Goal: Information Seeking & Learning: Learn about a topic

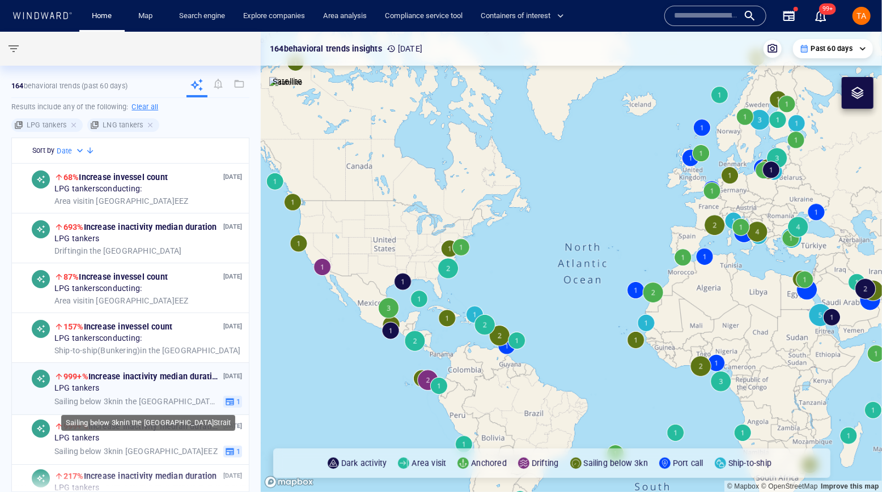
click at [135, 398] on span "Sailing below 3kn in the Kiel Canal Strait" at bounding box center [136, 402] width 164 height 10
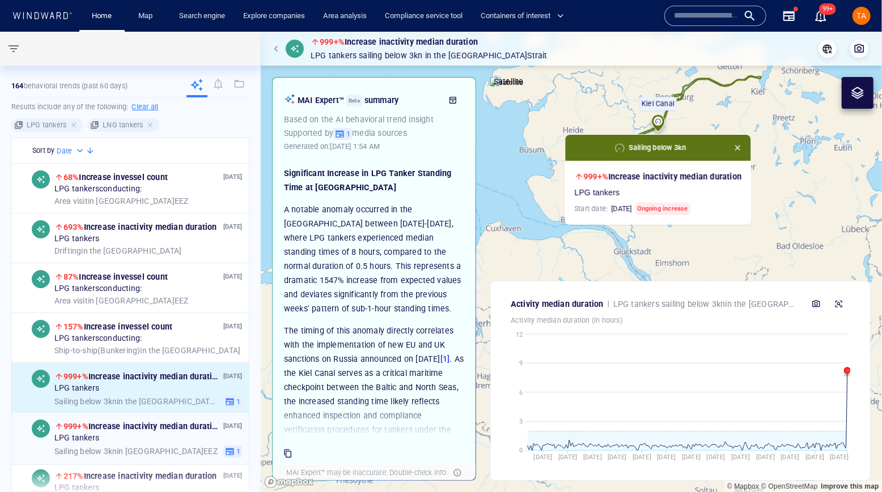
click at [172, 444] on div "Aug 13, '25 999+% Increase in activity median duration LPG tankers Sailing belo…" at bounding box center [148, 439] width 188 height 38
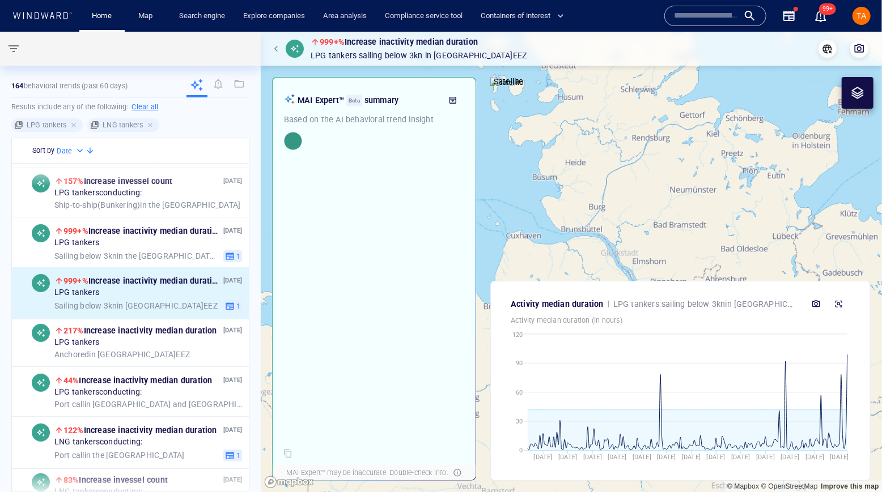
scroll to position [257, 0]
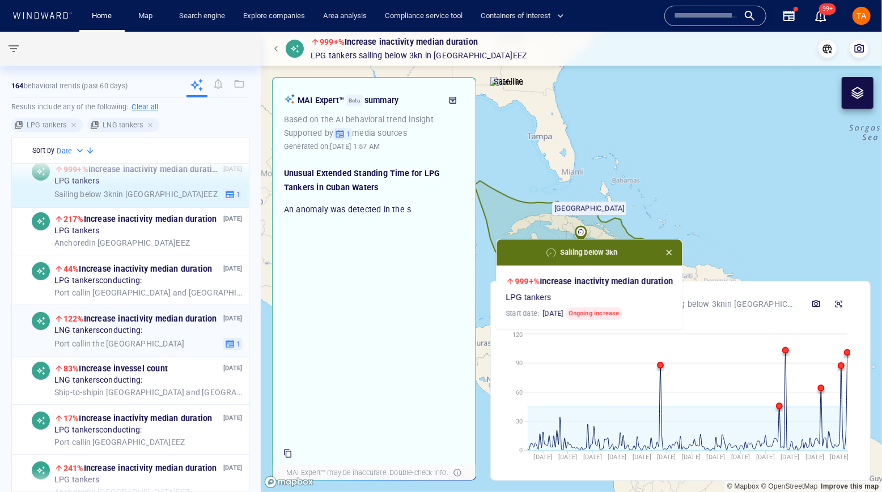
click at [151, 334] on div "LNG tankers conducting:" at bounding box center [148, 331] width 188 height 10
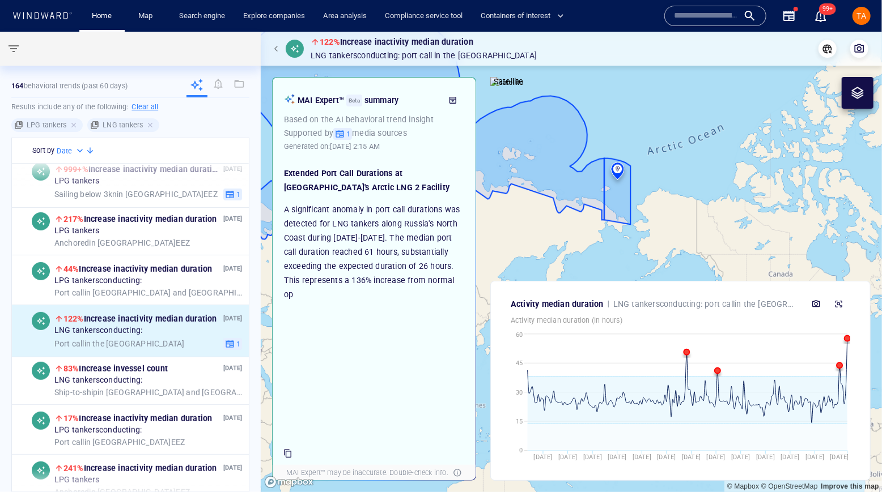
drag, startPoint x: 581, startPoint y: 188, endPoint x: 864, endPoint y: 162, distance: 284.0
click at [864, 162] on canvas "Map" at bounding box center [571, 262] width 621 height 461
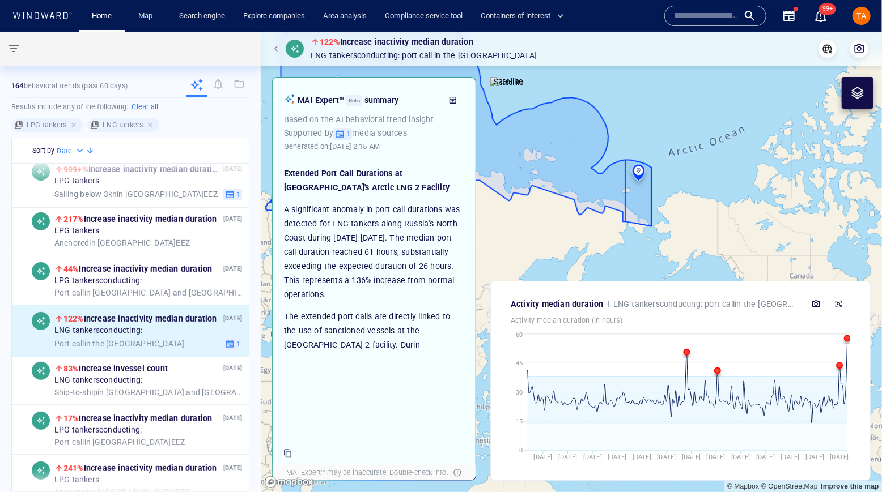
drag, startPoint x: 732, startPoint y: 187, endPoint x: 801, endPoint y: 181, distance: 69.9
click at [801, 181] on canvas "Map" at bounding box center [571, 262] width 621 height 461
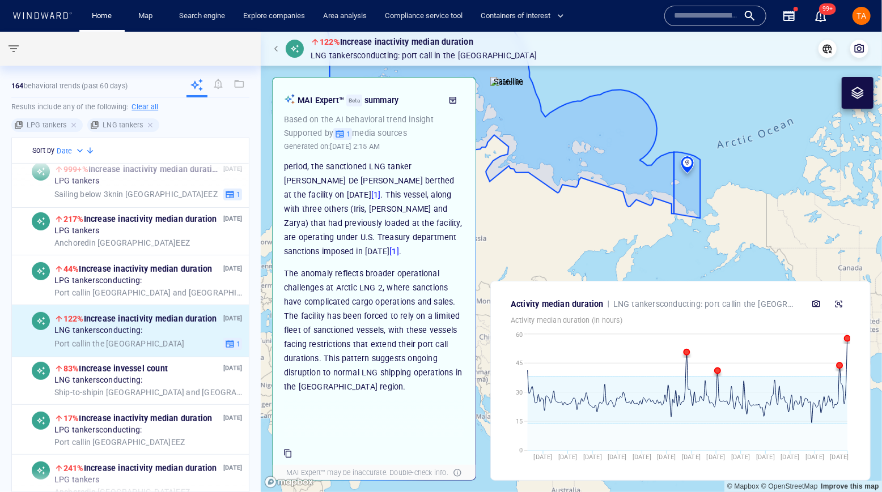
scroll to position [194, 0]
click at [201, 10] on link "Search engine" at bounding box center [202, 16] width 55 height 20
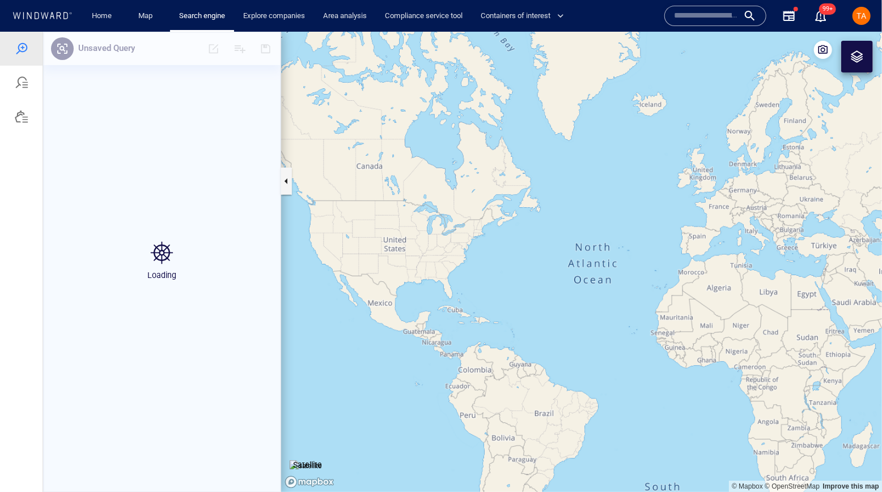
click at [865, 11] on span "TA" at bounding box center [862, 15] width 10 height 9
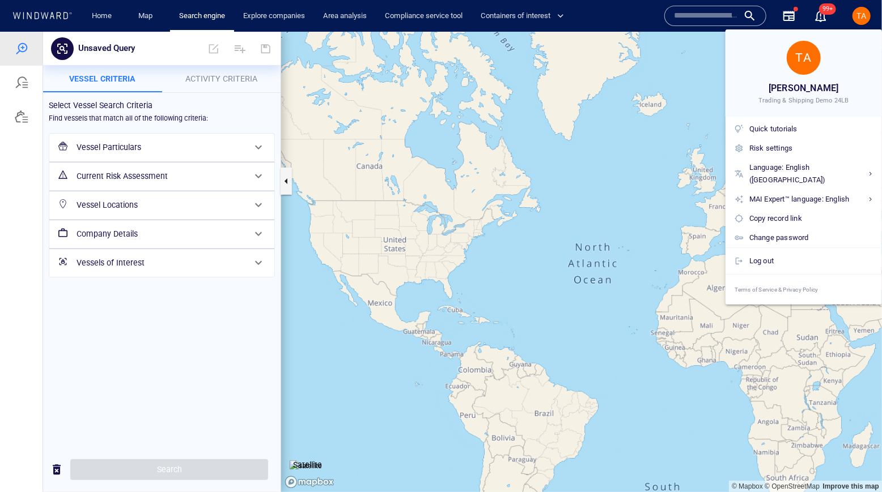
click at [181, 142] on div at bounding box center [441, 246] width 882 height 492
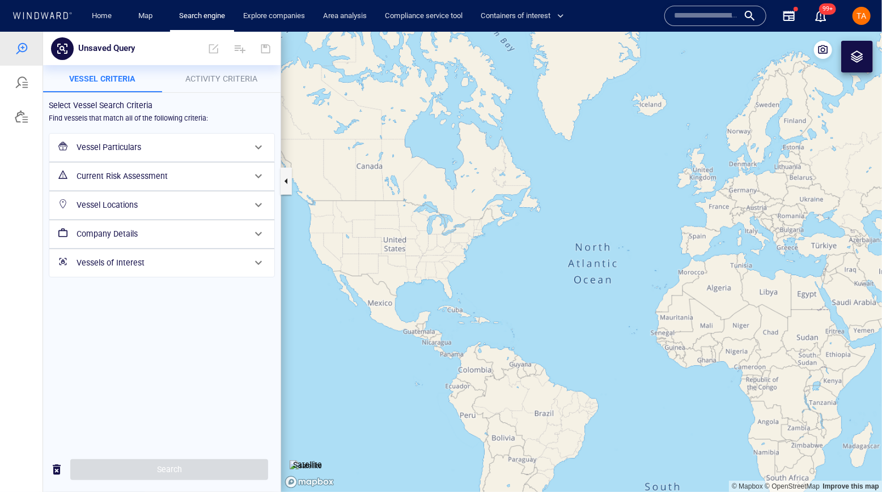
click at [178, 154] on div "Vessel Particulars" at bounding box center [160, 146] width 177 height 23
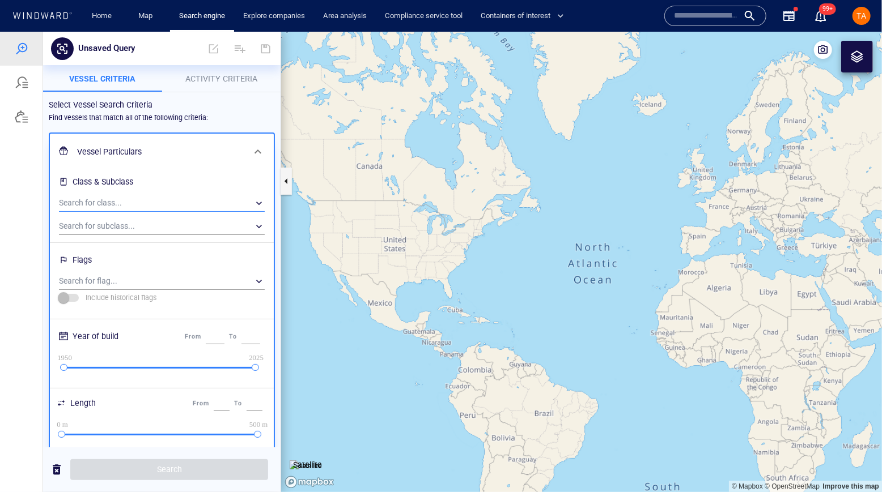
click at [141, 203] on div "​" at bounding box center [162, 202] width 206 height 17
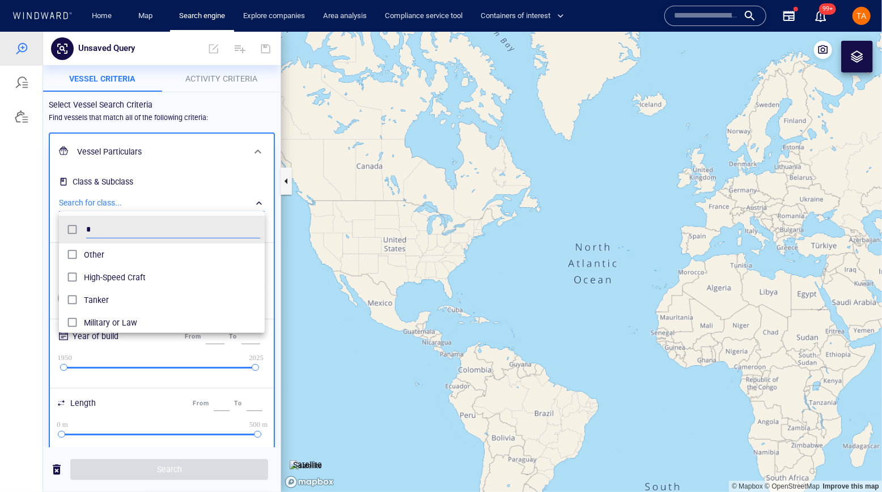
scroll to position [105, 198]
type input "******"
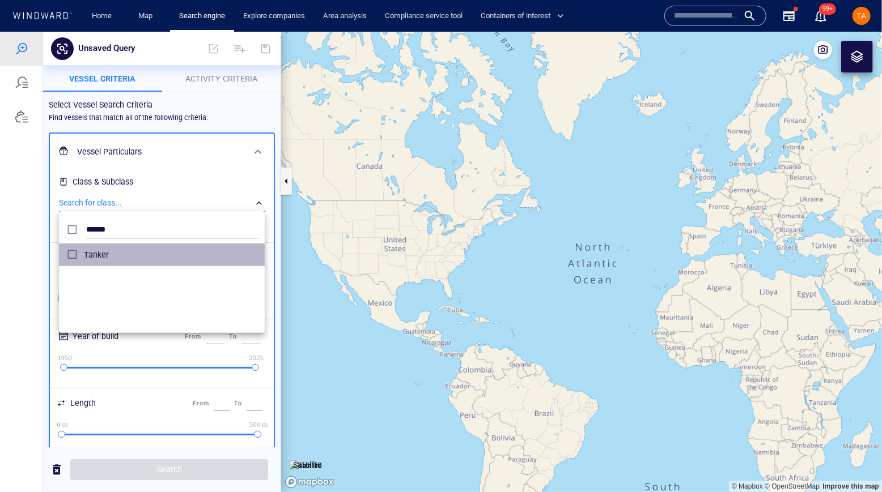
click at [99, 253] on span "Tanker" at bounding box center [172, 255] width 176 height 14
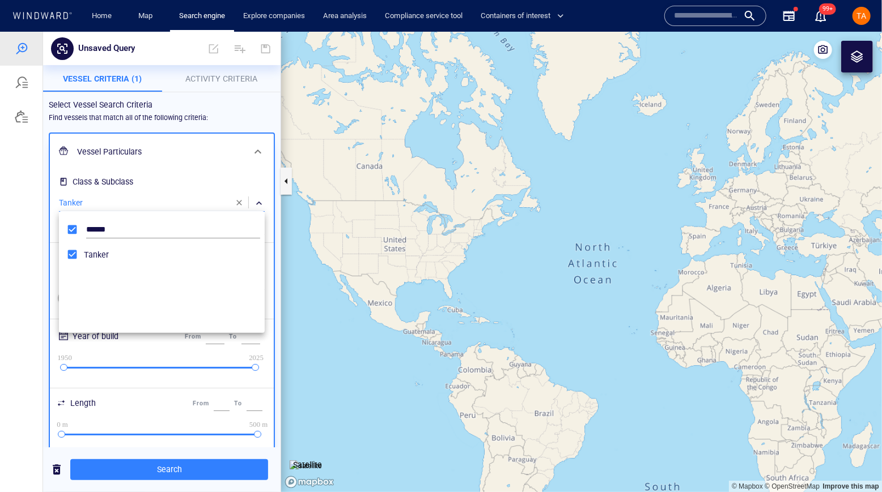
click at [191, 139] on div at bounding box center [441, 261] width 882 height 461
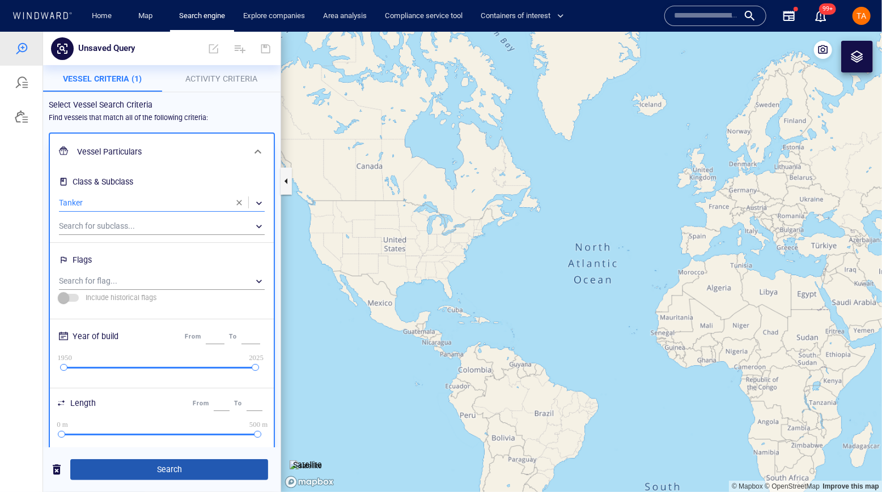
click at [146, 466] on span "Search" at bounding box center [169, 469] width 180 height 14
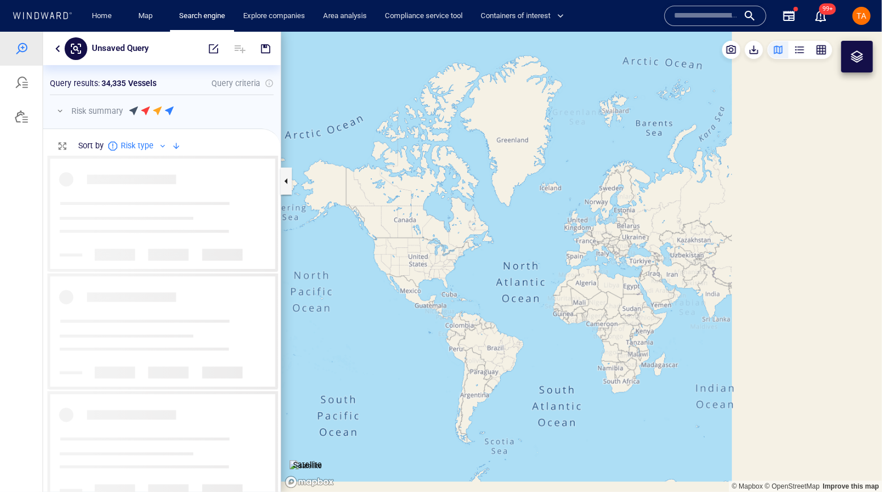
scroll to position [329, 230]
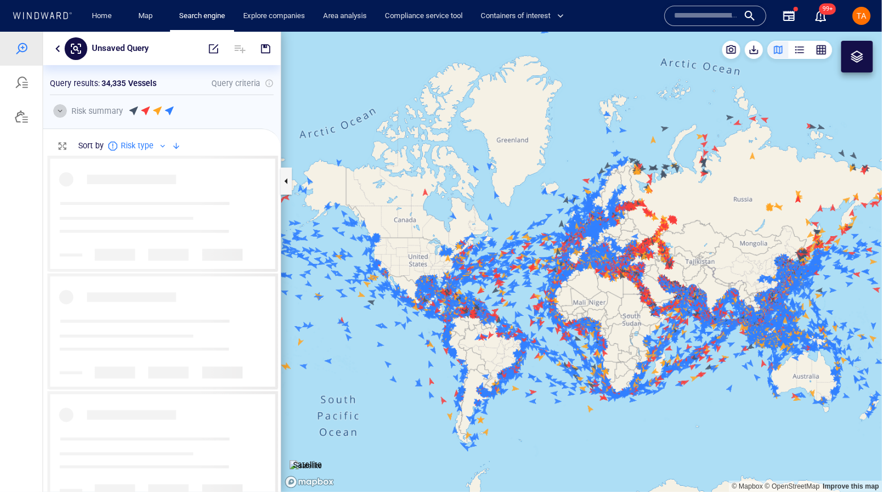
click at [58, 105] on button "button" at bounding box center [60, 111] width 14 height 14
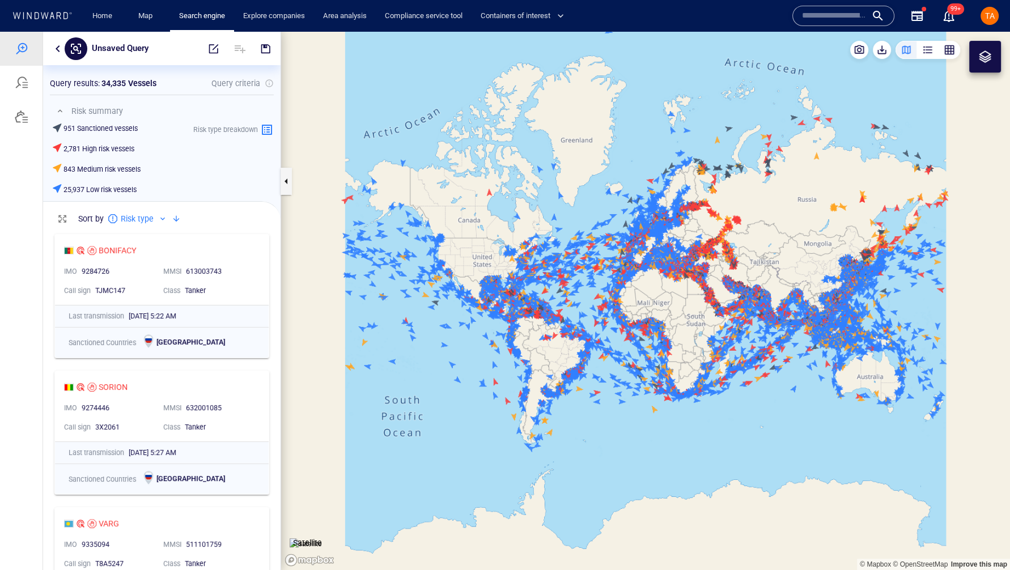
scroll to position [333, 230]
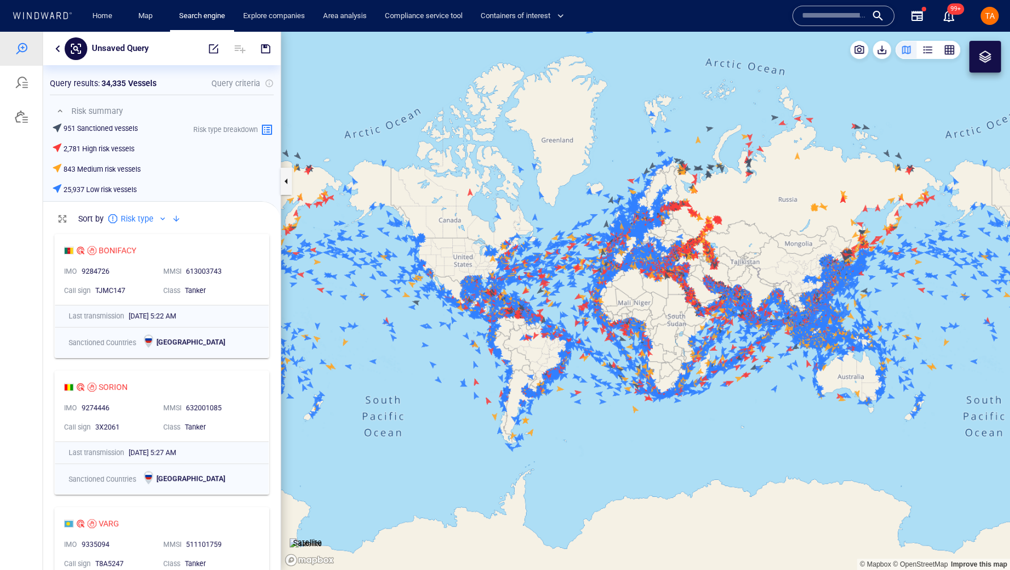
drag, startPoint x: 678, startPoint y: 176, endPoint x: 659, endPoint y: 197, distance: 28.5
click at [659, 197] on canvas "Map" at bounding box center [645, 301] width 729 height 538
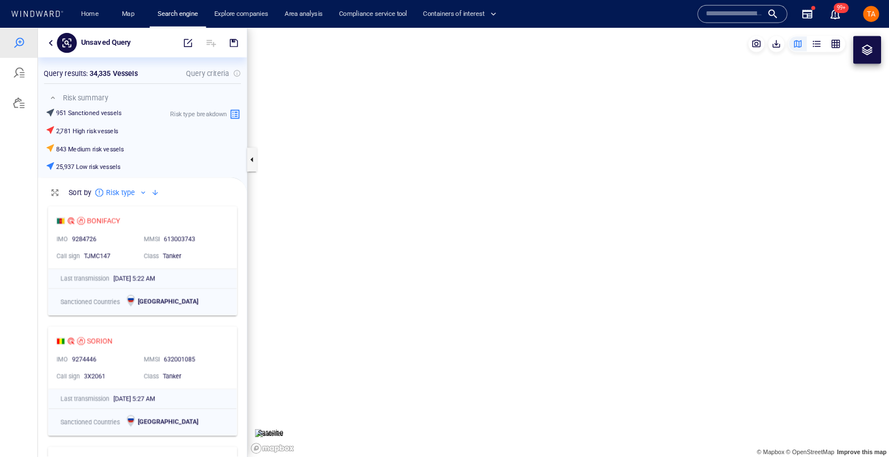
scroll to position [8, 8]
drag, startPoint x: 166, startPoint y: 81, endPoint x: 103, endPoint y: 81, distance: 63.5
click at [103, 81] on div "Query results : 34,335 Vessels Query criteria" at bounding box center [162, 84] width 224 height 14
click at [111, 130] on h6 "951 Sanctioned vessels" at bounding box center [100, 129] width 74 height 10
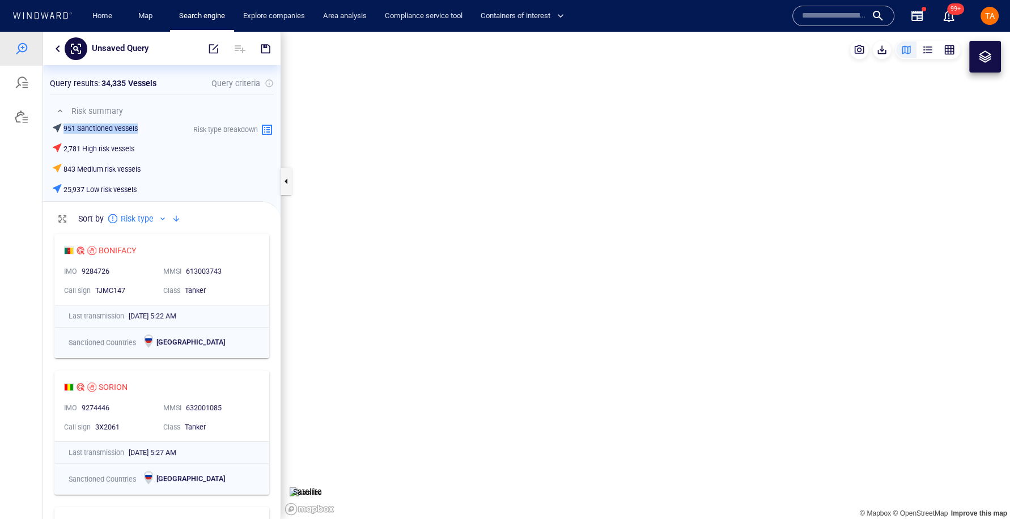
click at [111, 130] on h6 "951 Sanctioned vessels" at bounding box center [100, 129] width 74 height 10
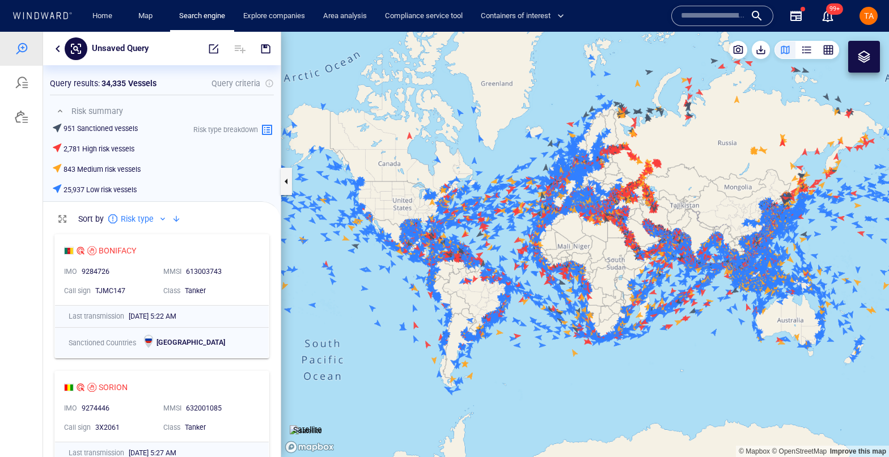
click at [128, 154] on h6 "2,781 High risk vessels" at bounding box center [98, 149] width 71 height 10
click at [124, 148] on h6 "2,781 High risk vessels" at bounding box center [98, 149] width 71 height 10
click at [65, 148] on h6 "2,781 High risk vessels" at bounding box center [98, 149] width 71 height 10
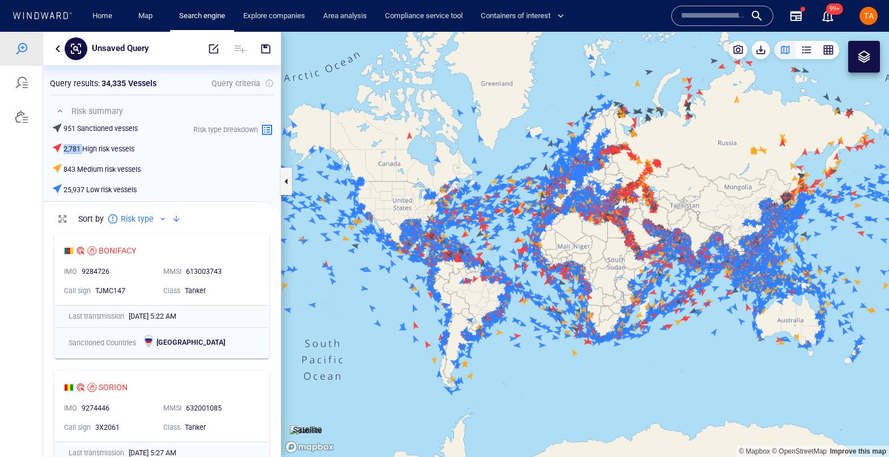
click at [65, 148] on h6 "2,781 High risk vessels" at bounding box center [98, 149] width 71 height 10
click at [103, 170] on h6 "843 Medium risk vessels" at bounding box center [101, 169] width 77 height 10
drag, startPoint x: 155, startPoint y: 190, endPoint x: 57, endPoint y: 188, distance: 98.1
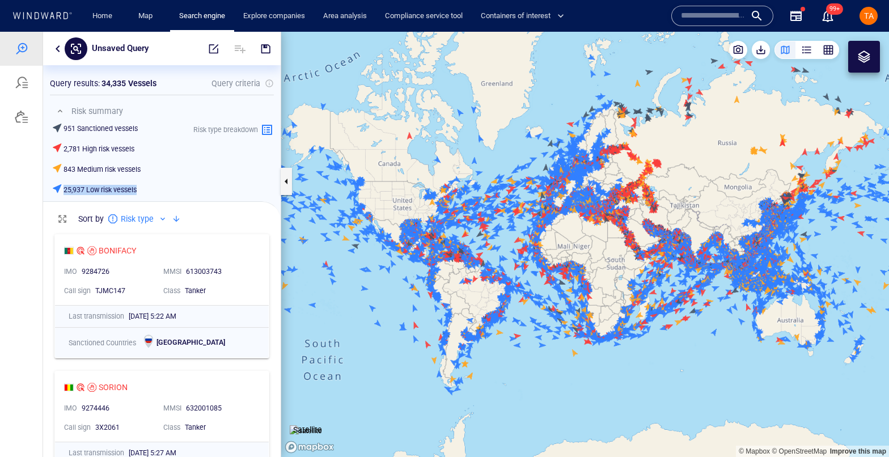
click at [57, 188] on div "951 Sanctioned vessels 2,781 High risk vessels 843 Medium risk vessels 25,937 L…" at bounding box center [164, 160] width 224 height 78
click at [109, 190] on h6 "25,937 Low risk vessels" at bounding box center [99, 190] width 73 height 10
click at [864, 18] on span "TA" at bounding box center [869, 15] width 10 height 9
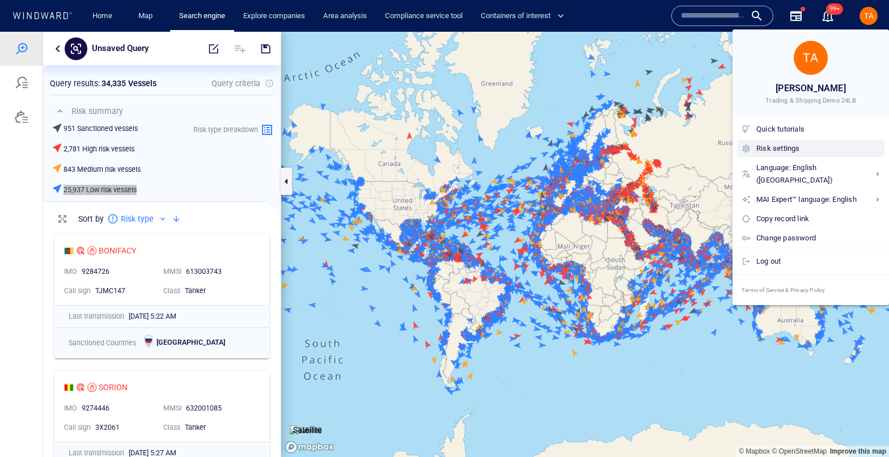
click at [772, 147] on div "Risk settings" at bounding box center [818, 148] width 124 height 12
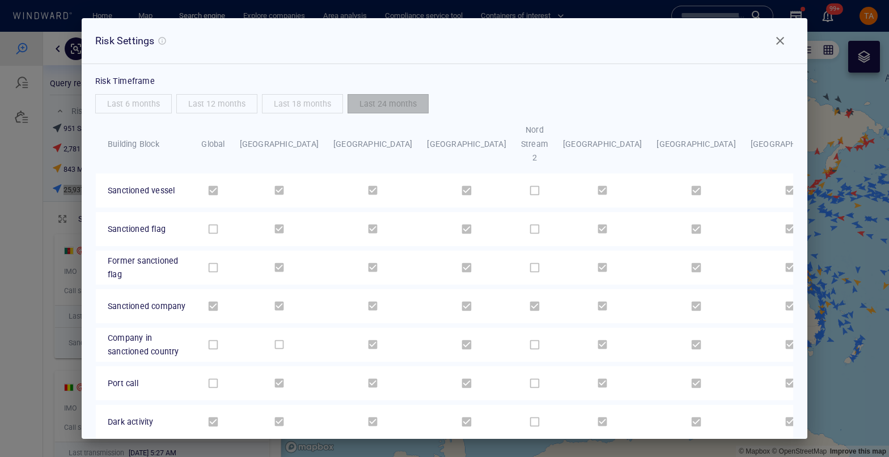
click at [118, 75] on div "Risk Timeframe" at bounding box center [444, 82] width 698 height 26
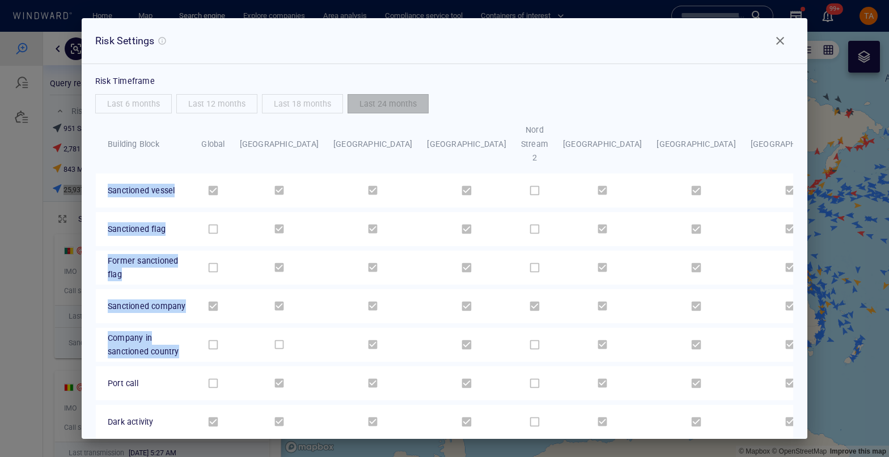
drag, startPoint x: 109, startPoint y: 162, endPoint x: 244, endPoint y: 314, distance: 203.5
click at [239, 316] on tbody "Sanctioned vessel Sanctioned flag Former sanctioned flag Sanctioned company Com…" at bounding box center [511, 404] width 830 height 462
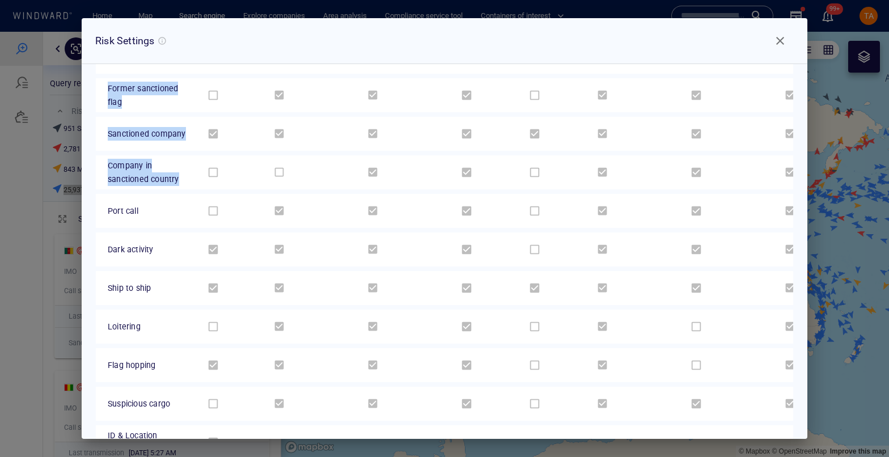
scroll to position [174, 0]
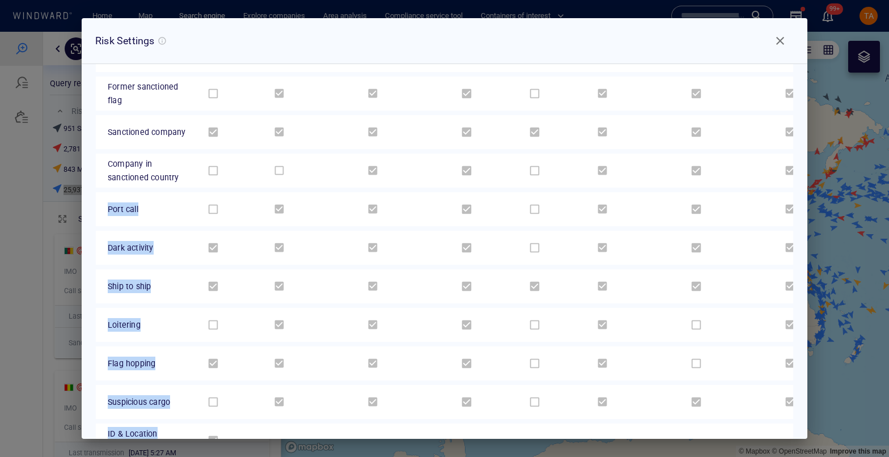
drag, startPoint x: 101, startPoint y: 179, endPoint x: 238, endPoint y: 396, distance: 256.4
click at [238, 396] on tbody "Sanctioned vessel Sanctioned flag Former sanctioned flag Sanctioned company Com…" at bounding box center [511, 230] width 830 height 462
click at [149, 192] on td "Port call" at bounding box center [143, 209] width 94 height 34
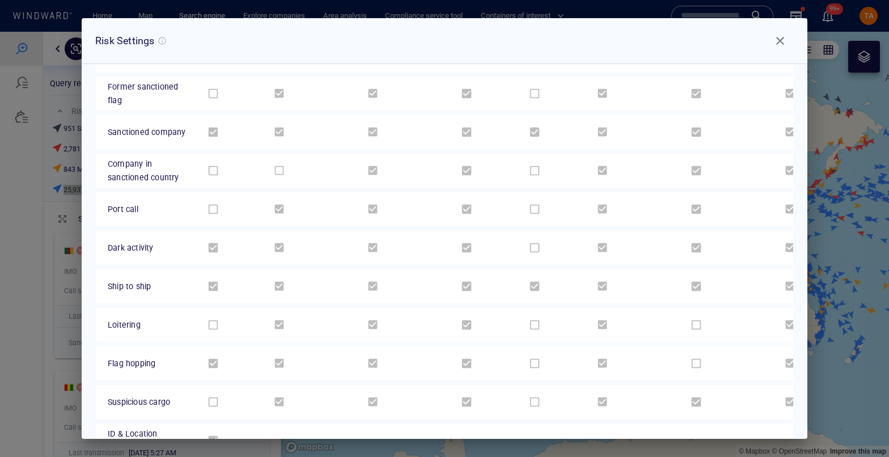
click at [134, 243] on span "Dark activity" at bounding box center [131, 247] width 46 height 9
click at [142, 282] on span "Ship to ship" at bounding box center [129, 286] width 43 height 9
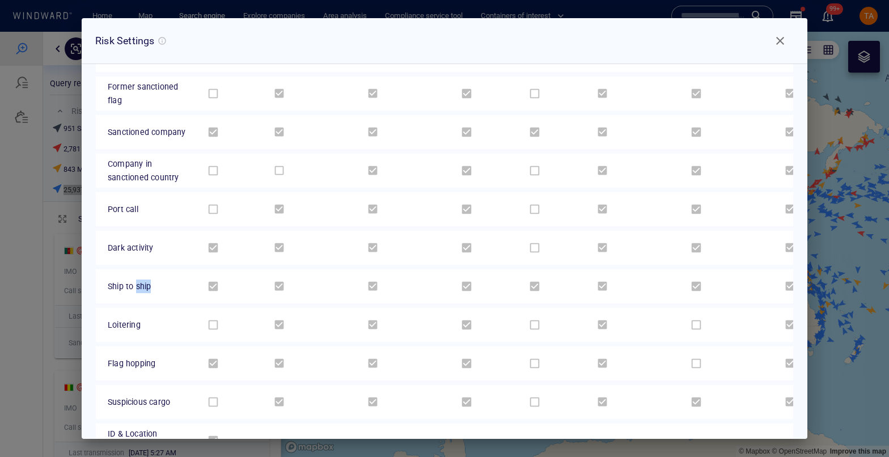
click at [141, 282] on span "Ship to ship" at bounding box center [129, 286] width 43 height 9
click at [777, 43] on span "Close" at bounding box center [780, 41] width 14 height 14
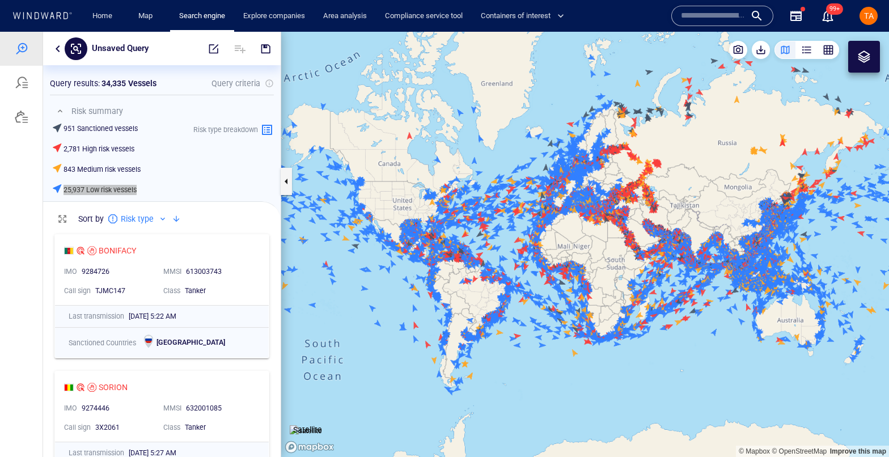
click at [857, 18] on button "TA" at bounding box center [868, 16] width 23 height 23
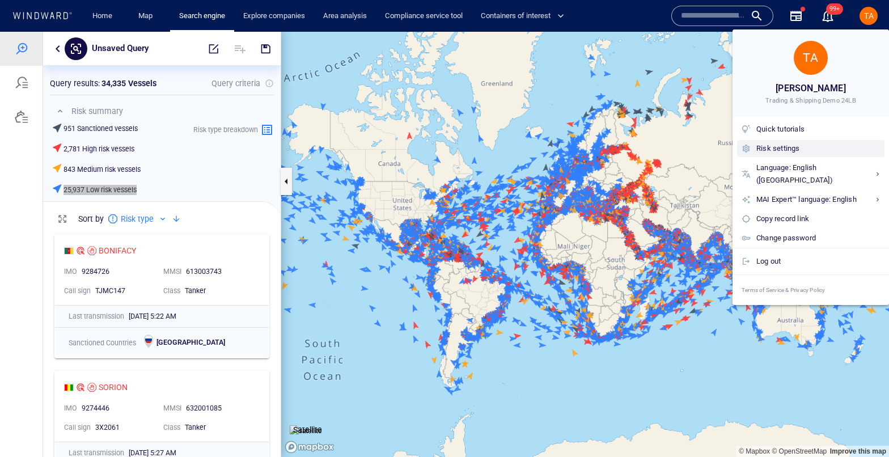
click at [818, 147] on div "Risk settings" at bounding box center [818, 148] width 124 height 12
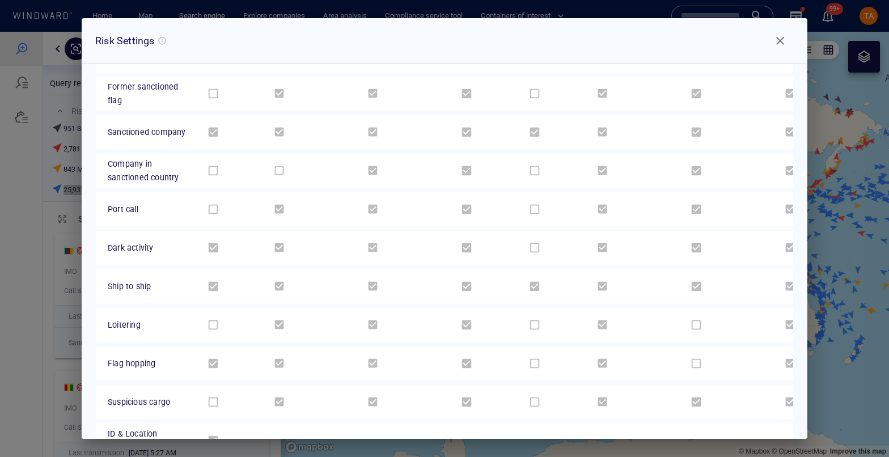
click at [138, 359] on span "Flag hopping" at bounding box center [132, 363] width 48 height 9
click at [189, 423] on td "ID & Location [GEOGRAPHIC_DATA]" at bounding box center [143, 440] width 94 height 34
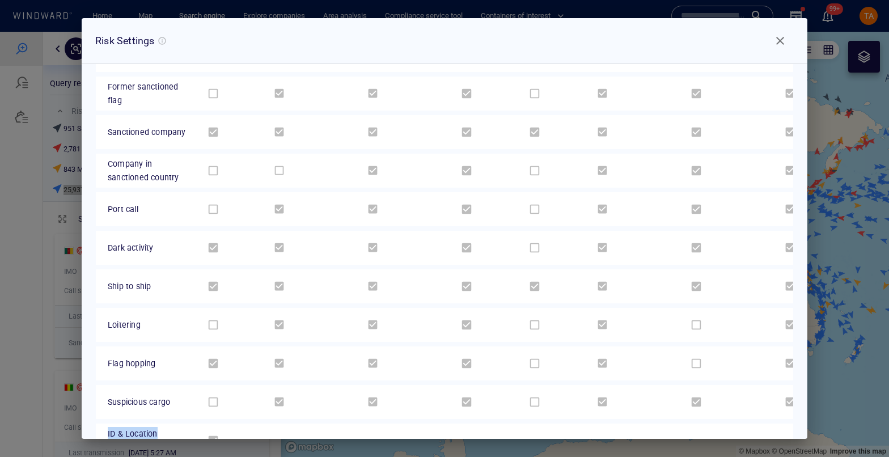
click at [785, 37] on span "Close" at bounding box center [780, 41] width 14 height 14
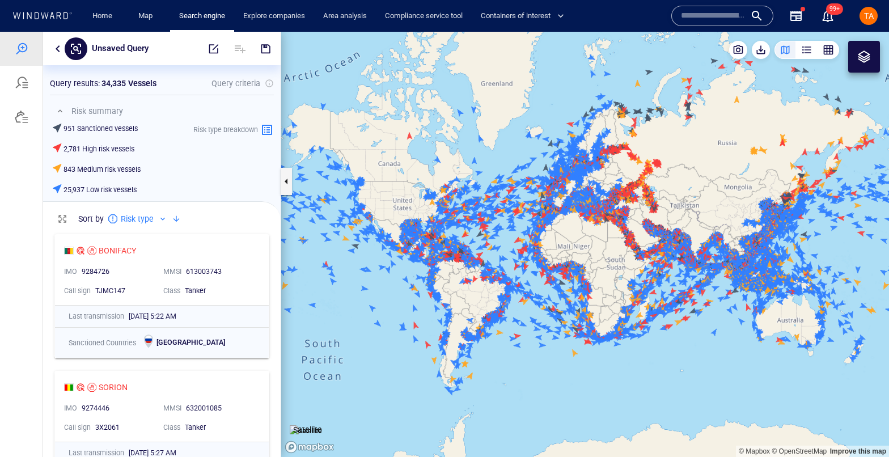
click at [118, 95] on hr at bounding box center [162, 95] width 224 height 1
click at [126, 86] on p "34,335 Vessels" at bounding box center [128, 84] width 55 height 14
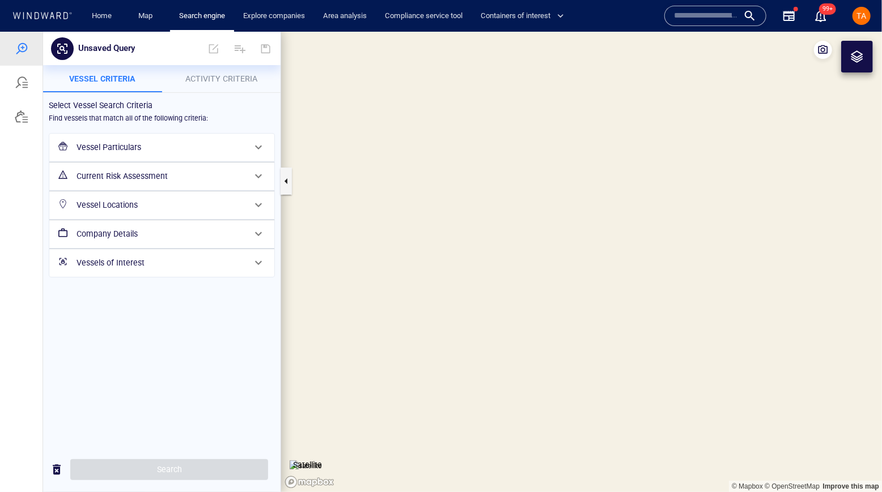
click at [97, 147] on h6 "Vessel Particulars" at bounding box center [161, 147] width 168 height 14
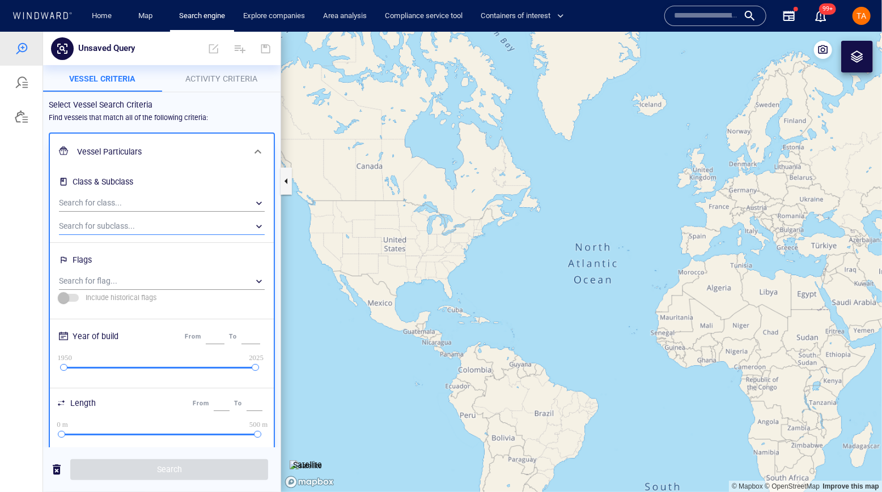
click at [125, 224] on div "​" at bounding box center [162, 226] width 206 height 17
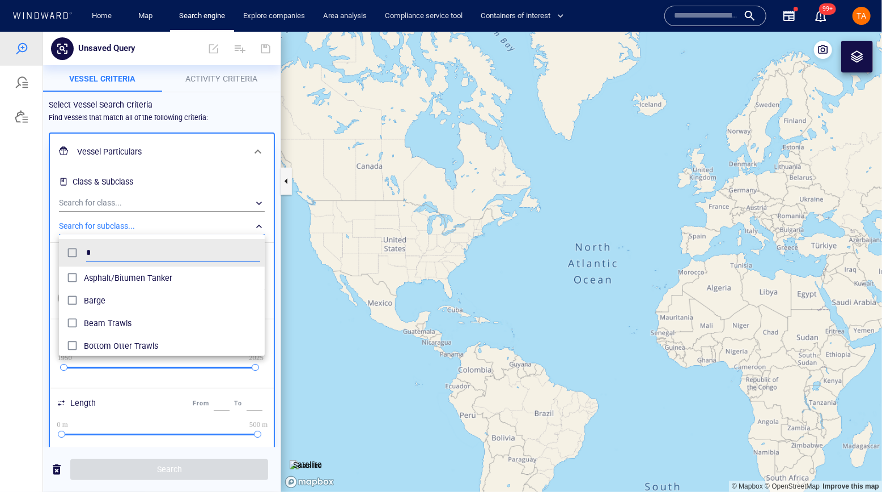
scroll to position [105, 198]
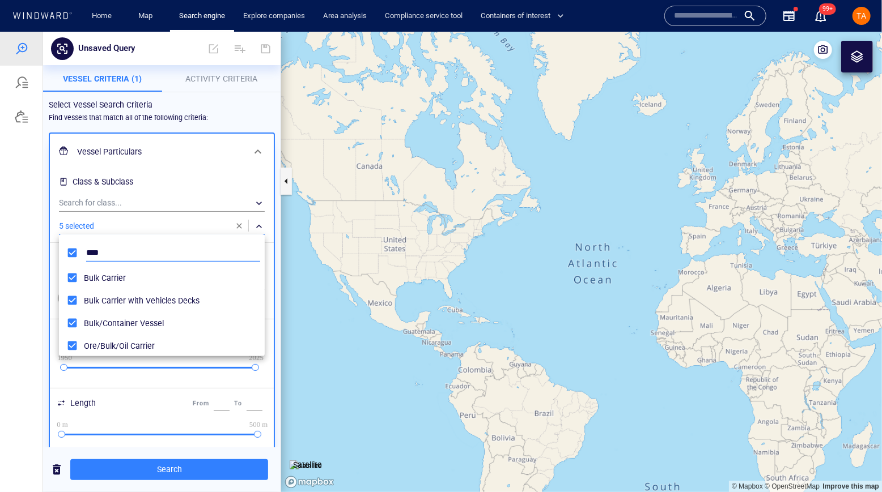
click at [98, 249] on input "****" at bounding box center [173, 252] width 174 height 17
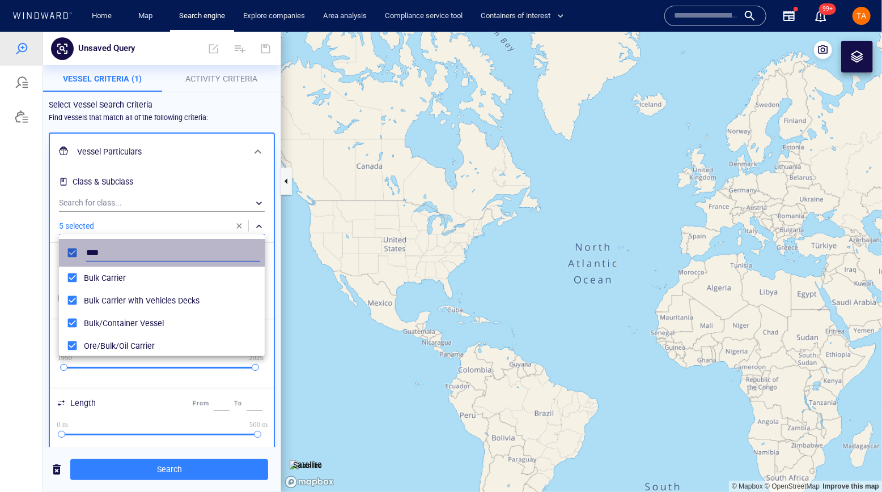
click at [98, 249] on input "****" at bounding box center [173, 252] width 174 height 17
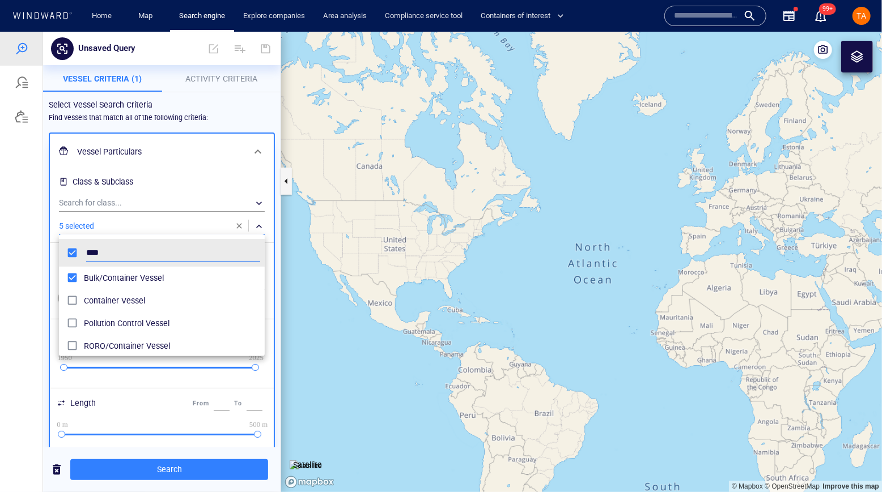
type input "****"
click at [171, 466] on div at bounding box center [441, 261] width 882 height 461
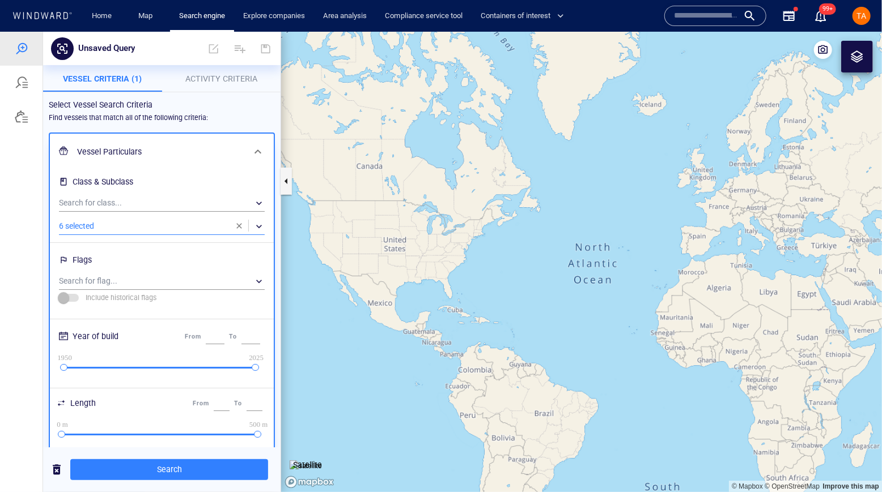
click at [169, 470] on span "Search" at bounding box center [169, 469] width 180 height 14
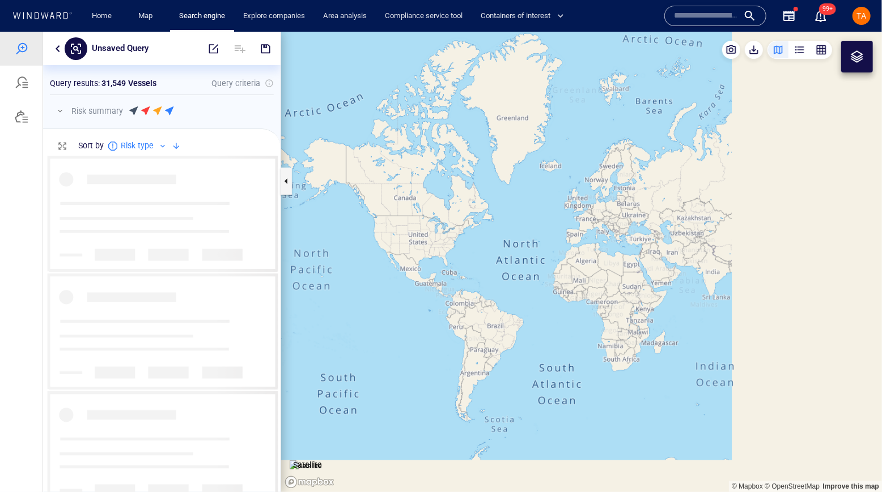
scroll to position [329, 230]
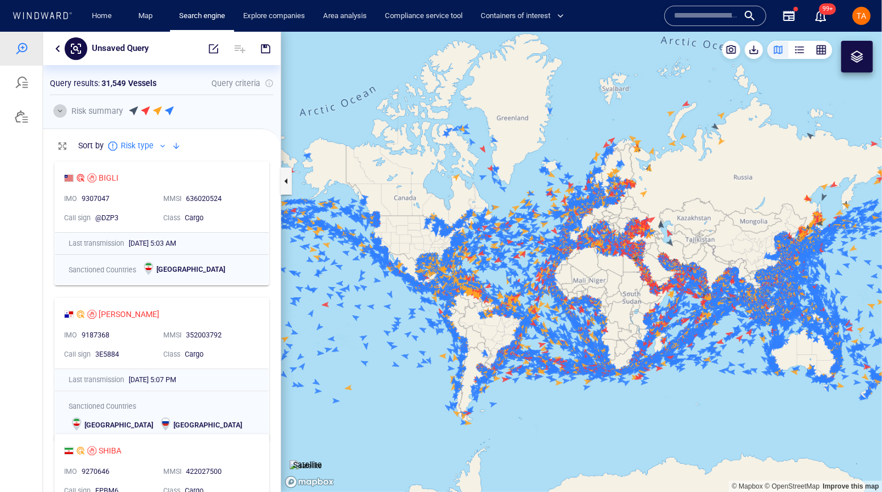
click at [65, 114] on button "button" at bounding box center [60, 111] width 14 height 14
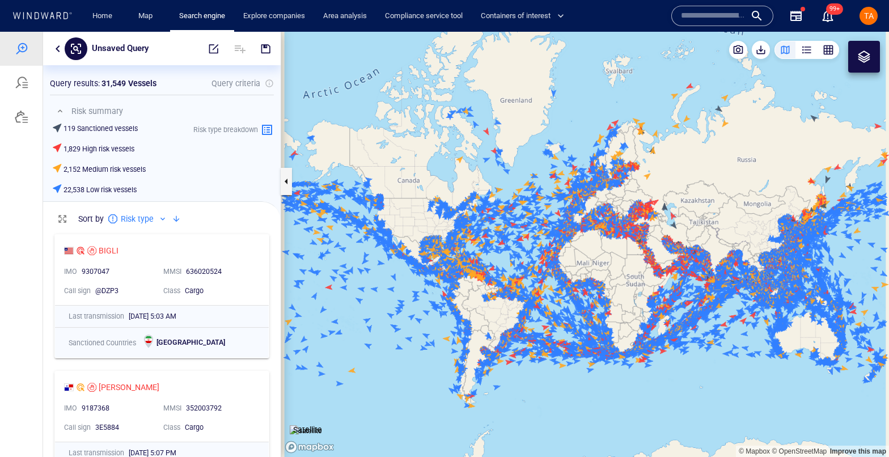
scroll to position [221, 224]
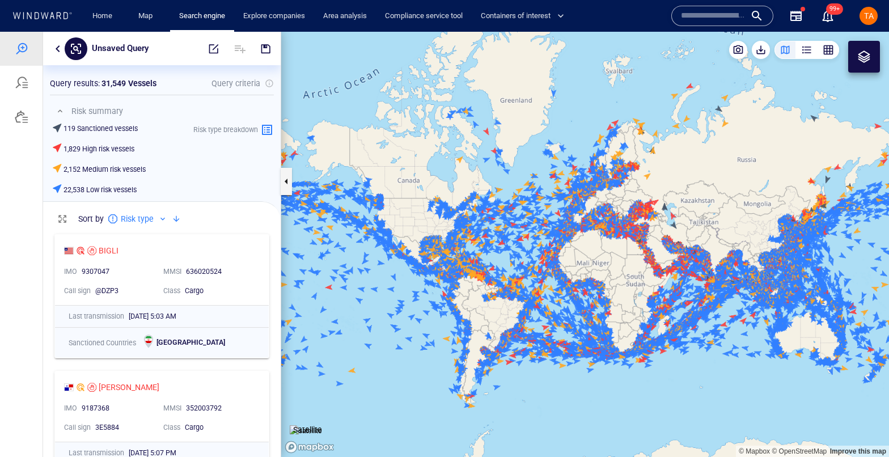
click at [142, 83] on p "31,549 Vessels" at bounding box center [128, 84] width 55 height 14
click at [141, 83] on p "31,549 Vessels" at bounding box center [128, 84] width 55 height 14
drag, startPoint x: 151, startPoint y: 175, endPoint x: 67, endPoint y: 101, distance: 111.2
click at [67, 101] on div "Risk summary 119 Sanctioned vessels 1,829 High risk vessels 2,152 Medium risk v…" at bounding box center [162, 148] width 224 height 96
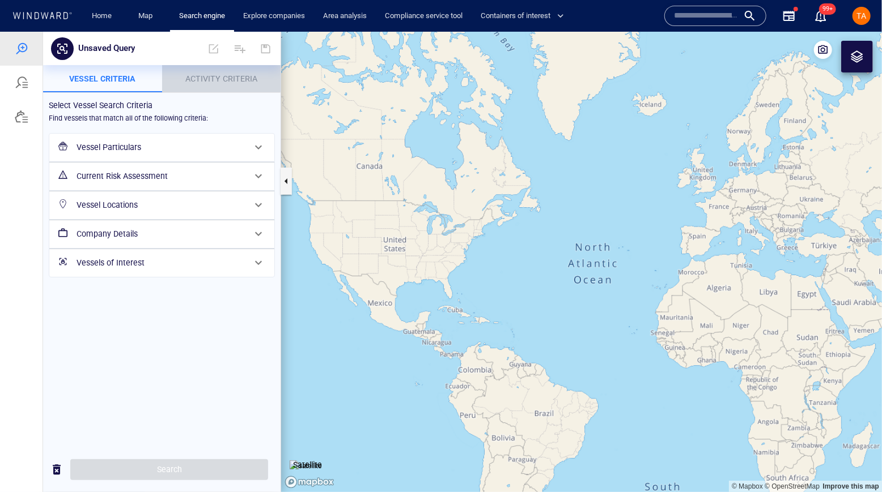
click at [223, 83] on p "Activity Criteria" at bounding box center [221, 78] width 105 height 14
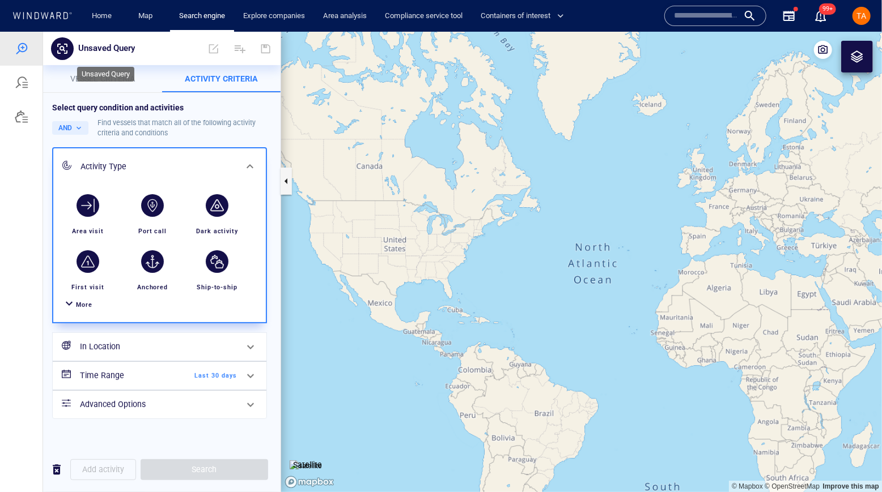
click at [101, 53] on p "Unsaved Query" at bounding box center [106, 48] width 57 height 15
click at [108, 74] on span "Vessel criteria" at bounding box center [102, 78] width 65 height 9
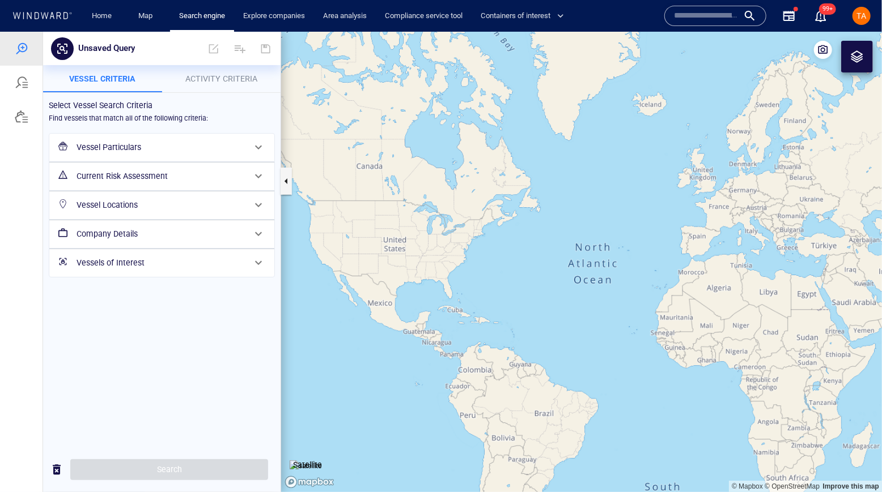
click at [141, 156] on div "Vessel Particulars" at bounding box center [160, 146] width 177 height 23
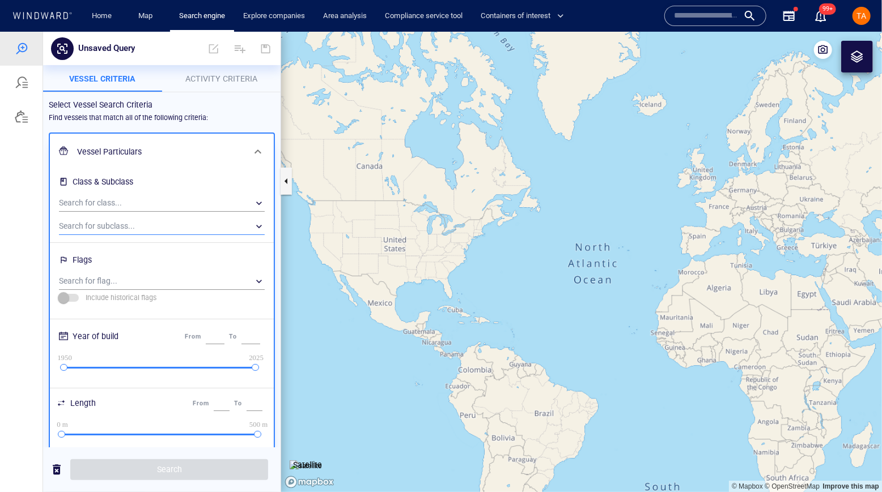
click at [187, 220] on div "​" at bounding box center [162, 226] width 206 height 17
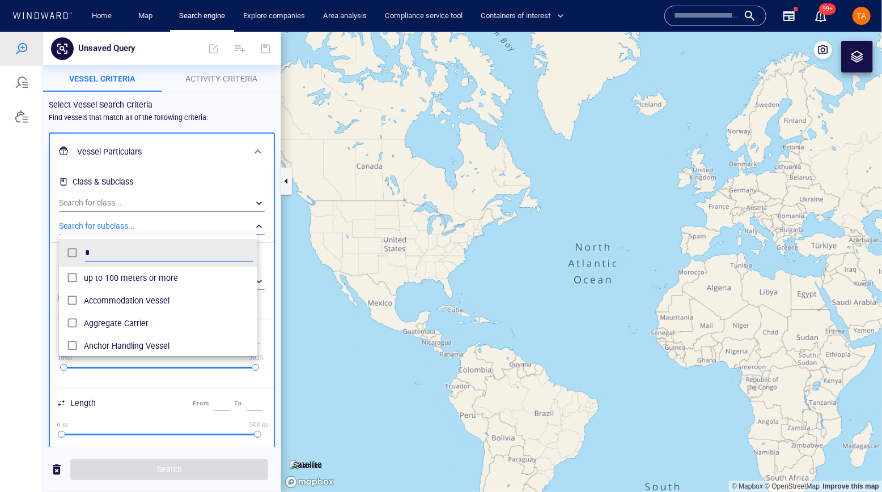
scroll to position [105, 198]
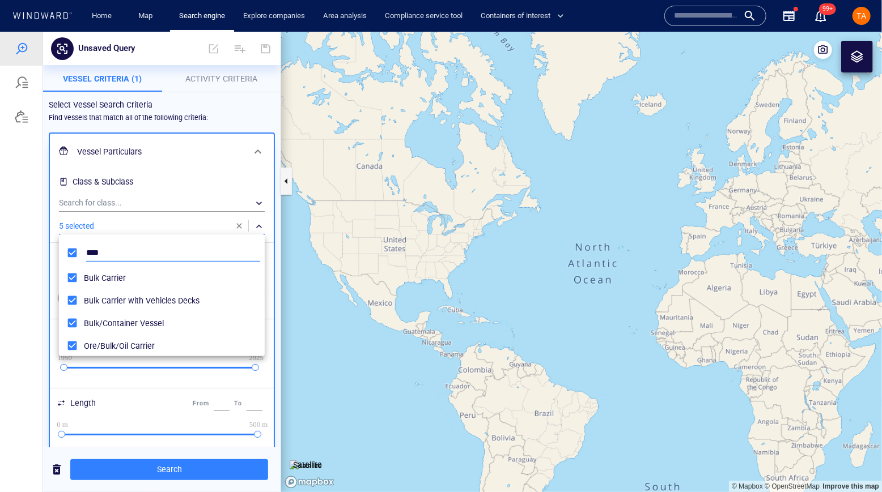
click at [95, 253] on input "****" at bounding box center [173, 252] width 174 height 17
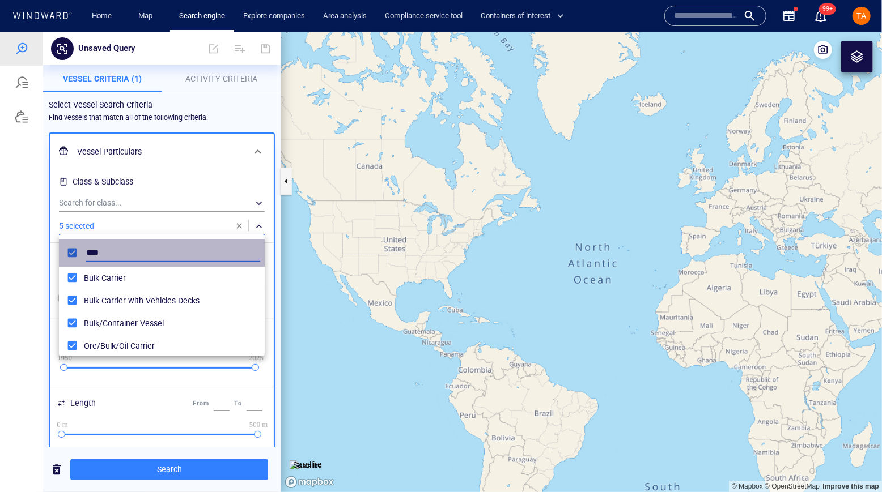
click at [95, 253] on input "****" at bounding box center [173, 252] width 174 height 17
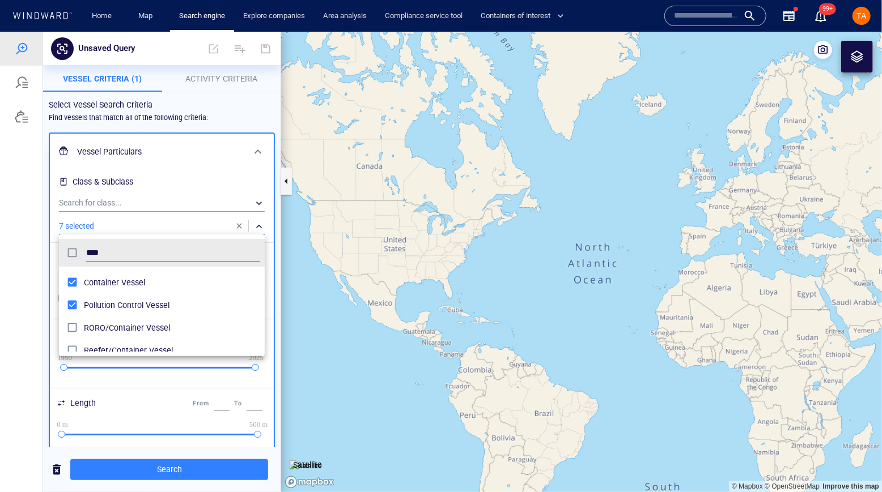
scroll to position [28, 0]
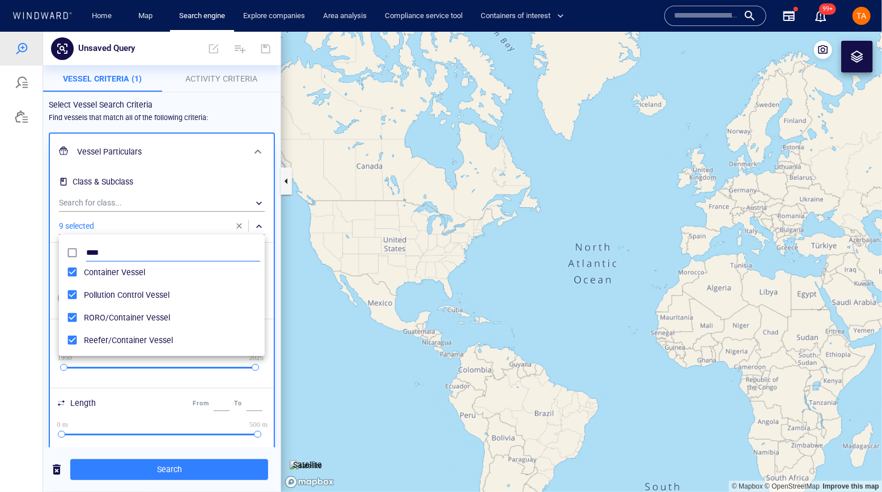
click at [96, 251] on input "****" at bounding box center [173, 252] width 174 height 17
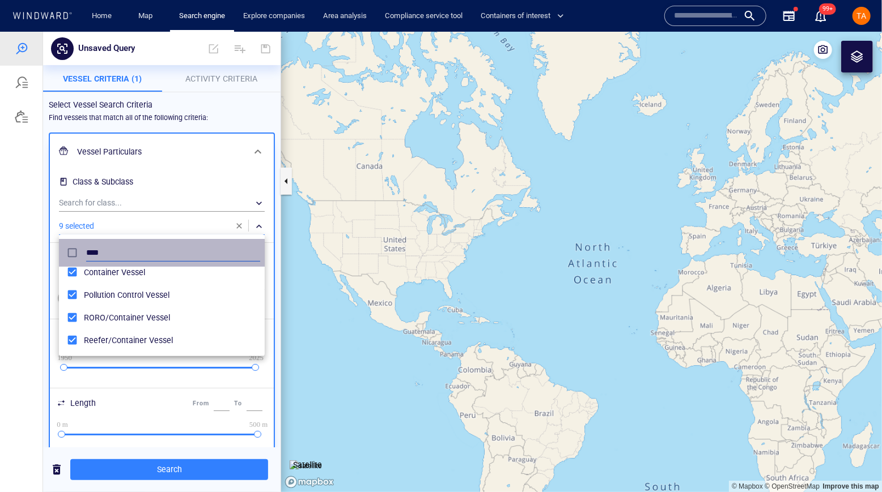
click at [96, 251] on input "****" at bounding box center [173, 252] width 174 height 17
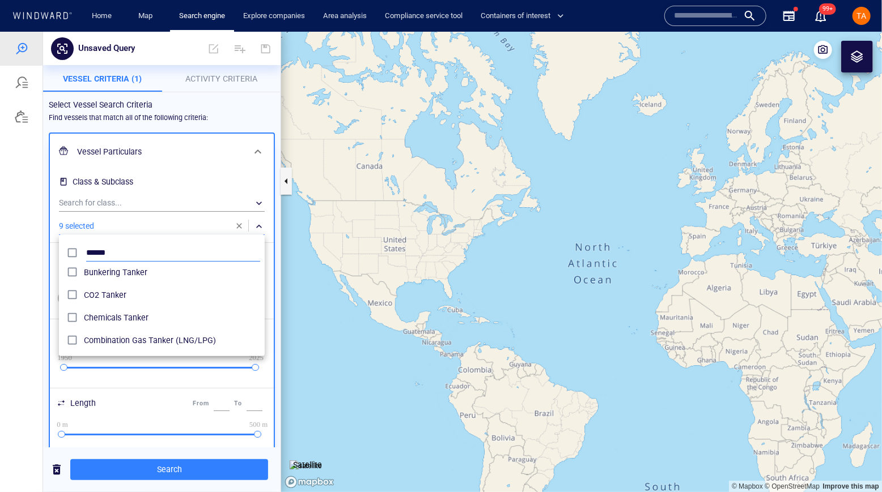
type input "******"
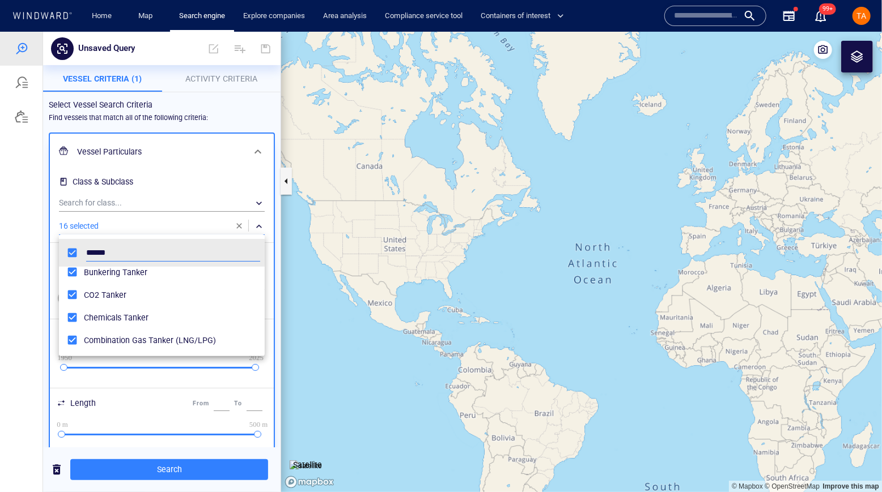
click at [211, 127] on div at bounding box center [441, 261] width 882 height 461
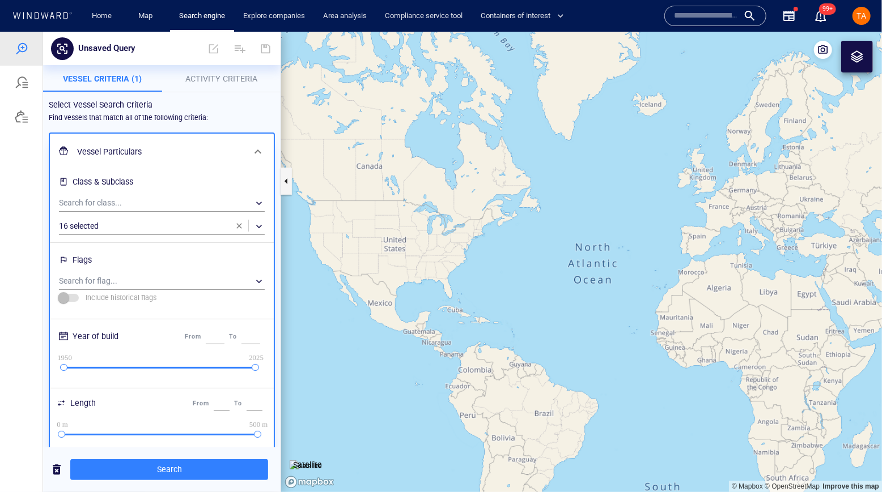
click at [230, 75] on span "Activity Criteria" at bounding box center [221, 78] width 72 height 9
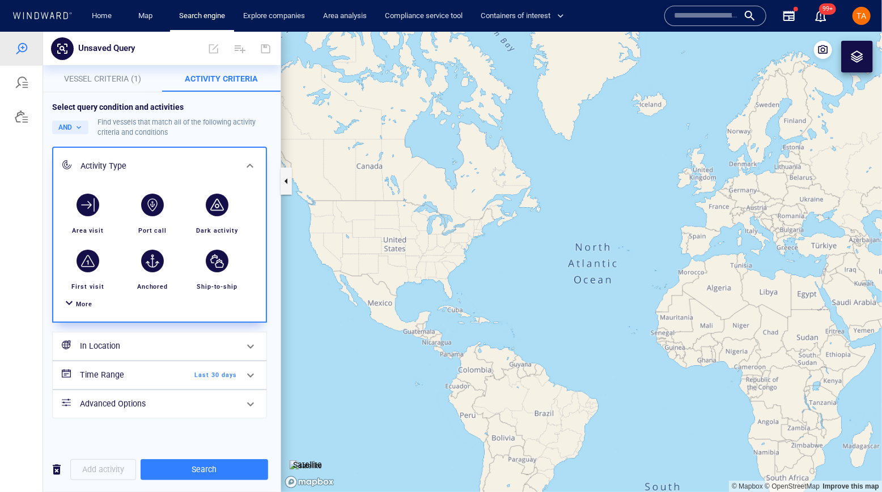
click at [76, 309] on div "More" at bounding box center [84, 304] width 16 height 11
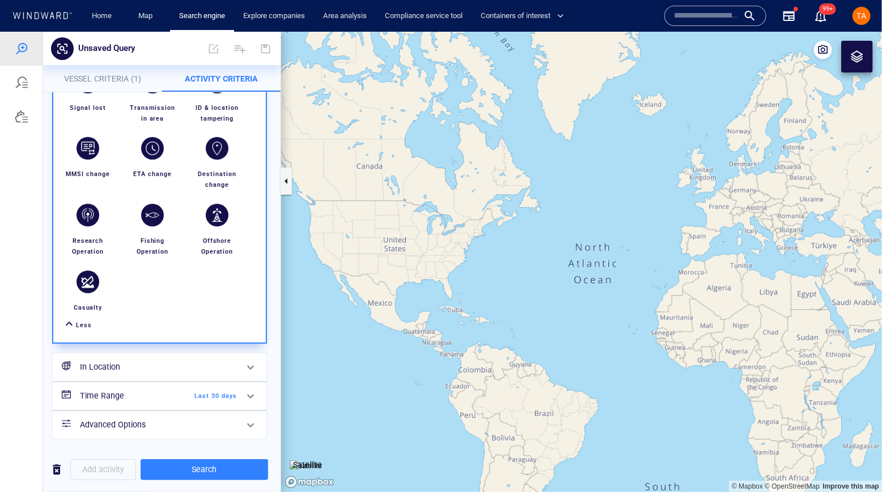
scroll to position [198, 0]
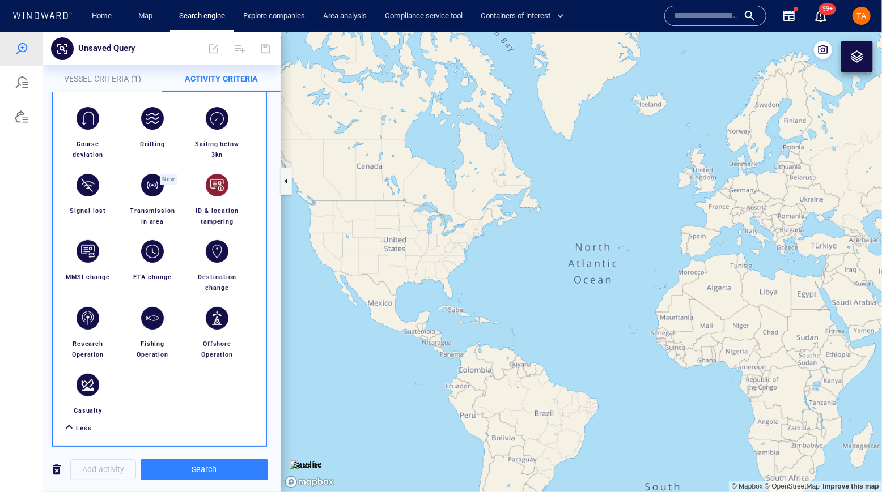
click at [213, 201] on div "ID & location tampering" at bounding box center [217, 216] width 60 height 31
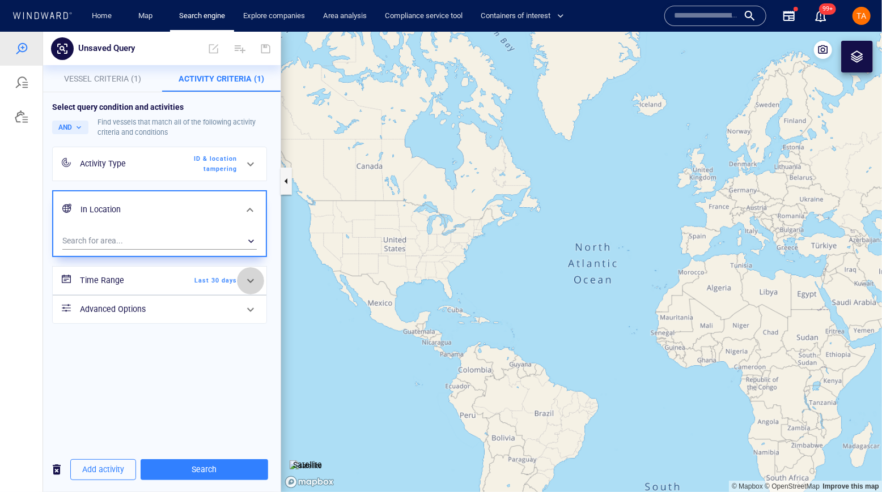
click at [241, 290] on div at bounding box center [250, 280] width 27 height 27
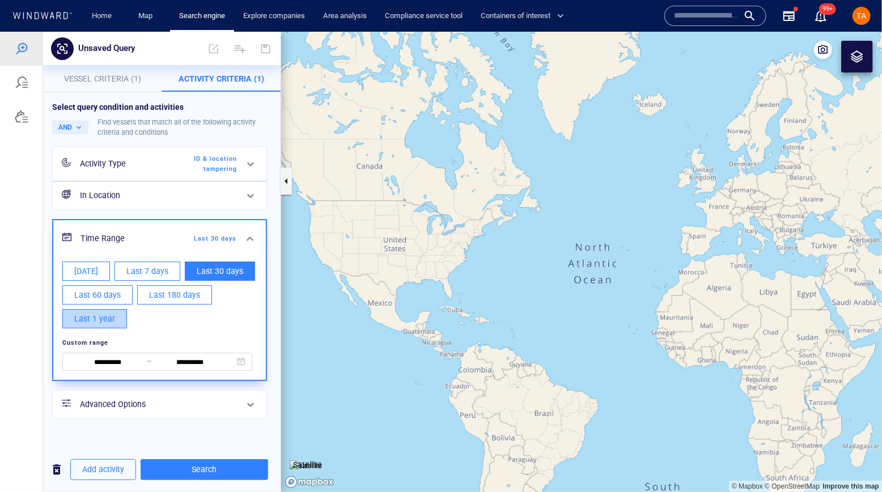
click at [111, 322] on span "Last 1 year" at bounding box center [94, 319] width 41 height 14
type input "**********"
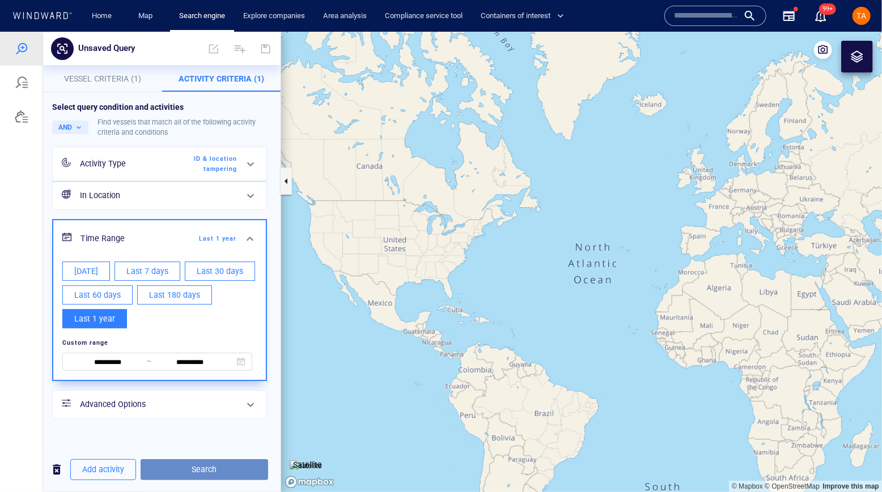
click at [207, 475] on span "Search" at bounding box center [204, 469] width 109 height 14
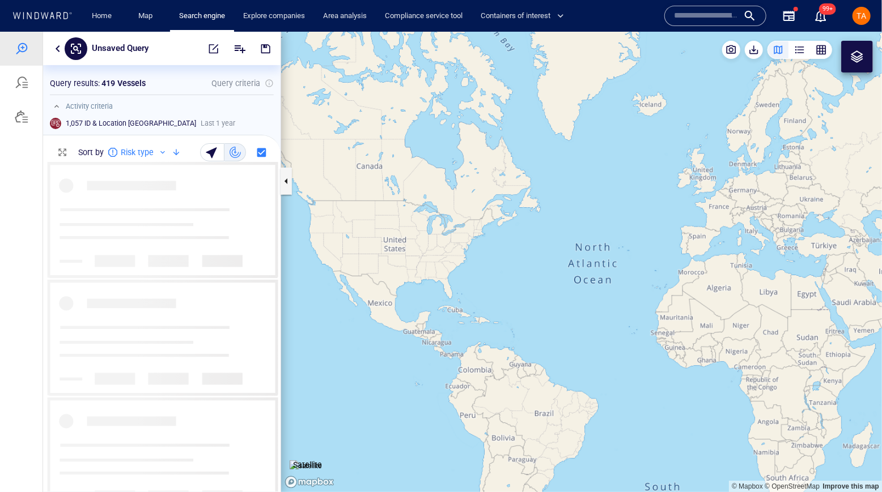
scroll to position [322, 230]
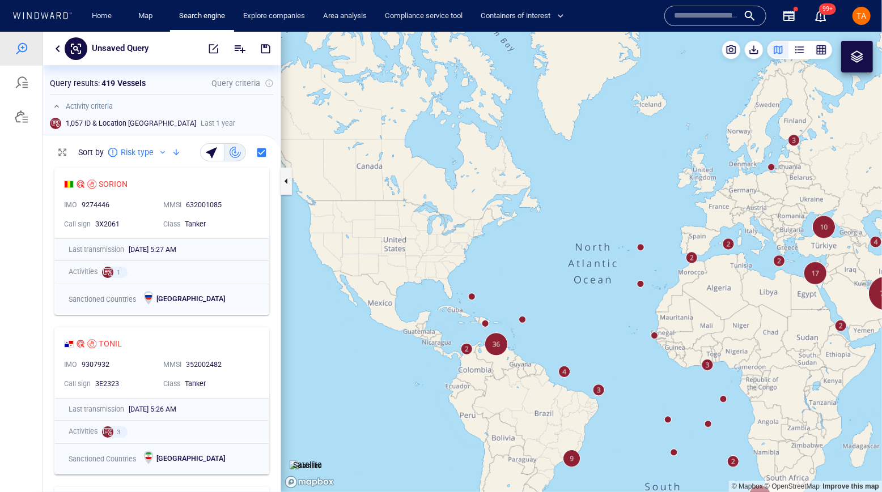
click at [549, 313] on canvas "Map" at bounding box center [581, 261] width 601 height 461
drag, startPoint x: 694, startPoint y: 330, endPoint x: 536, endPoint y: 311, distance: 158.7
click at [536, 311] on canvas "Map" at bounding box center [581, 261] width 601 height 461
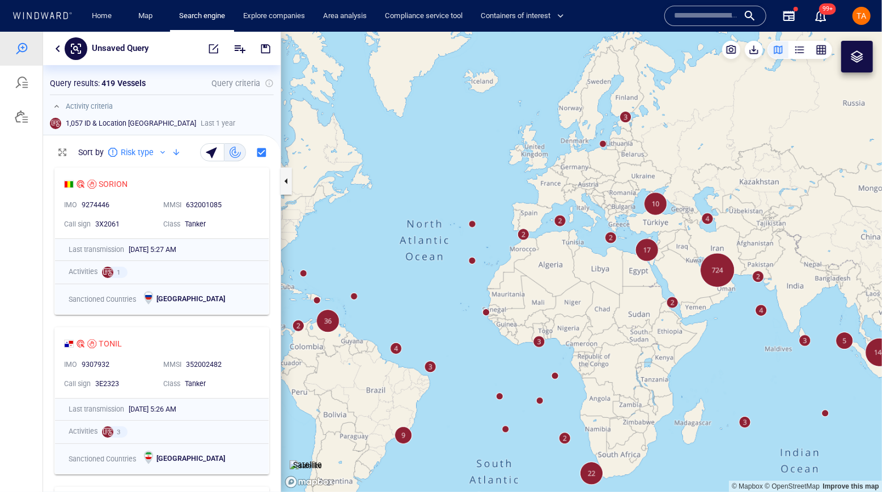
drag, startPoint x: 606, startPoint y: 307, endPoint x: 618, endPoint y: 303, distance: 12.0
click at [606, 307] on canvas "Map" at bounding box center [581, 261] width 601 height 461
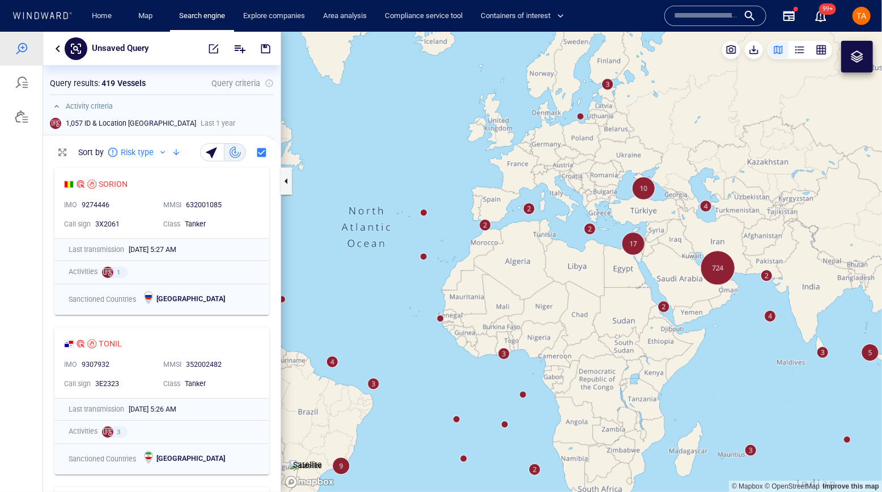
click at [719, 271] on canvas "Map" at bounding box center [581, 261] width 601 height 461
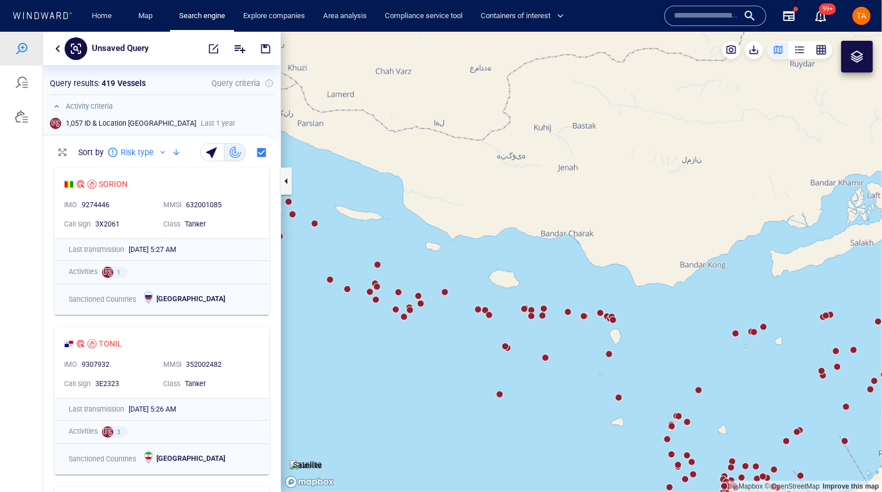
drag, startPoint x: 481, startPoint y: 372, endPoint x: 571, endPoint y: 219, distance: 177.6
click at [571, 219] on canvas "Map" at bounding box center [581, 261] width 601 height 461
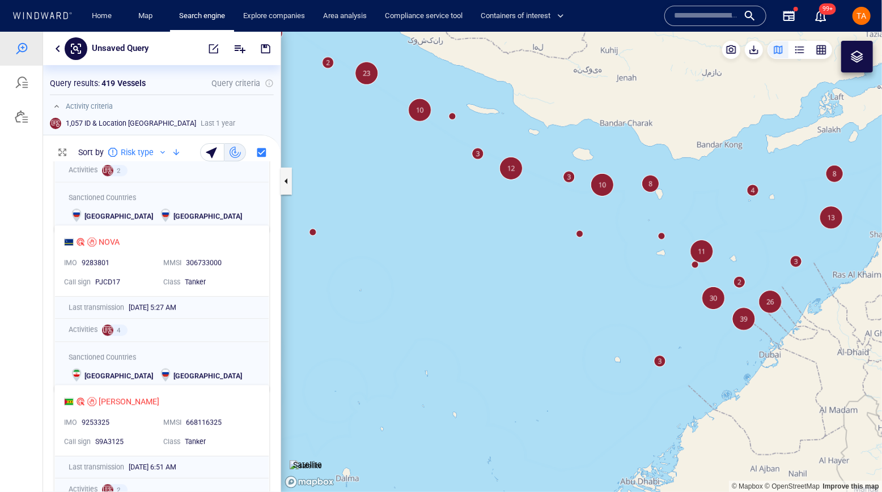
scroll to position [1854, 0]
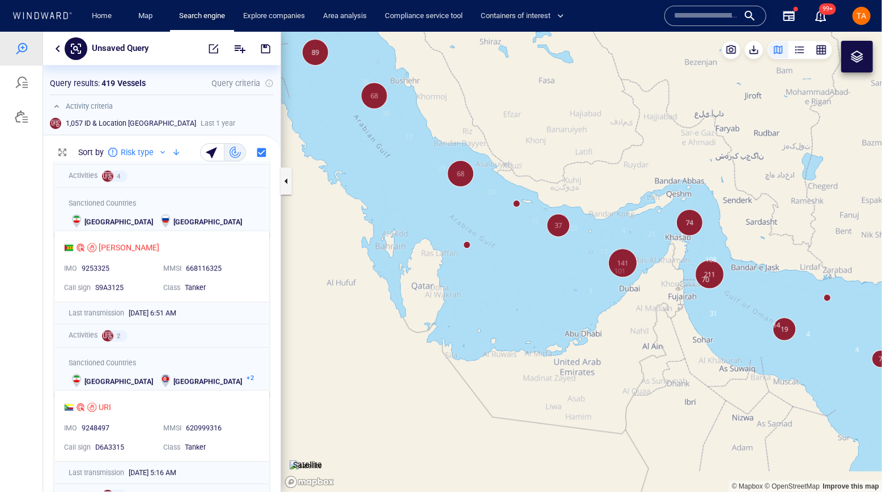
drag, startPoint x: 583, startPoint y: 343, endPoint x: 611, endPoint y: 343, distance: 28.9
click at [606, 356] on canvas "Map" at bounding box center [581, 261] width 601 height 461
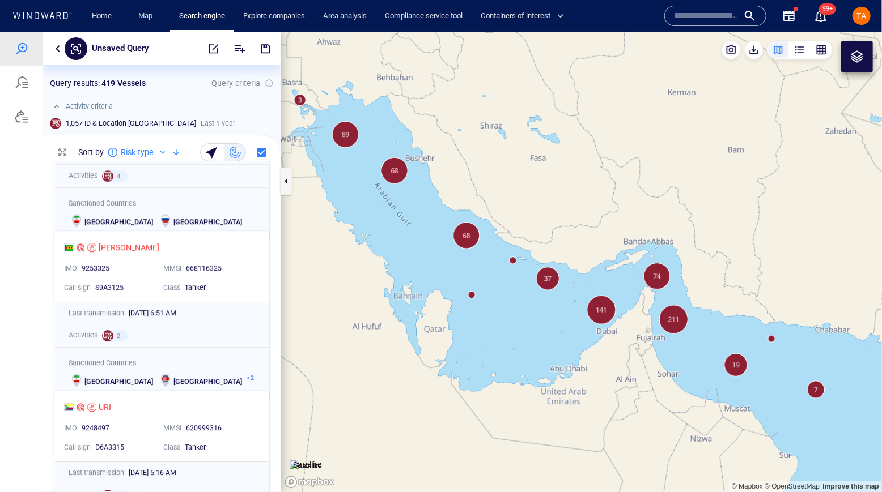
drag, startPoint x: 515, startPoint y: 327, endPoint x: 499, endPoint y: 325, distance: 16.0
click at [499, 325] on canvas "Map" at bounding box center [581, 261] width 601 height 461
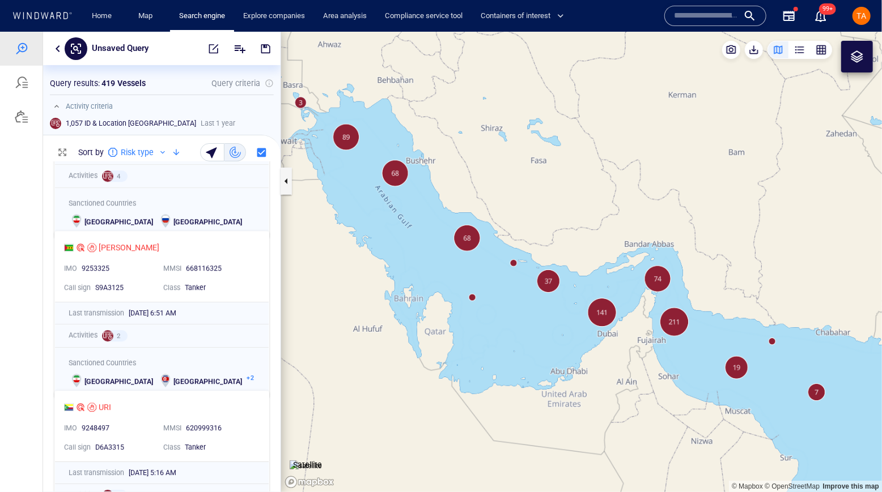
click at [641, 381] on canvas "Map" at bounding box center [581, 261] width 601 height 461
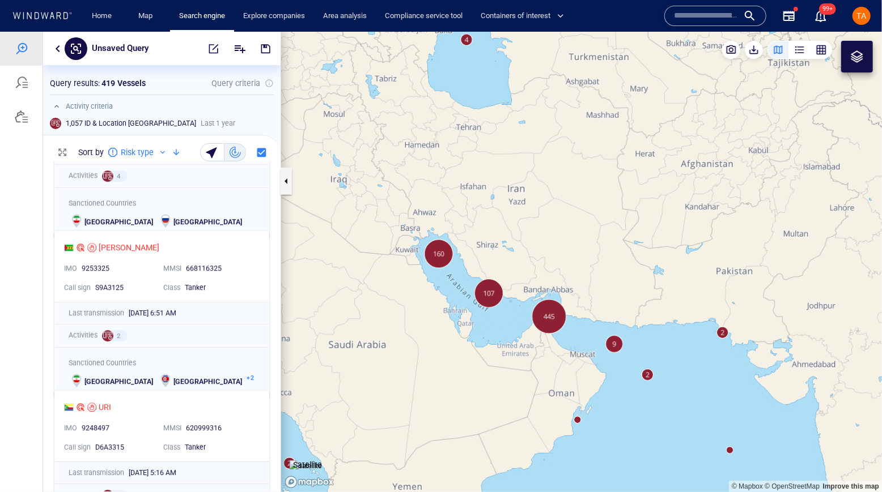
drag, startPoint x: 643, startPoint y: 391, endPoint x: 584, endPoint y: 393, distance: 58.4
click at [584, 393] on canvas "Map" at bounding box center [581, 261] width 601 height 461
click at [545, 315] on canvas "Map" at bounding box center [581, 261] width 601 height 461
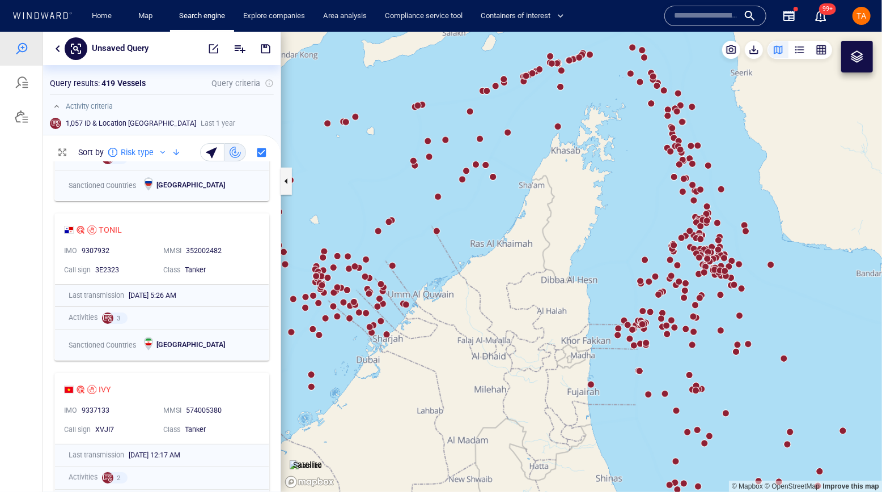
scroll to position [0, 0]
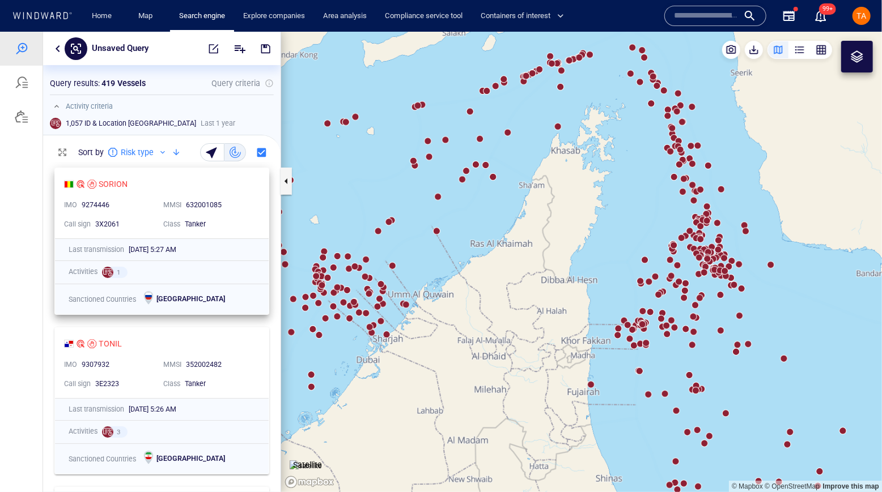
click at [142, 205] on div "9274446" at bounding box center [118, 205] width 73 height 10
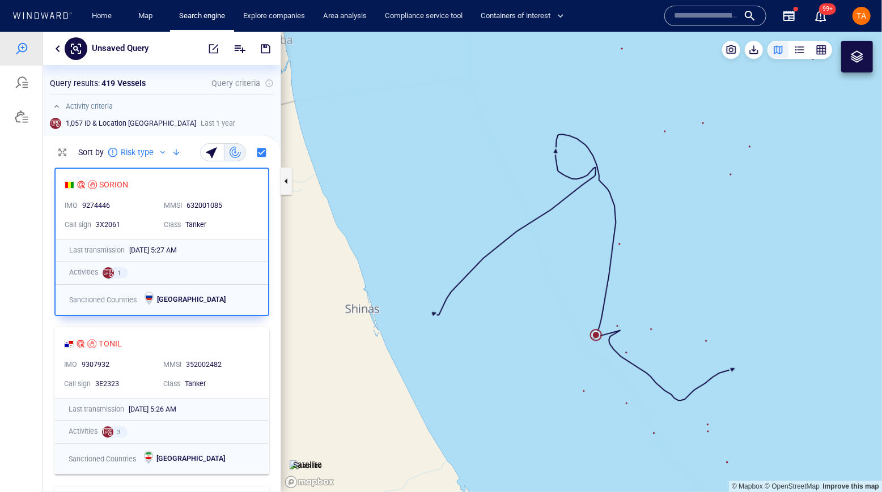
click at [597, 337] on canvas "Map" at bounding box center [581, 261] width 601 height 461
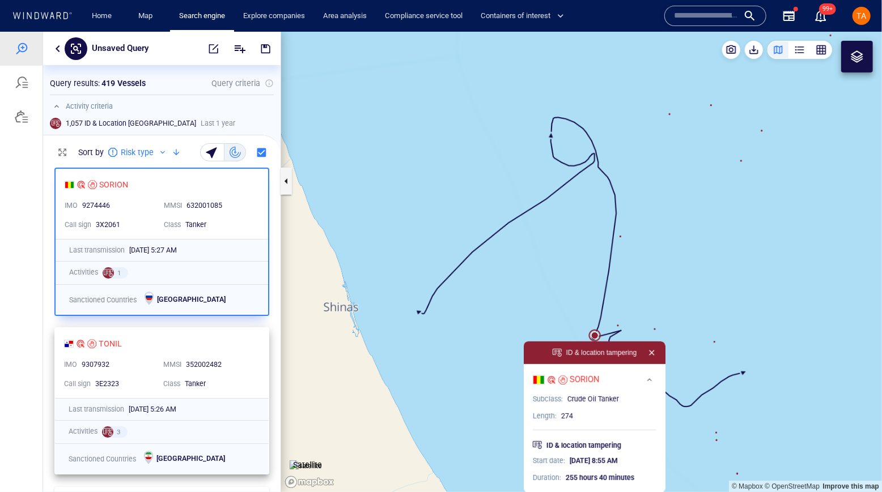
click at [163, 339] on div "TONIL" at bounding box center [157, 344] width 186 height 14
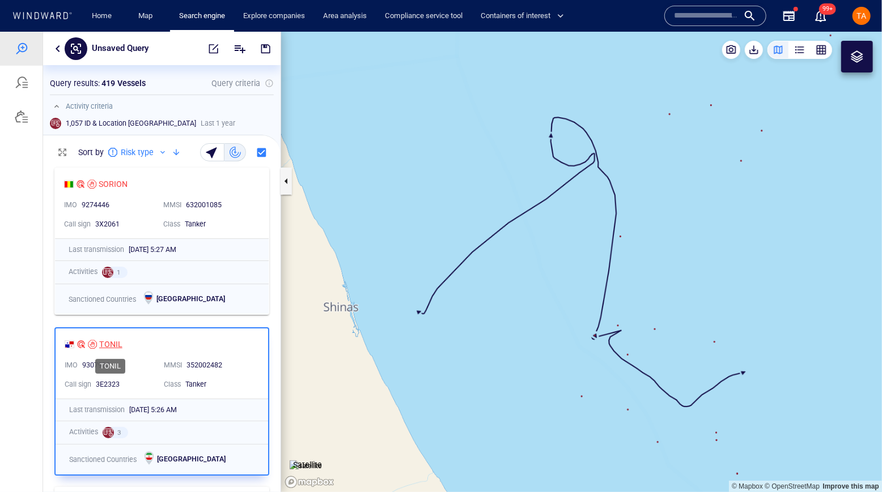
click at [110, 347] on div "TONIL" at bounding box center [110, 344] width 23 height 14
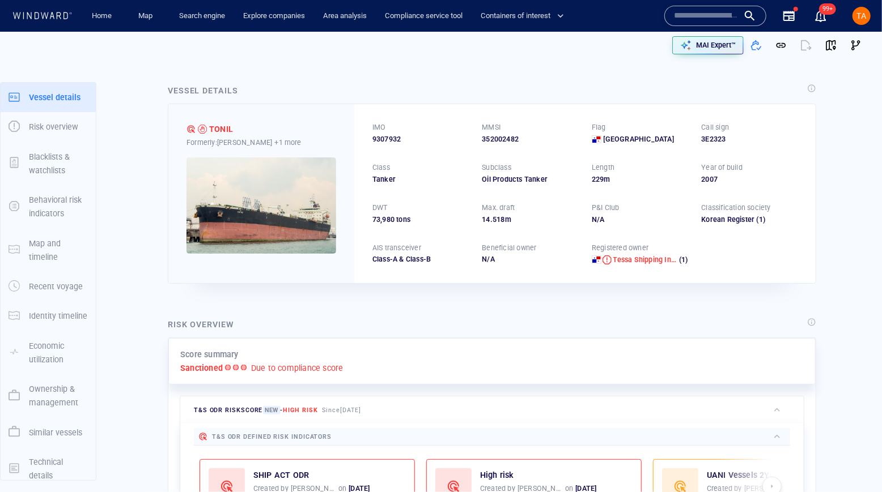
click at [780, 377] on div "Score summary Sanctioned Due to compliance score" at bounding box center [491, 361] width 647 height 47
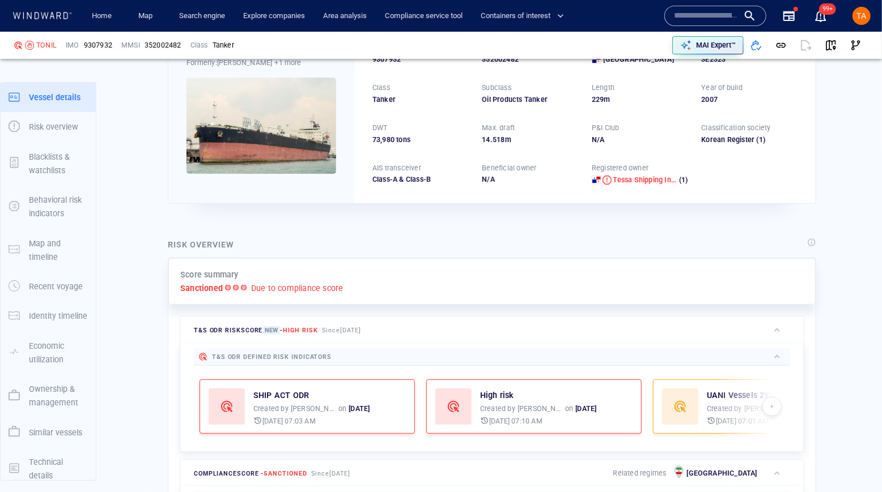
scroll to position [29, 0]
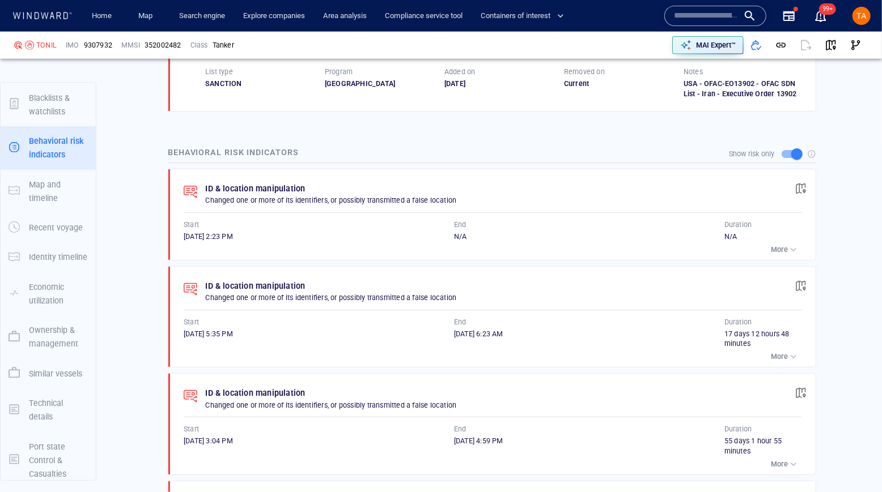
scroll to position [979, 0]
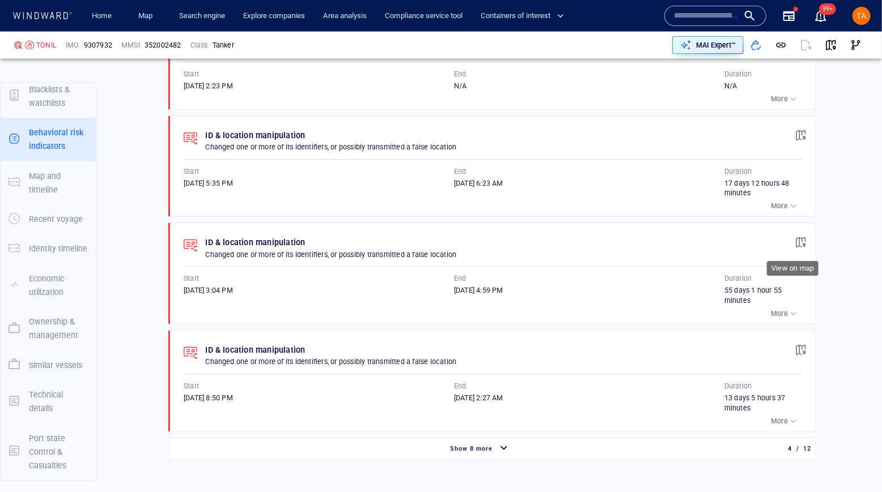
click at [798, 237] on span "button" at bounding box center [800, 242] width 11 height 11
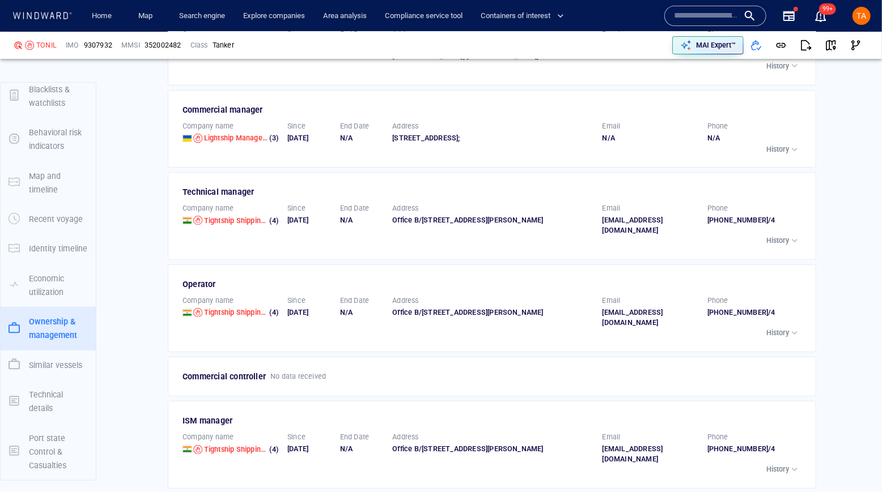
scroll to position [2508, 0]
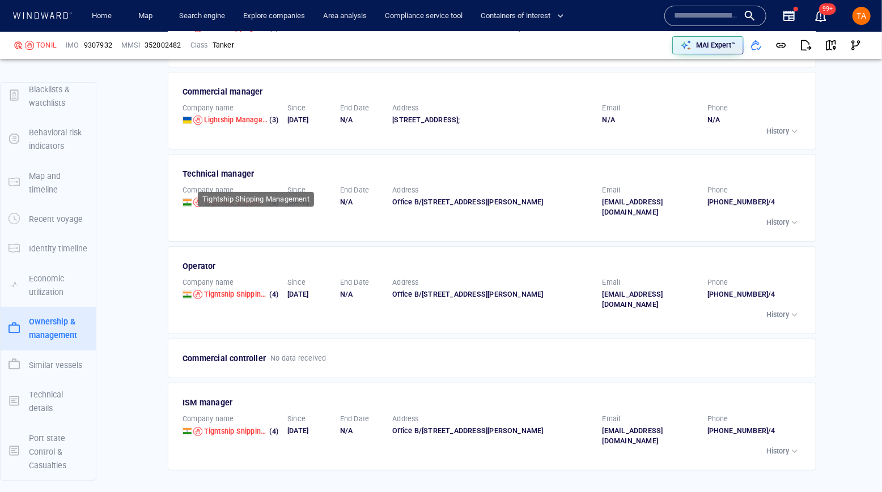
click at [220, 198] on span "Tightship Shipping Management" at bounding box center [257, 202] width 107 height 9
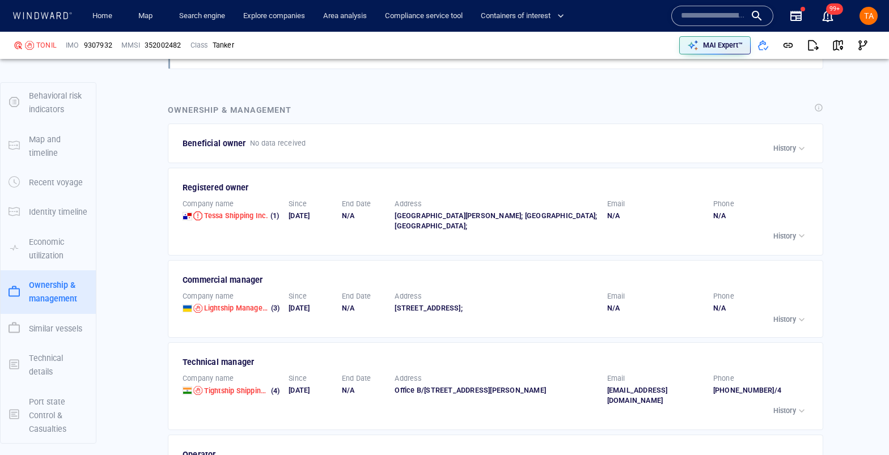
scroll to position [2299, 0]
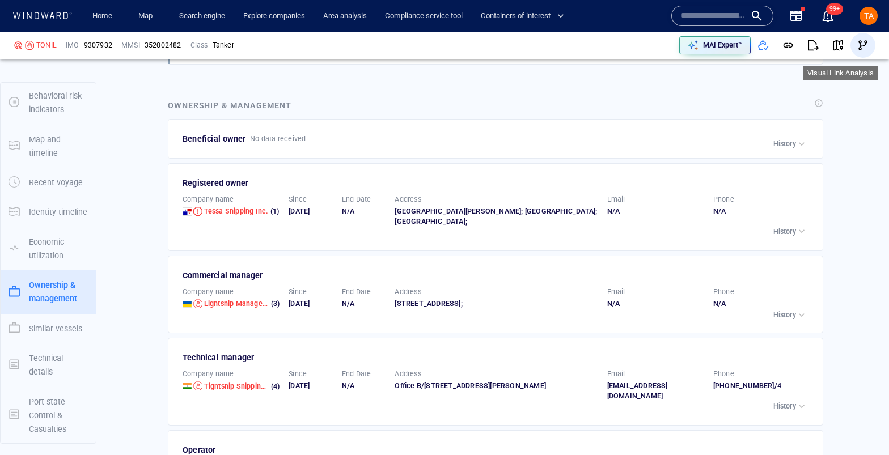
click at [857, 50] on span "button" at bounding box center [862, 45] width 11 height 11
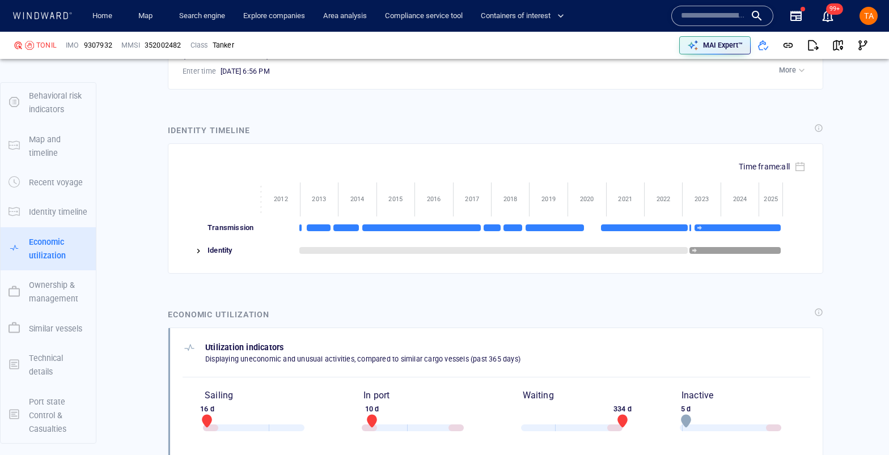
scroll to position [1691, 0]
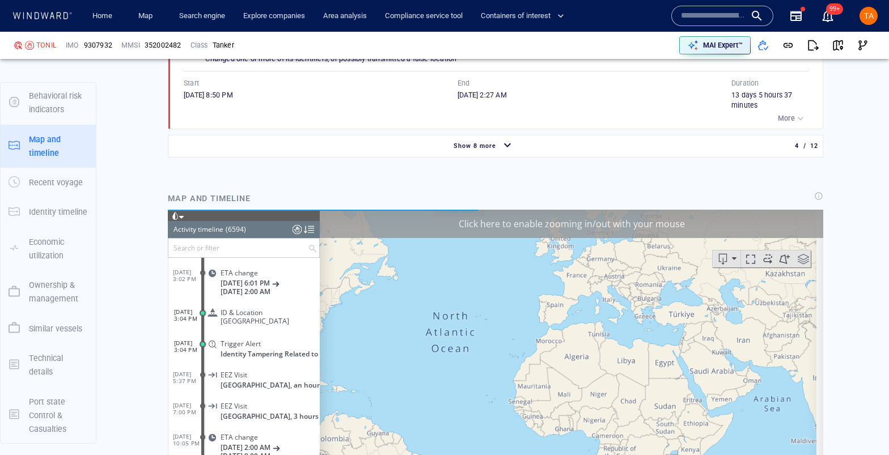
scroll to position [1099, 0]
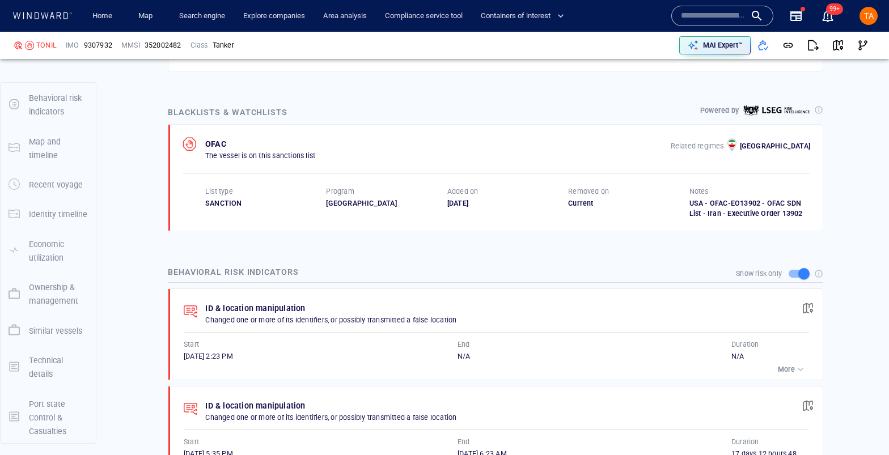
scroll to position [666, 0]
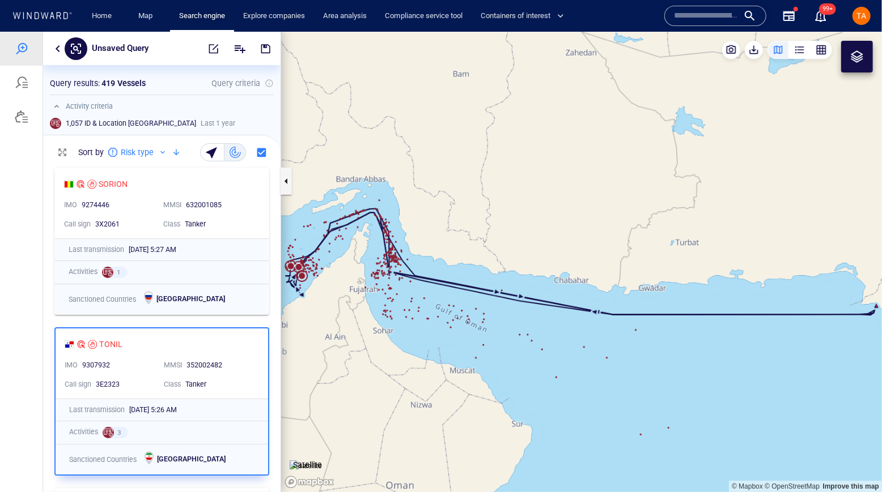
click at [156, 150] on div at bounding box center [163, 152] width 14 height 14
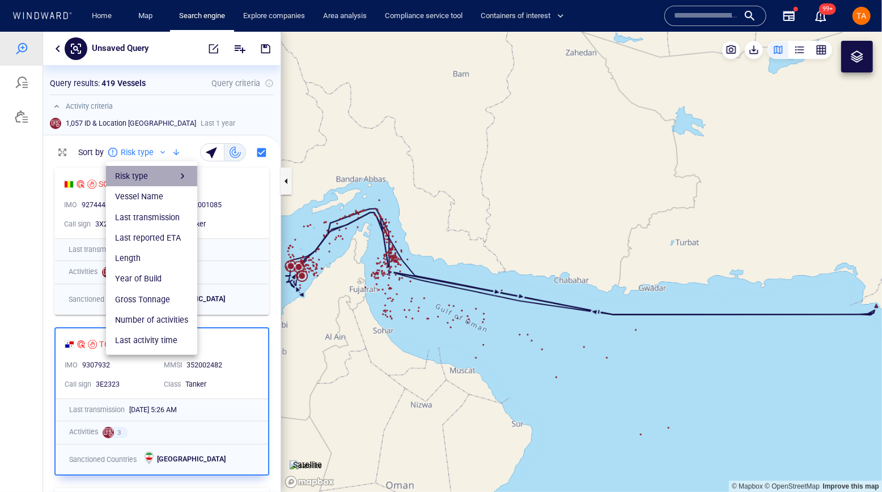
click at [176, 180] on div "Risk type" at bounding box center [151, 176] width 73 height 14
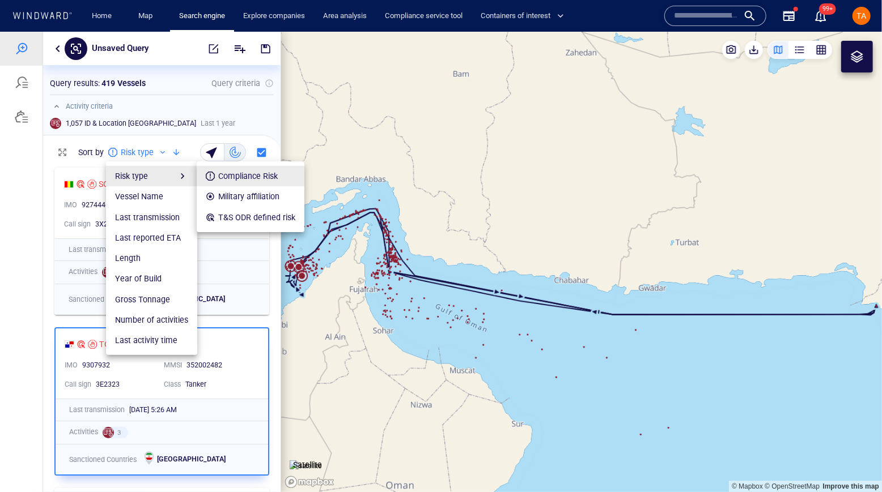
click at [264, 215] on div "T&S ODR defined risk" at bounding box center [256, 217] width 77 height 14
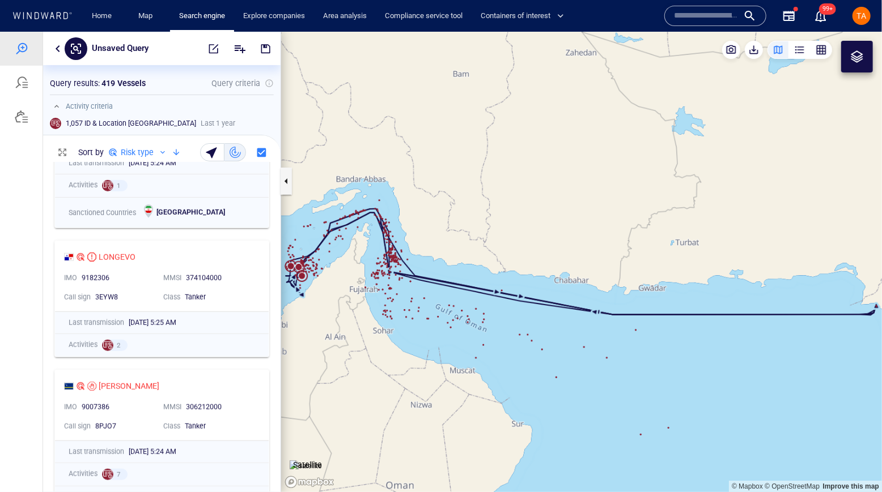
scroll to position [567, 0]
click at [130, 254] on div "LONGEVO" at bounding box center [117, 257] width 37 height 14
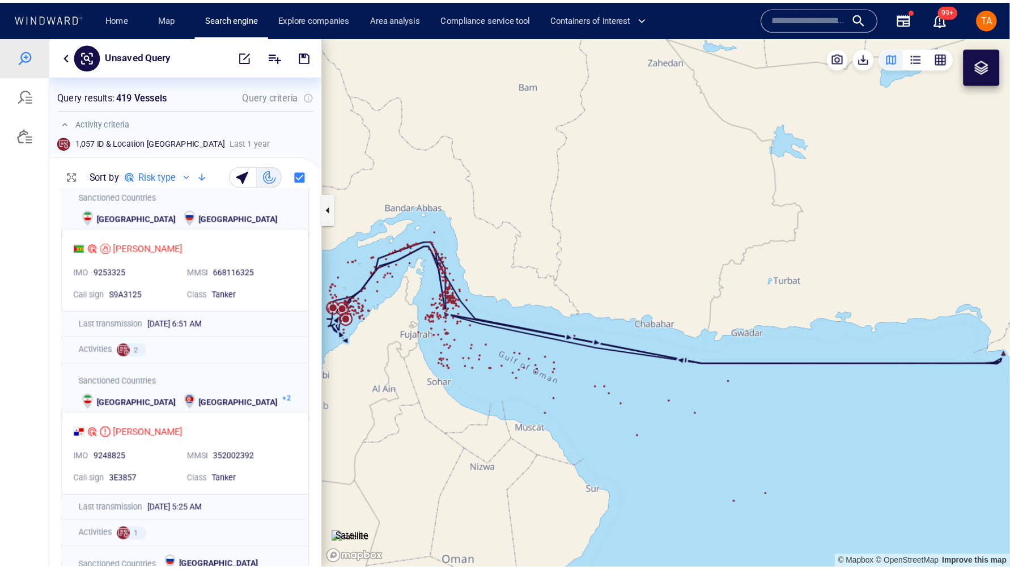
scroll to position [1906, 0]
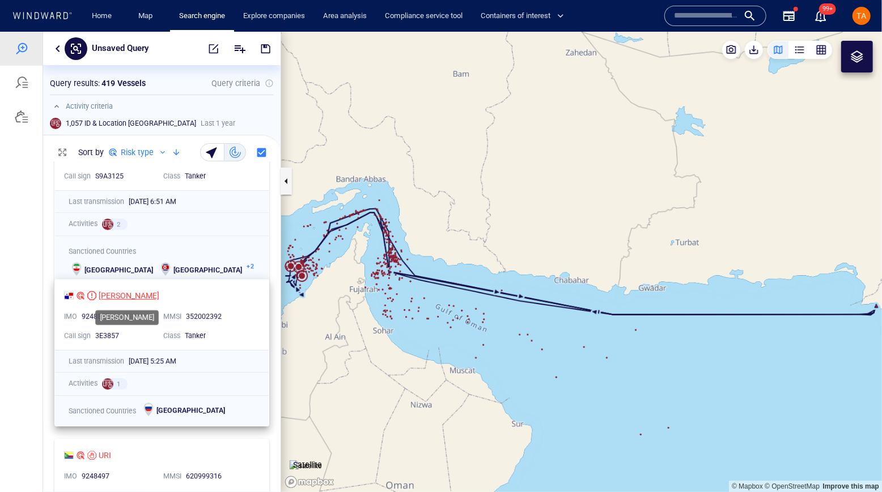
click at [118, 297] on div "ANNA A" at bounding box center [129, 295] width 61 height 14
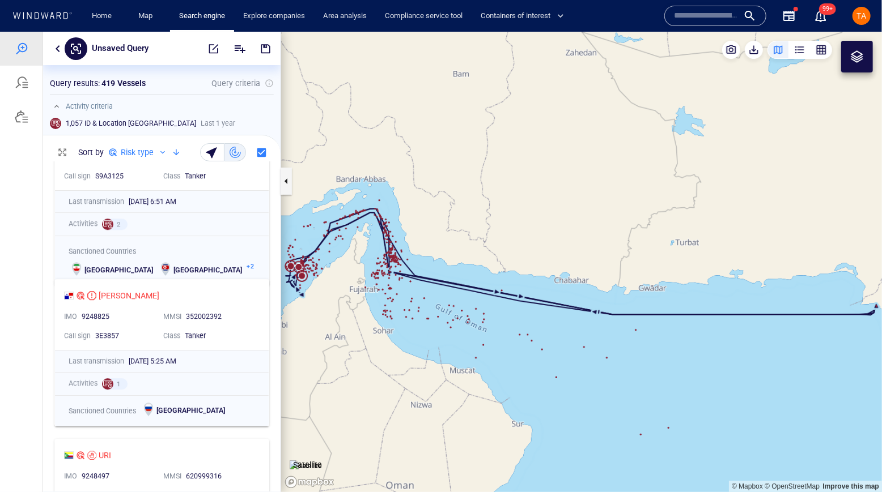
click at [412, 131] on canvas "Map" at bounding box center [581, 261] width 601 height 461
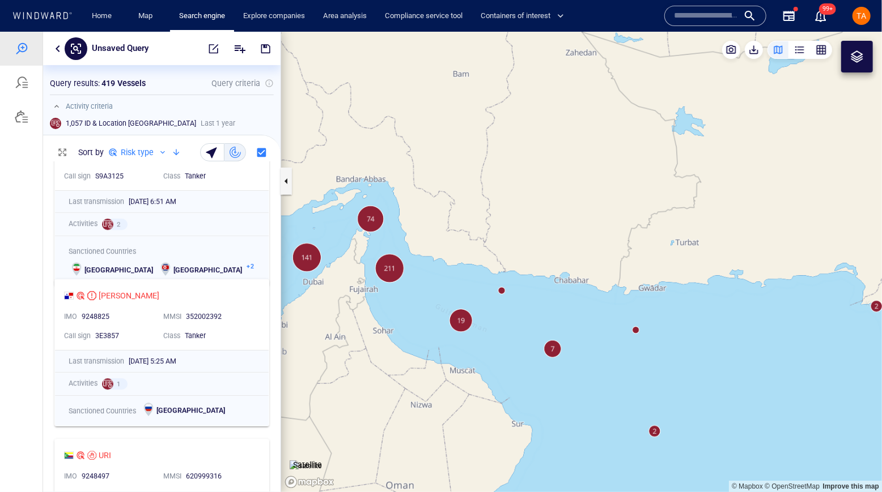
drag, startPoint x: 524, startPoint y: 209, endPoint x: 688, endPoint y: 209, distance: 164.3
click at [674, 211] on canvas "Map" at bounding box center [581, 261] width 601 height 461
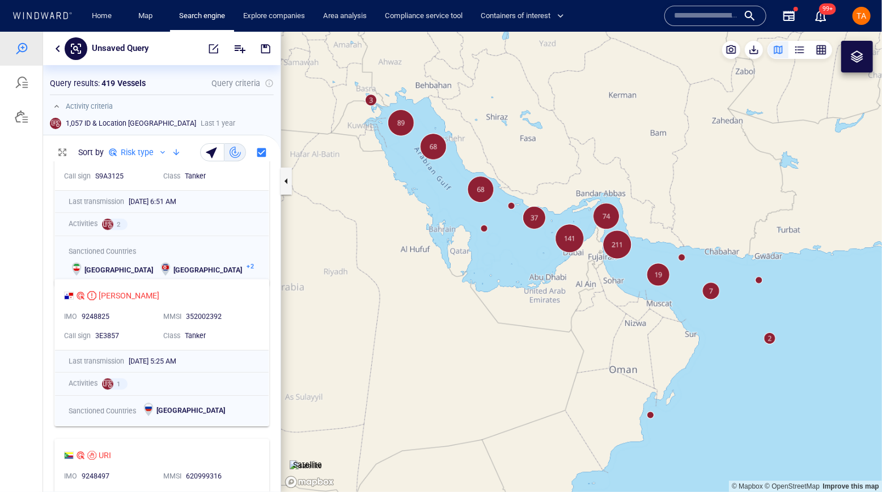
drag, startPoint x: 638, startPoint y: 180, endPoint x: 642, endPoint y: 203, distance: 23.6
click at [642, 203] on canvas "Map" at bounding box center [581, 261] width 601 height 461
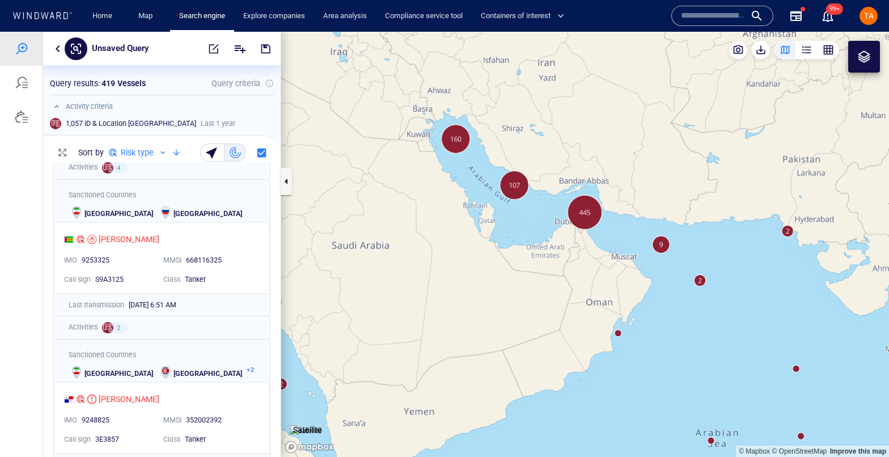
scroll to position [7, 7]
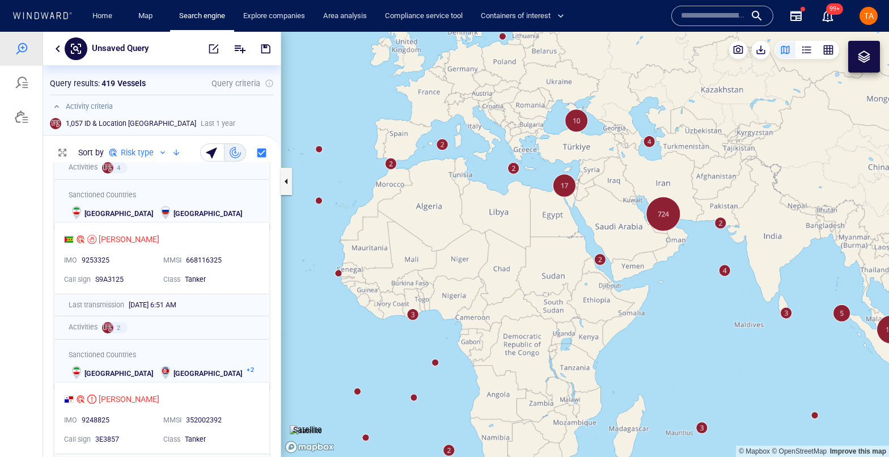
drag, startPoint x: 480, startPoint y: 280, endPoint x: 592, endPoint y: 279, distance: 111.6
click at [592, 279] on canvas "Map" at bounding box center [585, 244] width 608 height 425
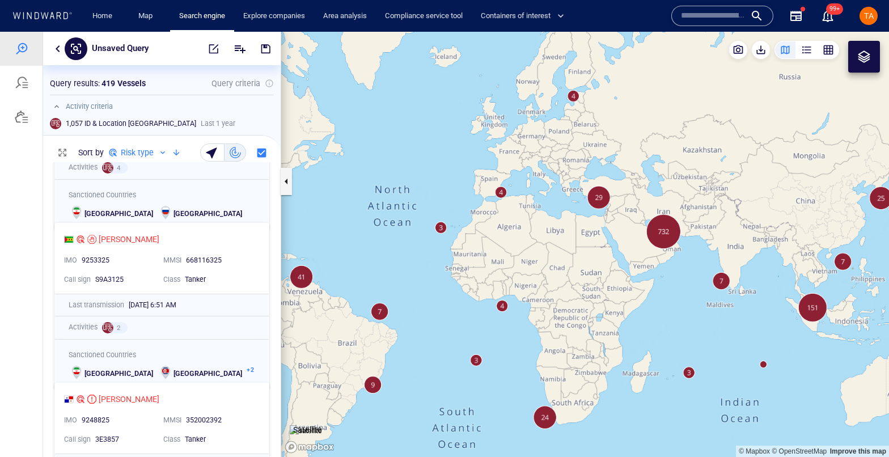
drag, startPoint x: 555, startPoint y: 279, endPoint x: 568, endPoint y: 277, distance: 13.2
click at [568, 277] on canvas "Map" at bounding box center [585, 244] width 608 height 425
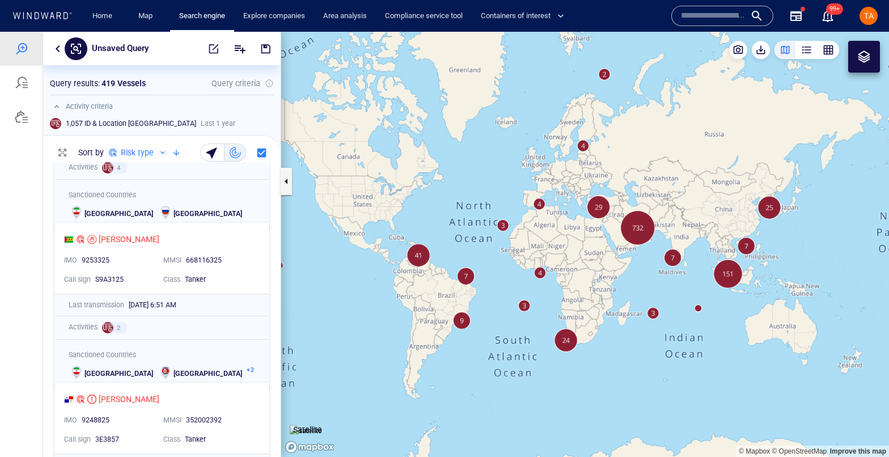
drag, startPoint x: 501, startPoint y: 269, endPoint x: 557, endPoint y: 261, distance: 56.1
click at [557, 261] on canvas "Map" at bounding box center [585, 244] width 608 height 425
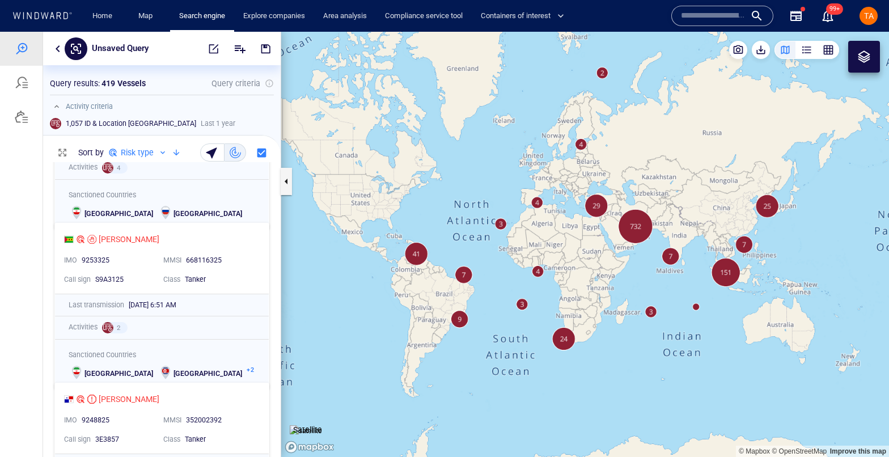
click at [118, 80] on p "419 Vessels" at bounding box center [123, 84] width 44 height 14
click at [118, 82] on p "419 Vessels" at bounding box center [123, 84] width 44 height 14
click at [81, 125] on h6 "1,057 ID & Location Tampering" at bounding box center [131, 123] width 130 height 10
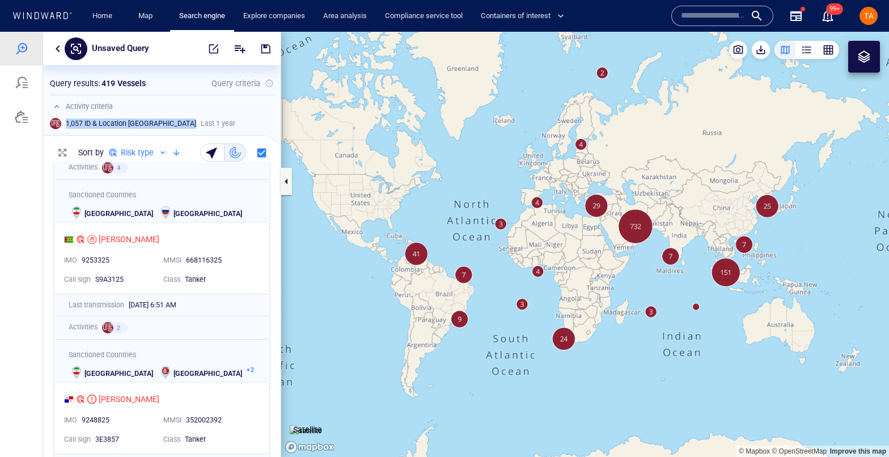
click at [81, 125] on h6 "1,057 ID & Location Tampering" at bounding box center [131, 123] width 130 height 10
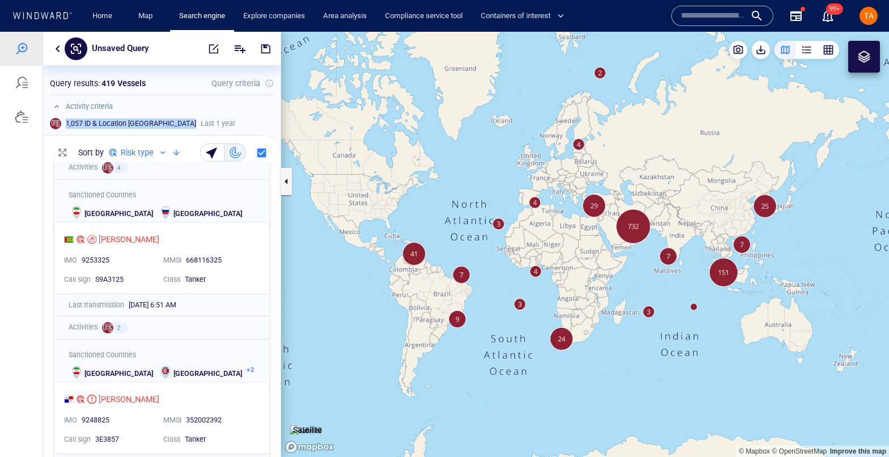
drag, startPoint x: 659, startPoint y: 184, endPoint x: 645, endPoint y: 185, distance: 14.3
click at [645, 185] on canvas "Map" at bounding box center [585, 244] width 608 height 425
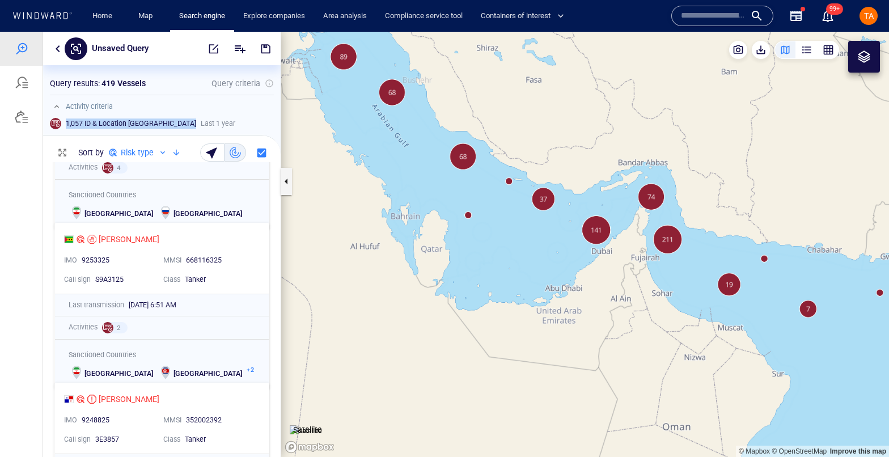
drag, startPoint x: 676, startPoint y: 141, endPoint x: 678, endPoint y: 223, distance: 81.6
click at [678, 223] on canvas "Map" at bounding box center [585, 244] width 608 height 425
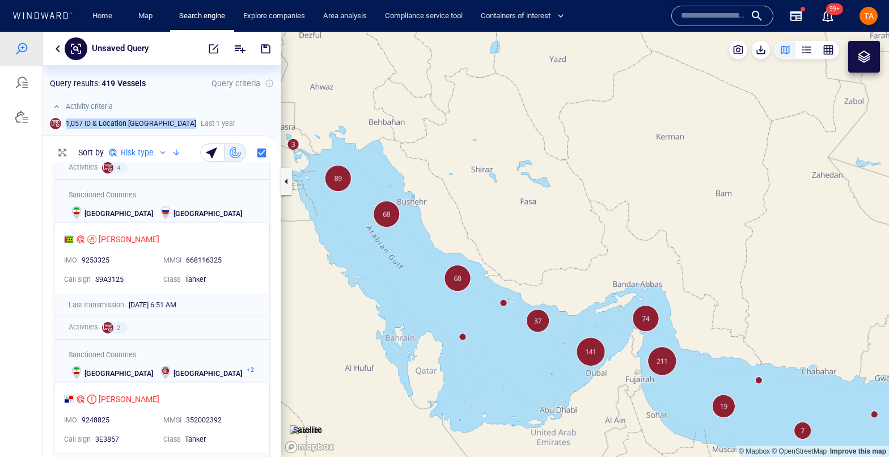
drag, startPoint x: 666, startPoint y: 186, endPoint x: 669, endPoint y: 157, distance: 29.0
click at [669, 157] on canvas "Map" at bounding box center [585, 244] width 608 height 425
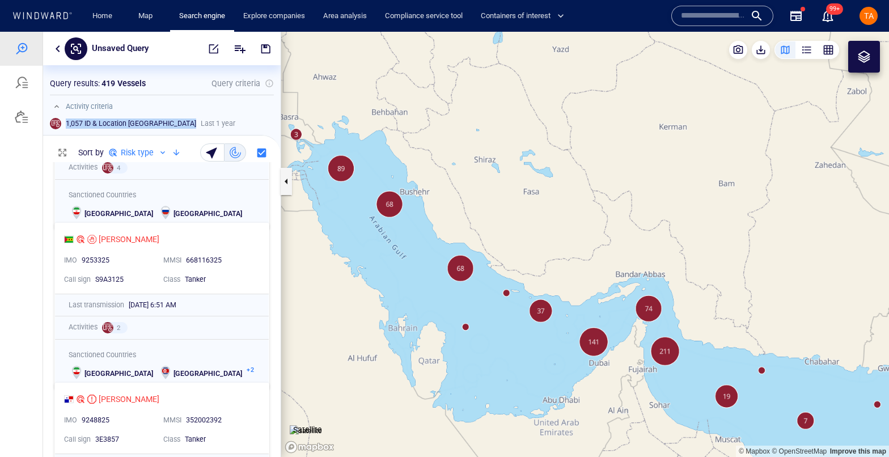
drag, startPoint x: 665, startPoint y: 199, endPoint x: 687, endPoint y: 173, distance: 34.3
click at [687, 173] on canvas "Map" at bounding box center [585, 244] width 608 height 425
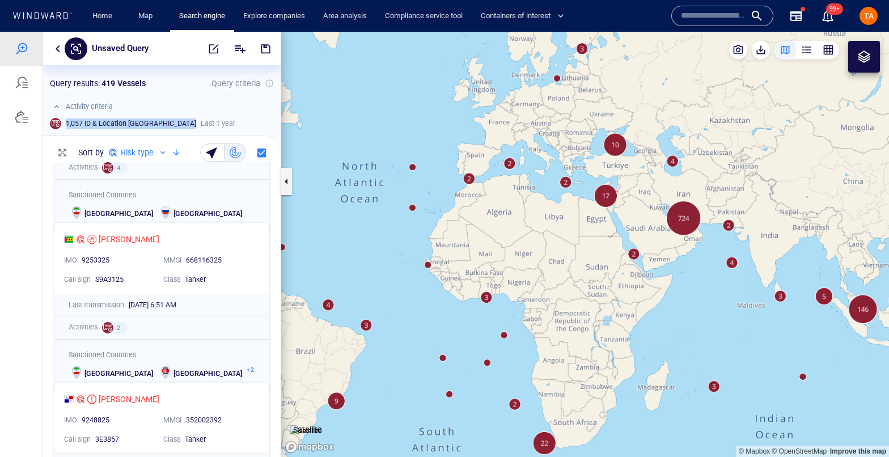
drag, startPoint x: 563, startPoint y: 307, endPoint x: 707, endPoint y: 253, distance: 153.0
click at [707, 253] on canvas "Map" at bounding box center [585, 244] width 608 height 425
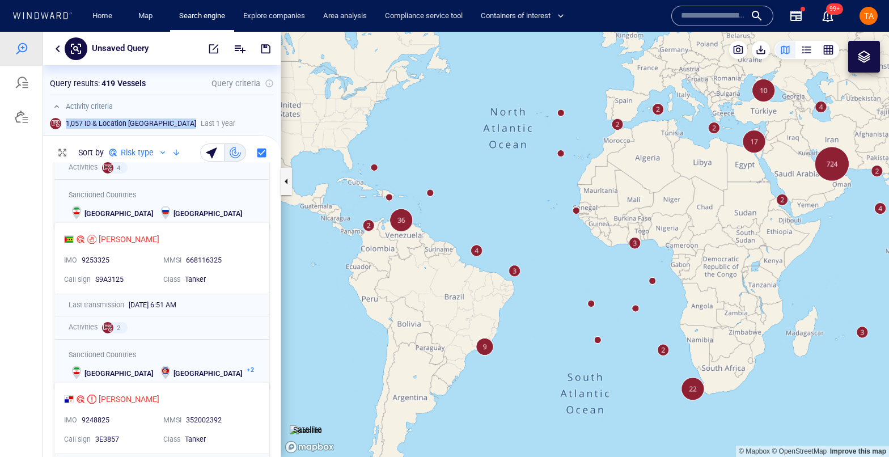
drag, startPoint x: 564, startPoint y: 190, endPoint x: 538, endPoint y: 196, distance: 26.8
click at [538, 196] on canvas "Map" at bounding box center [585, 244] width 608 height 425
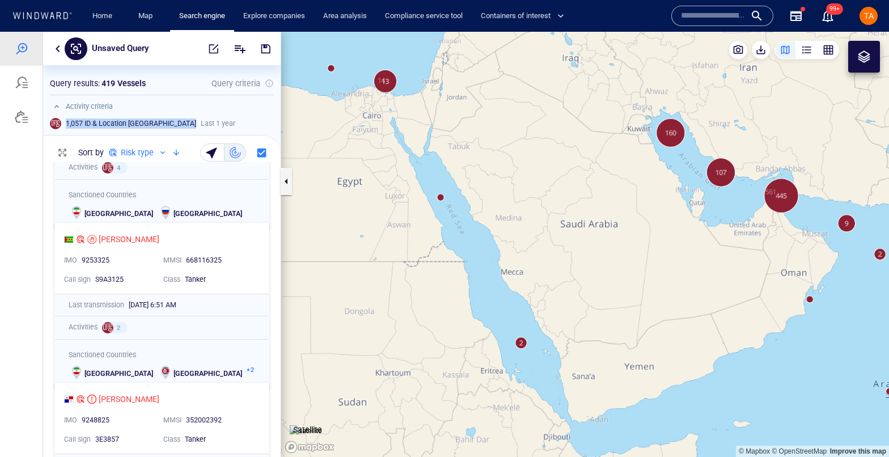
drag, startPoint x: 802, startPoint y: 234, endPoint x: 744, endPoint y: 281, distance: 74.6
click at [744, 281] on canvas "Map" at bounding box center [585, 244] width 608 height 425
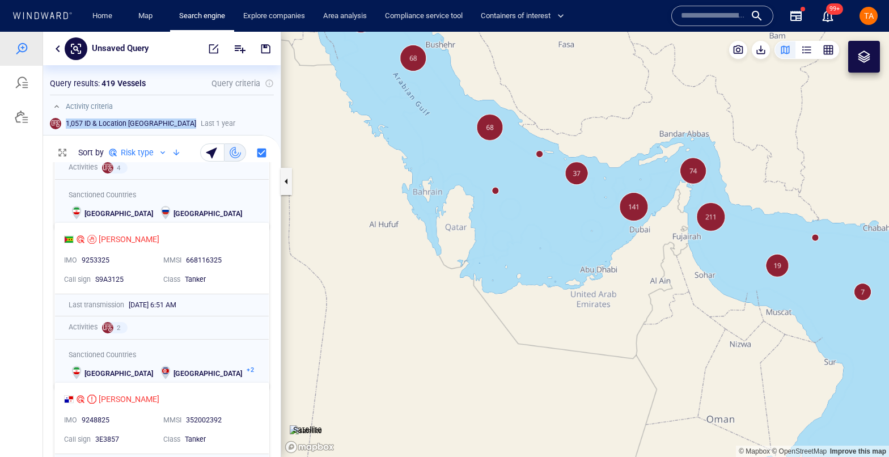
drag, startPoint x: 716, startPoint y: 249, endPoint x: 678, endPoint y: 276, distance: 46.4
click at [678, 276] on canvas "Map" at bounding box center [585, 244] width 608 height 425
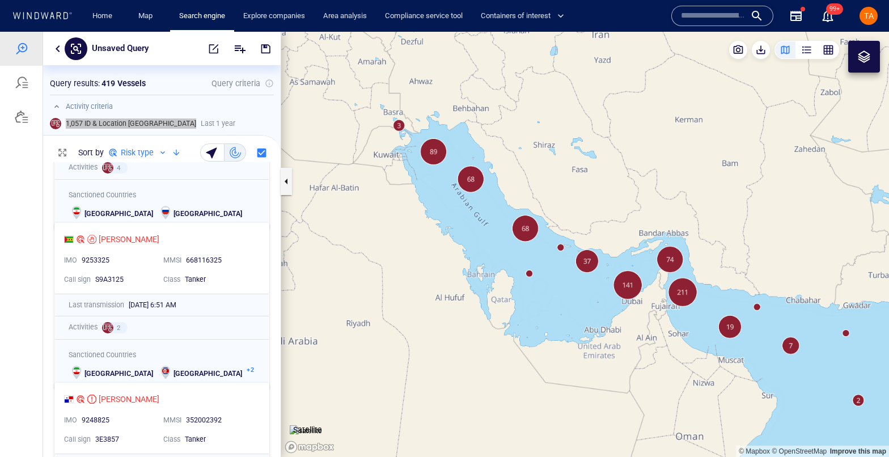
click at [721, 14] on input "text" at bounding box center [713, 15] width 65 height 17
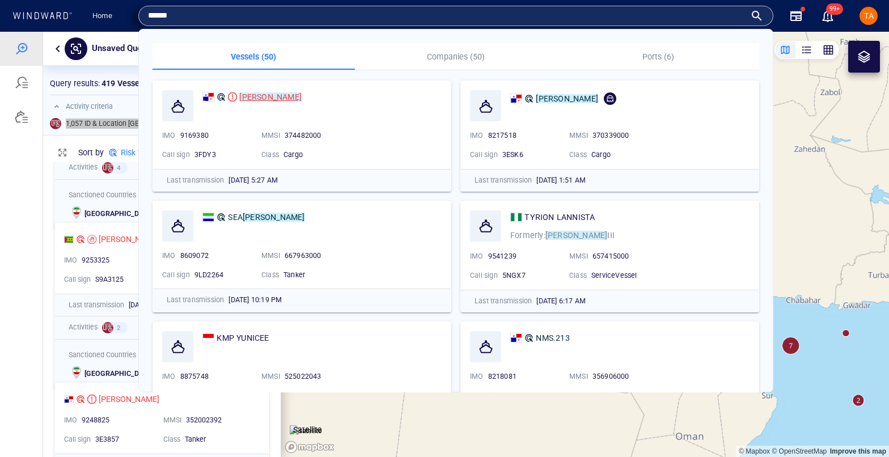
type input "******"
click at [285, 106] on div "EUNICE" at bounding box center [321, 105] width 239 height 31
click at [256, 94] on mark "EUNICE" at bounding box center [270, 96] width 62 height 9
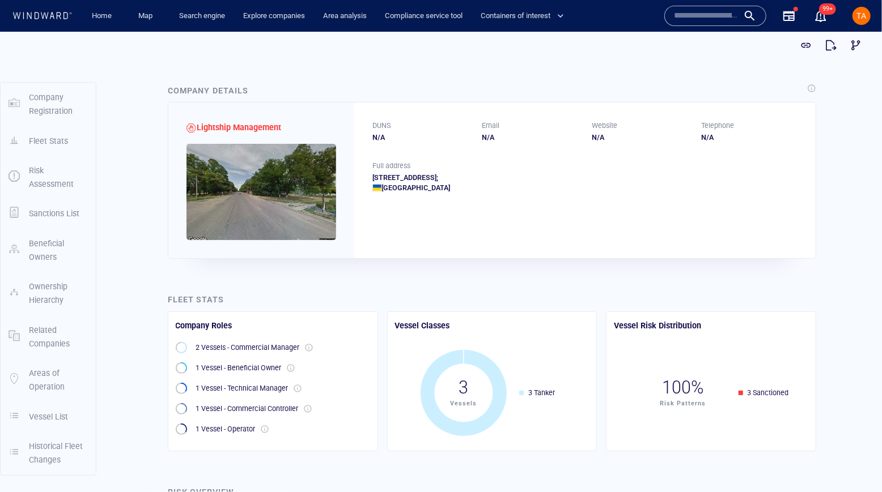
click at [817, 213] on div "Company Details Lightship Management DUNS N/A Email N/A Website N/A Telephone N…" at bounding box center [492, 170] width 666 height 193
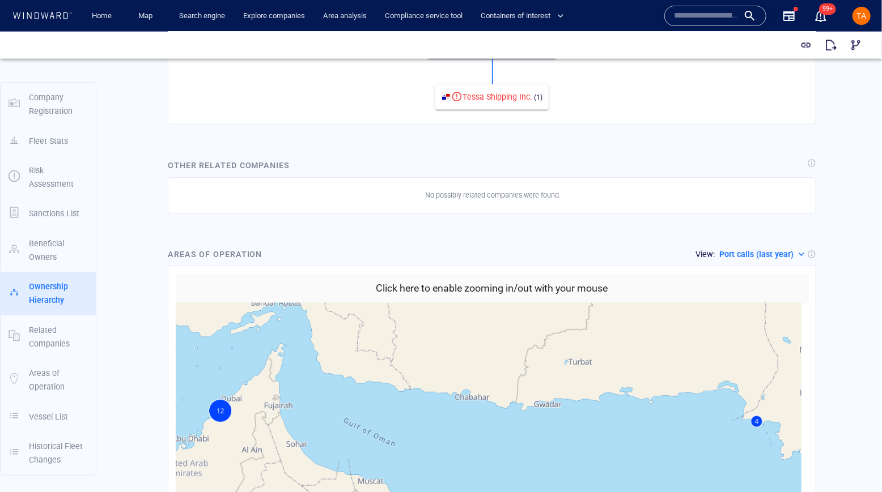
scroll to position [876, 0]
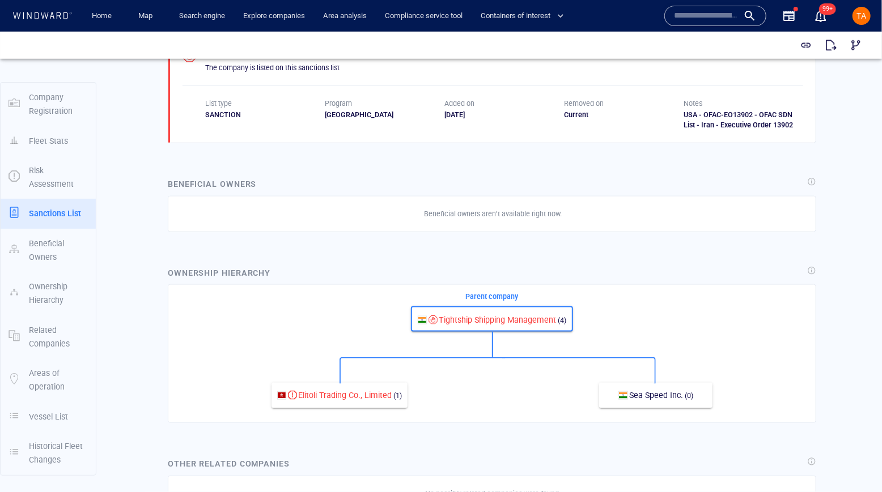
scroll to position [876, 0]
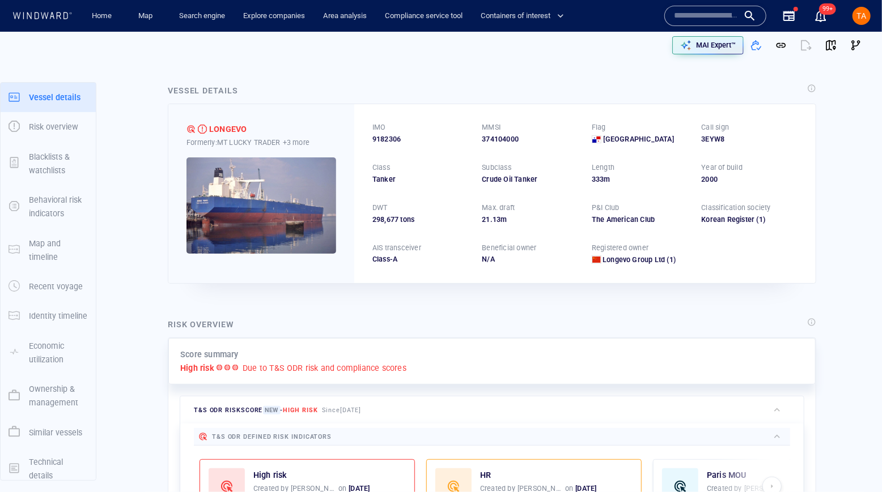
click at [806, 253] on div "IMO 9182306 MMSI 374104000 Flag Panama Call sign 3EYW8 Class Tanker Subclass Cr…" at bounding box center [584, 193] width 461 height 179
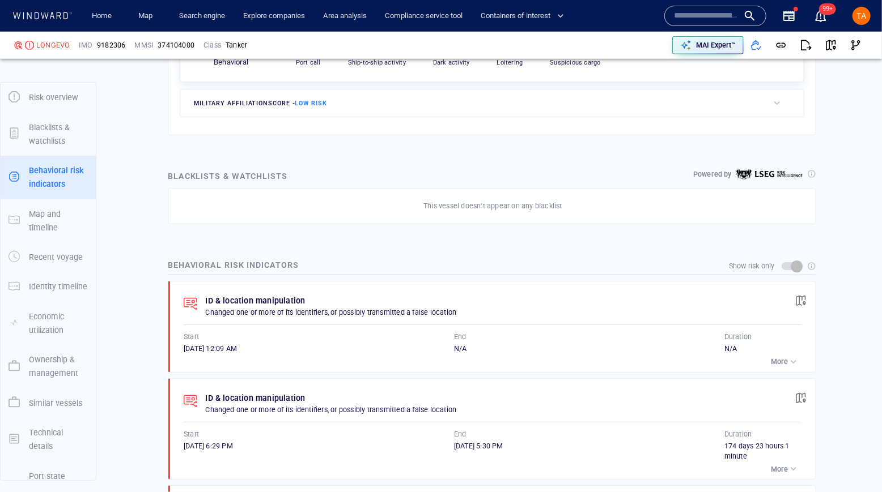
scroll to position [669, 0]
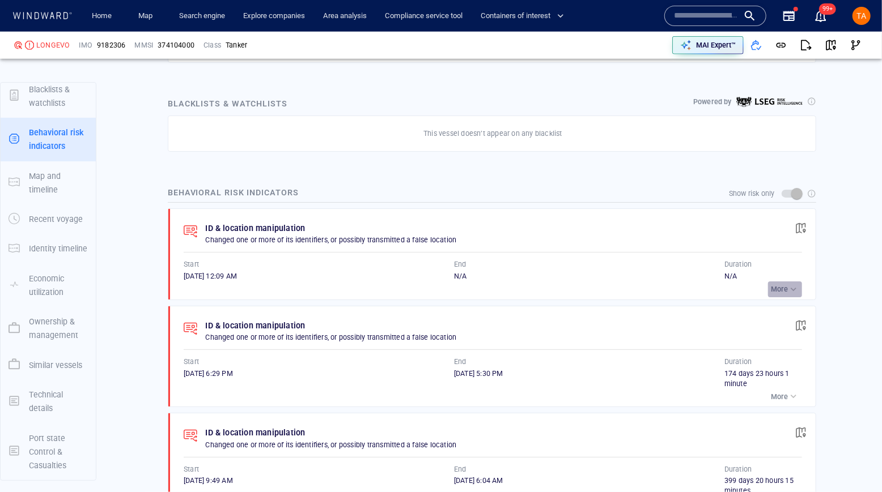
click at [788, 286] on div "button" at bounding box center [793, 289] width 11 height 11
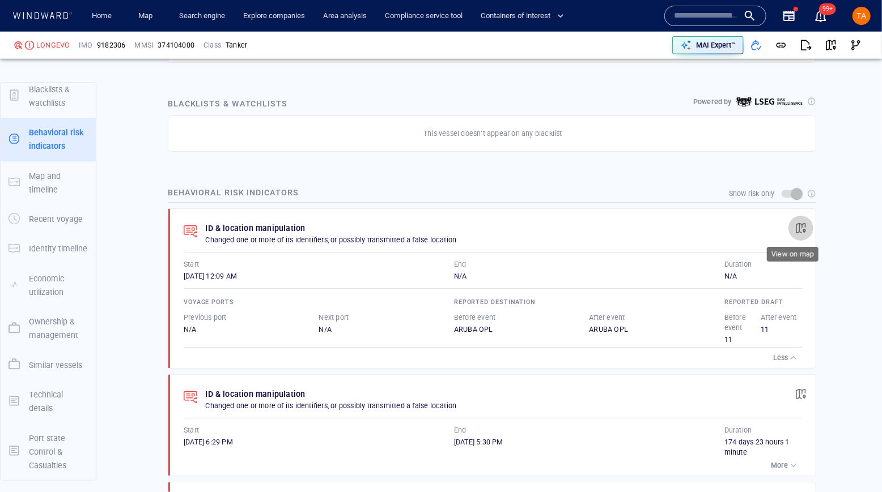
click at [795, 226] on span "button" at bounding box center [800, 228] width 11 height 11
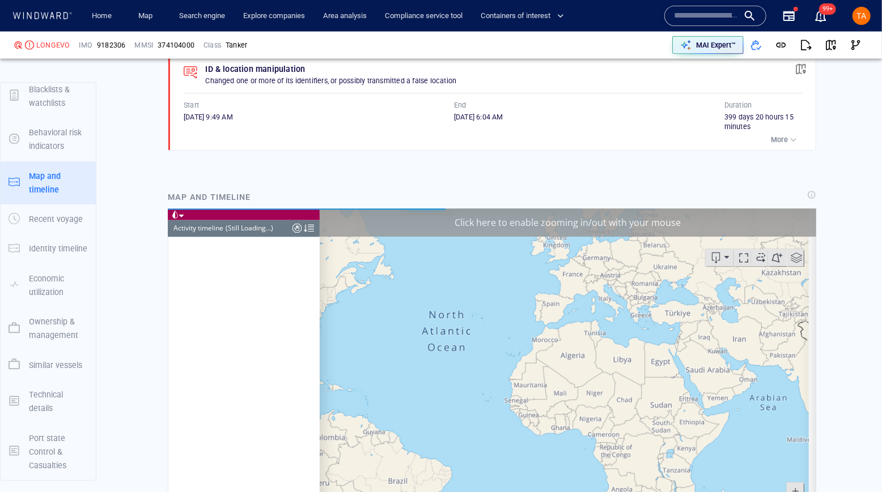
scroll to position [125, 0]
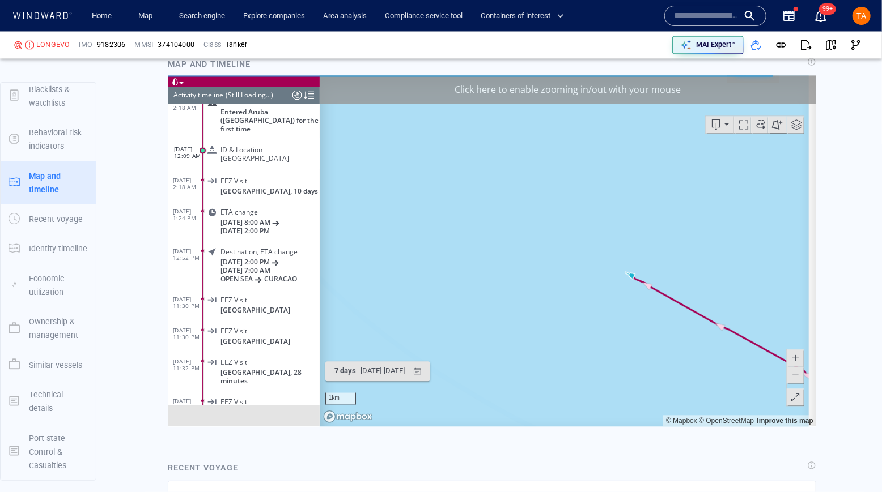
scroll to position [1051, 0]
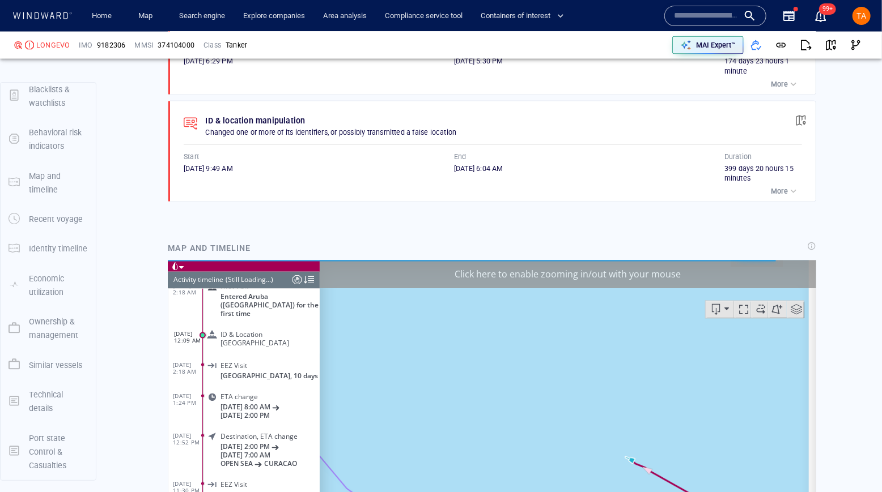
click at [603, 282] on div "Click here to enable zooming in/out with your mouse" at bounding box center [567, 274] width 496 height 28
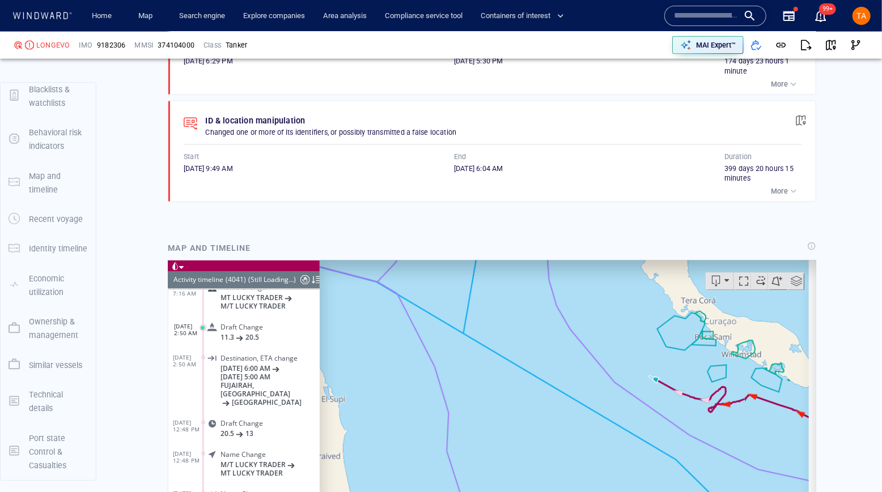
scroll to position [125654, 0]
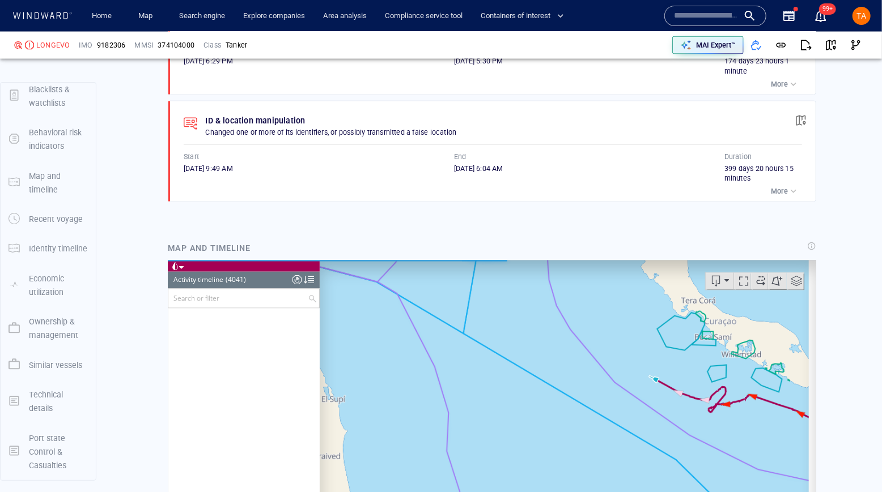
drag, startPoint x: 701, startPoint y: 444, endPoint x: 638, endPoint y: 439, distance: 63.7
click at [636, 446] on canvas "Map" at bounding box center [563, 435] width 489 height 351
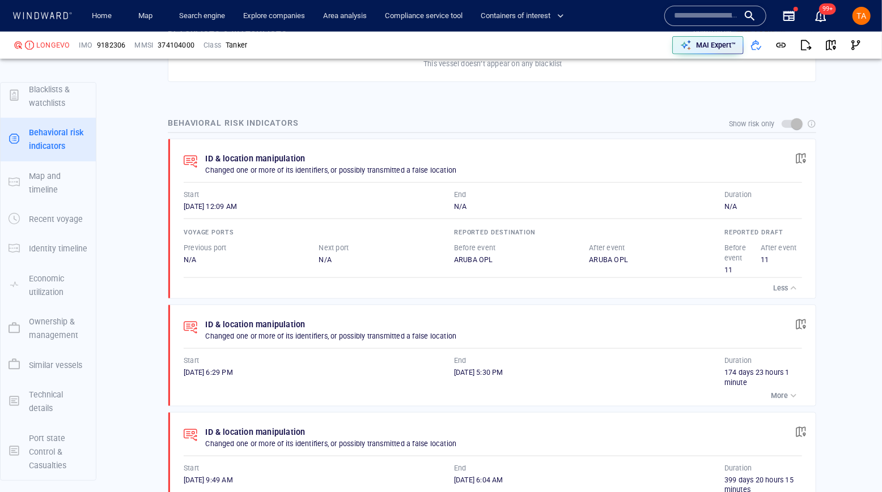
scroll to position [793, 0]
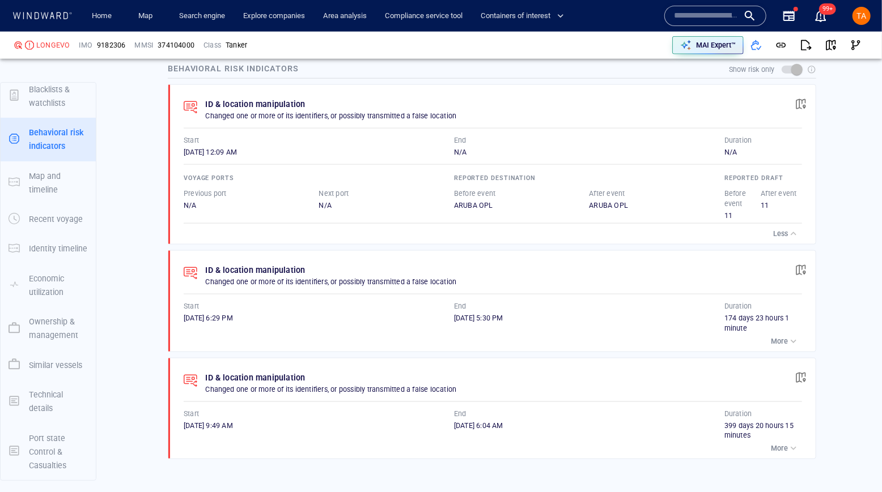
click at [774, 334] on button "More" at bounding box center [785, 342] width 34 height 16
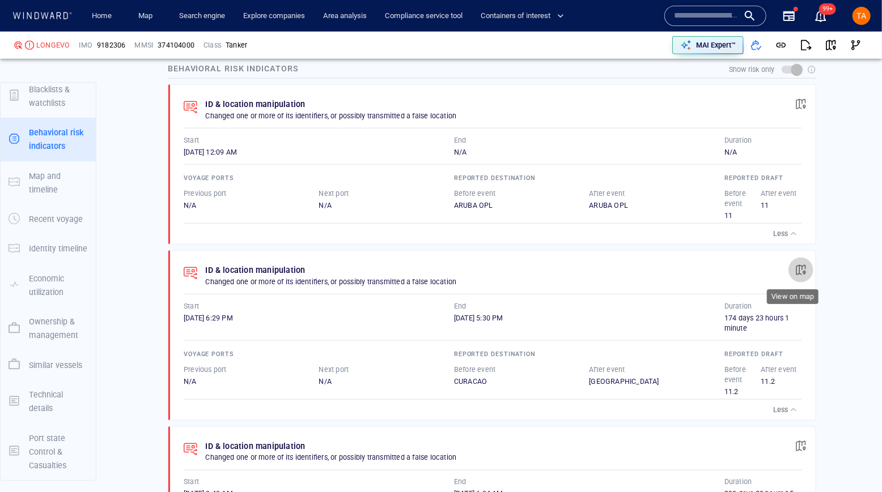
click at [795, 267] on span "button" at bounding box center [800, 270] width 11 height 11
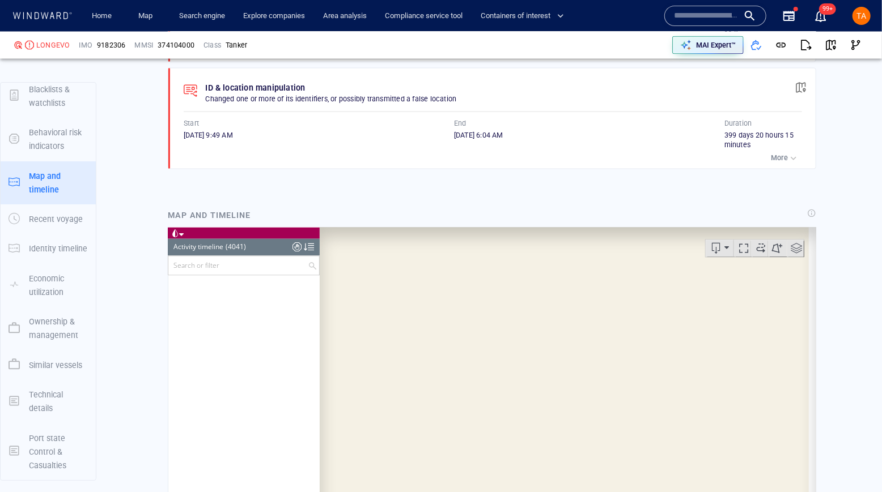
scroll to position [1171, 0]
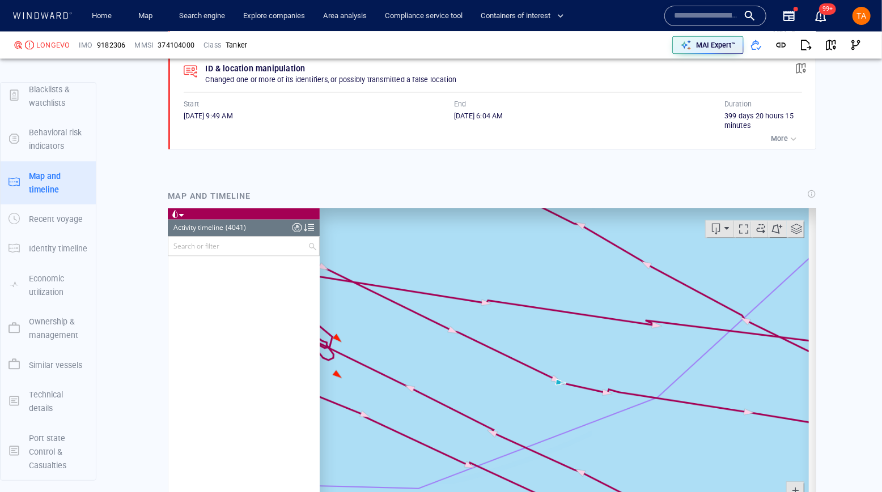
scroll to position [118755, 0]
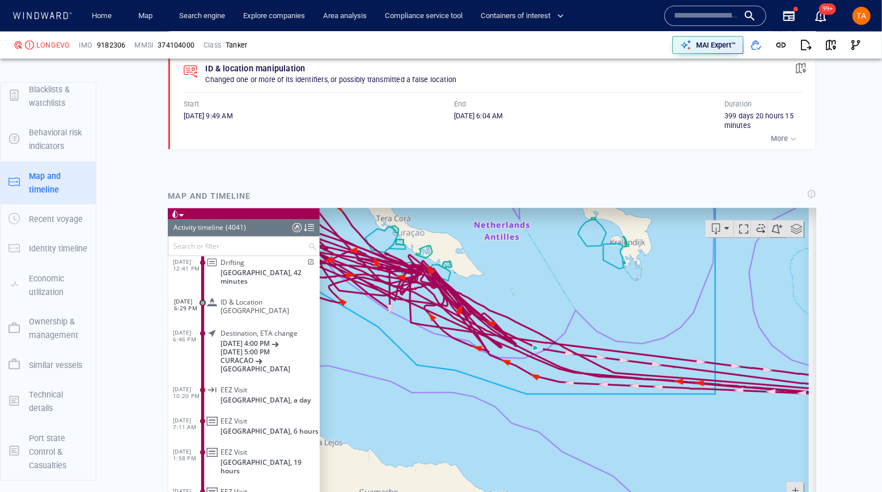
drag, startPoint x: 433, startPoint y: 401, endPoint x: 475, endPoint y: 436, distance: 55.1
click at [475, 444] on canvas "Map" at bounding box center [563, 383] width 489 height 351
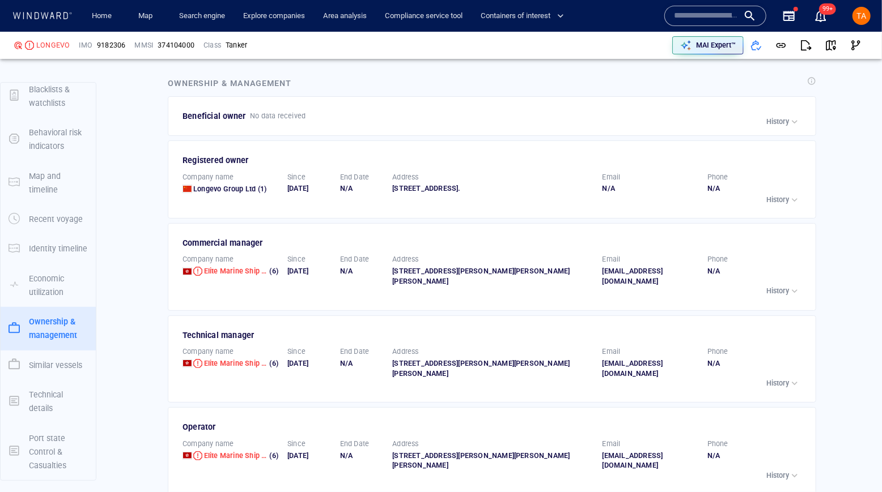
scroll to position [2253, 0]
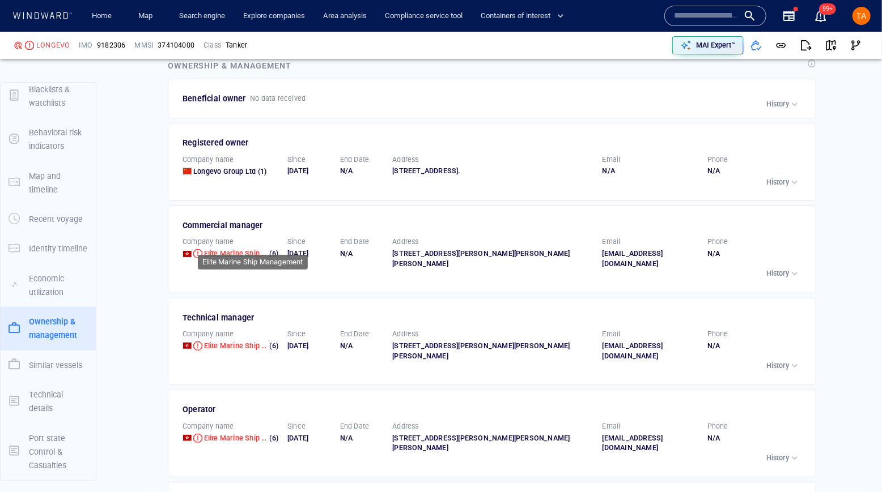
click at [247, 249] on span "Elite Marine Ship Management" at bounding box center [254, 253] width 101 height 9
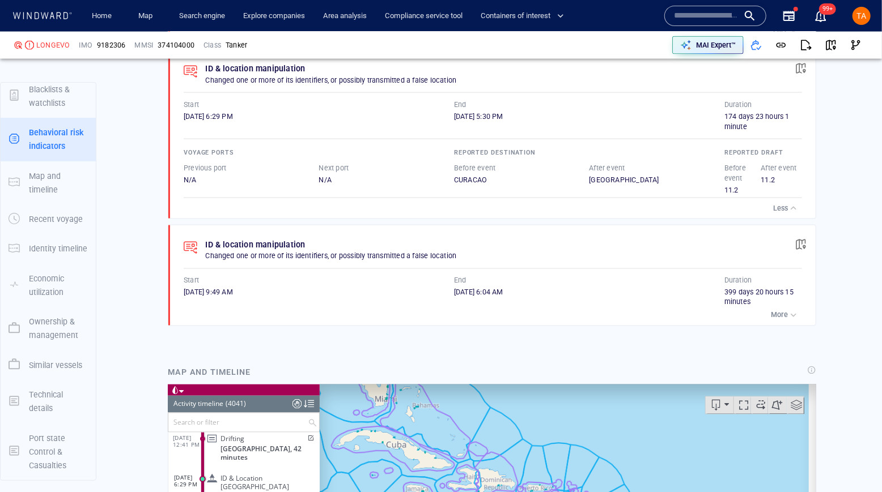
scroll to position [1030, 0]
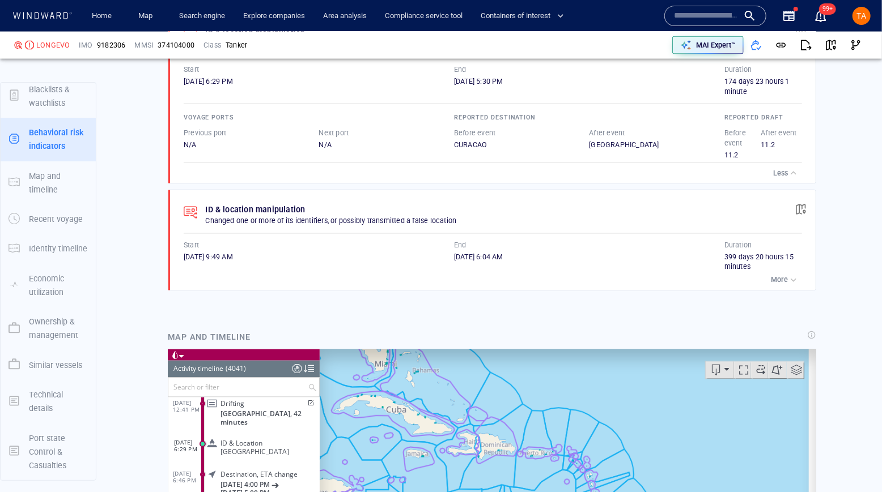
click at [706, 23] on input "text" at bounding box center [706, 15] width 65 height 17
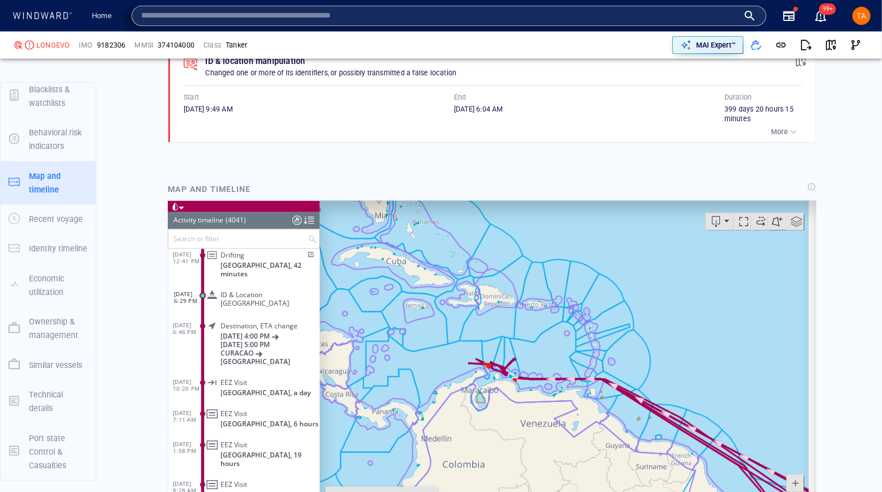
scroll to position [1288, 0]
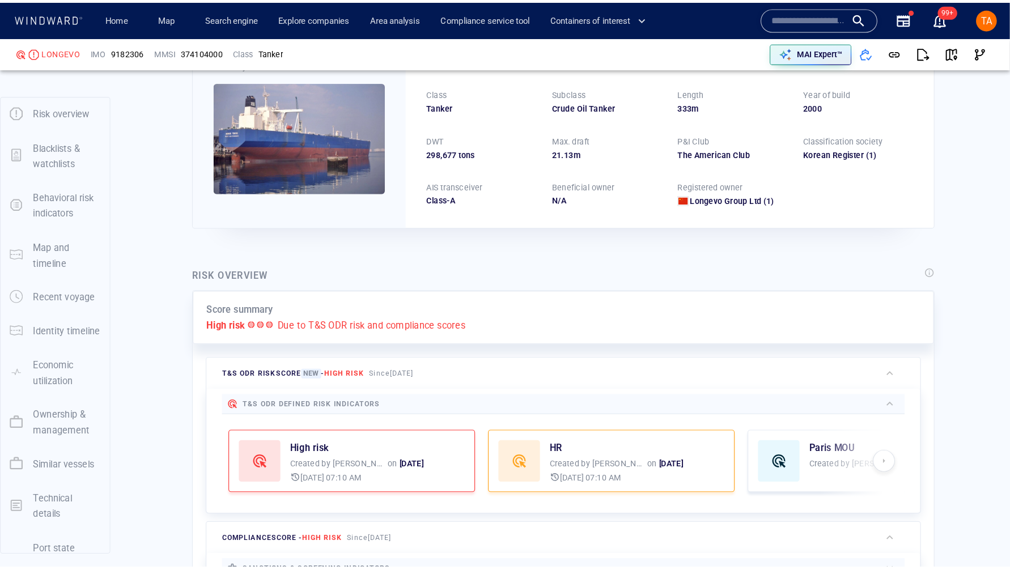
scroll to position [0, 0]
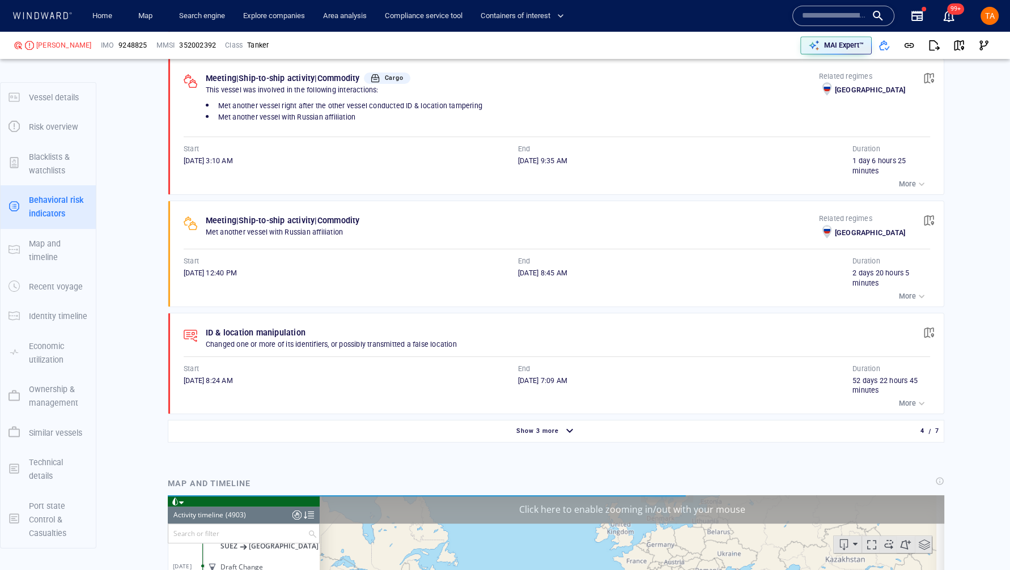
scroll to position [824, 0]
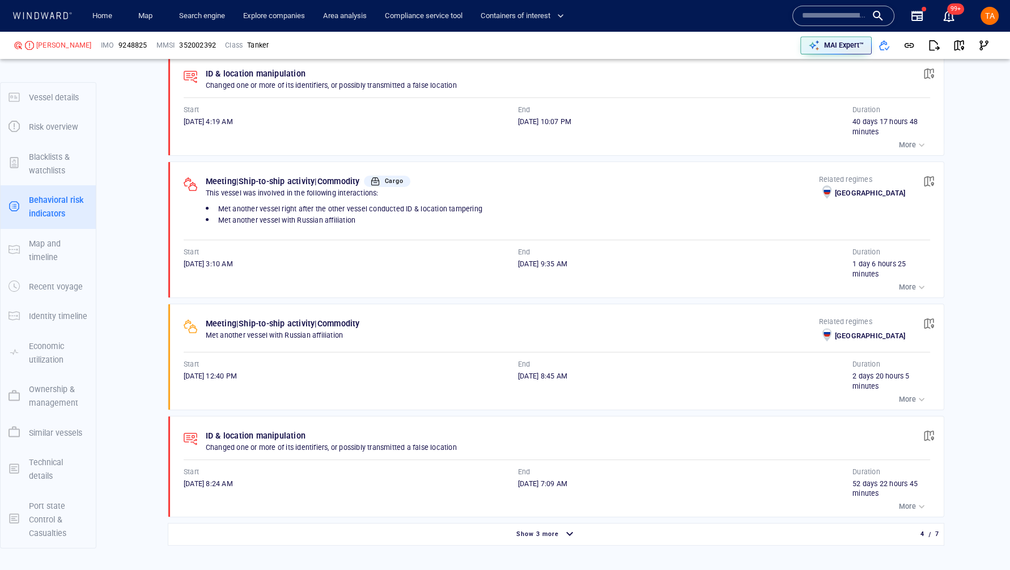
click at [881, 285] on button "More" at bounding box center [913, 287] width 34 height 16
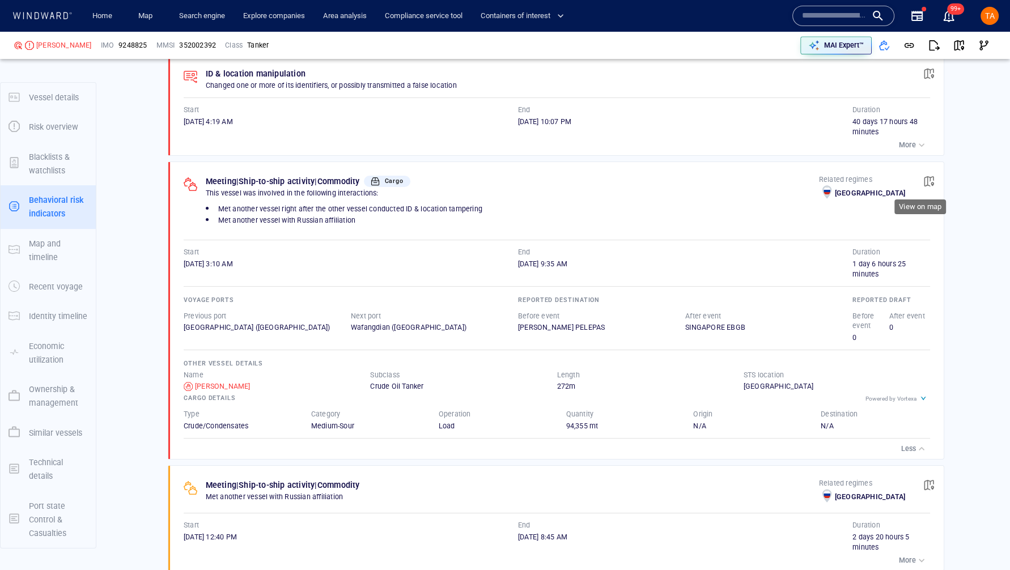
click at [881, 176] on span "button" at bounding box center [928, 181] width 11 height 11
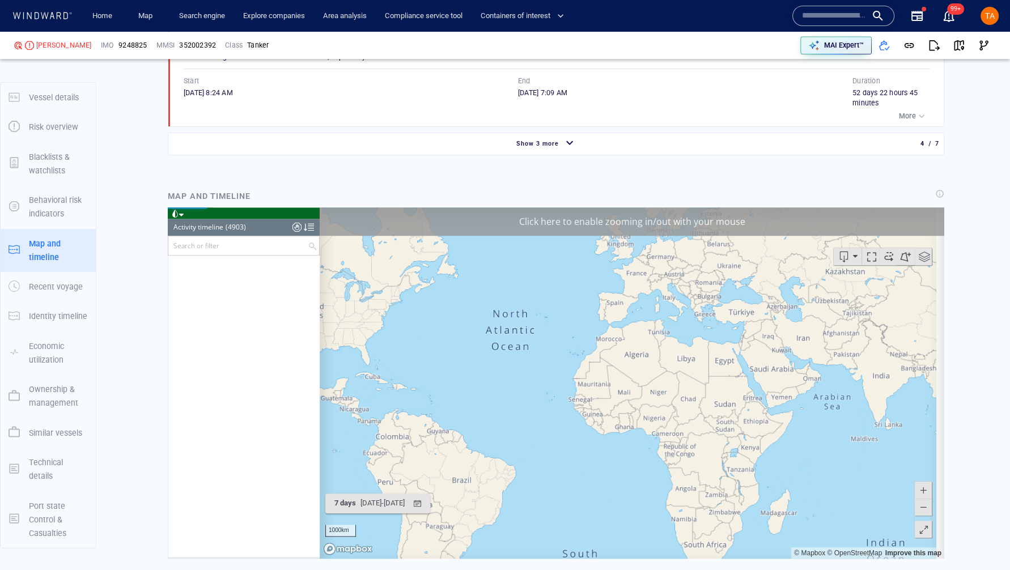
scroll to position [142257, 0]
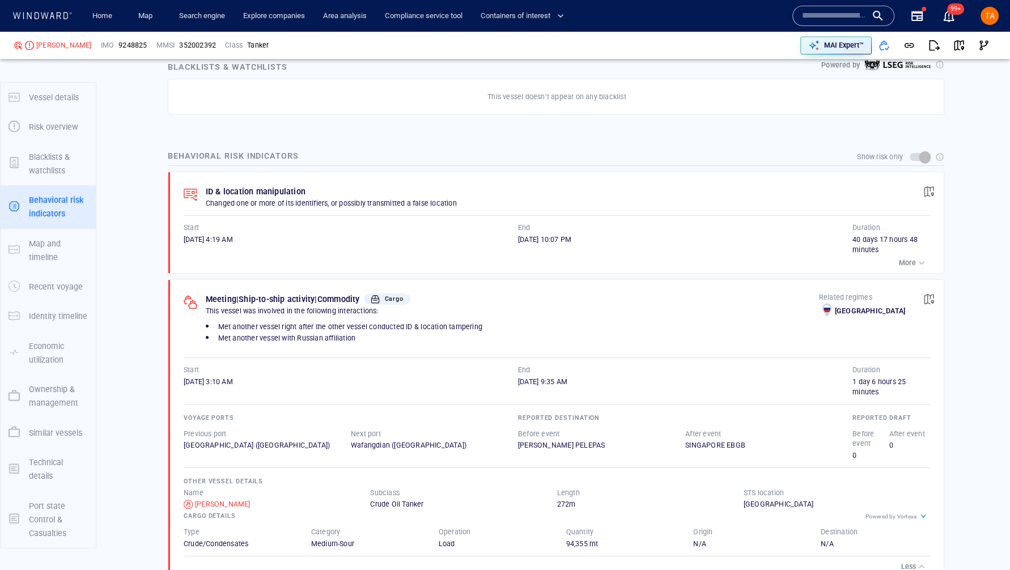
scroll to position [551, 0]
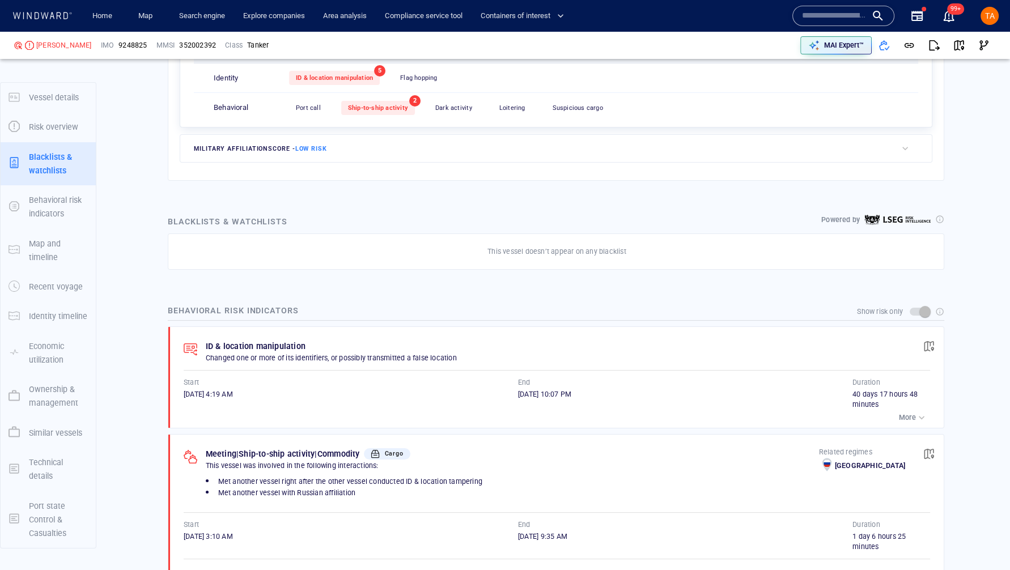
click at [881, 410] on button "More" at bounding box center [913, 418] width 34 height 16
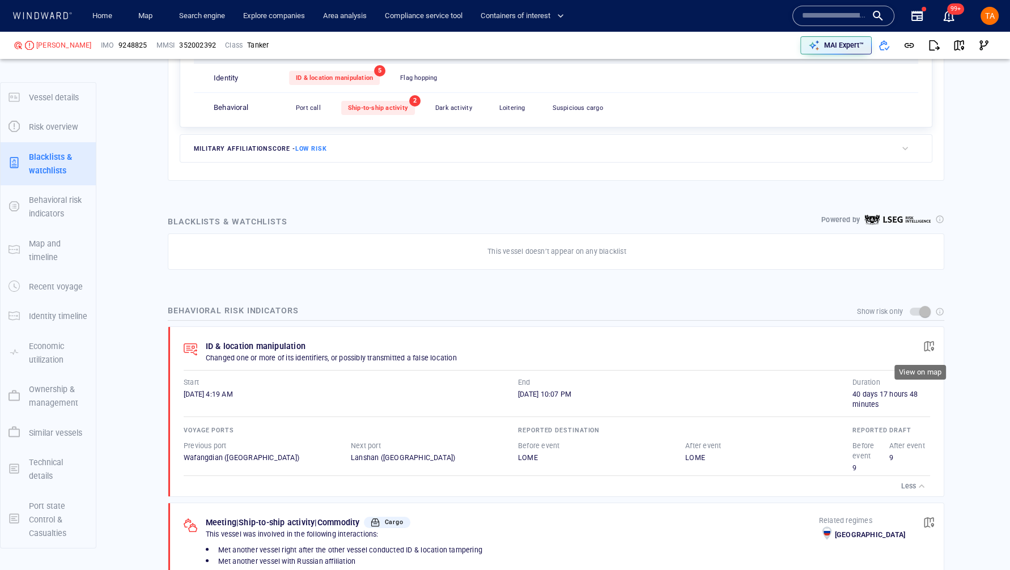
click at [881, 341] on span "button" at bounding box center [928, 346] width 11 height 11
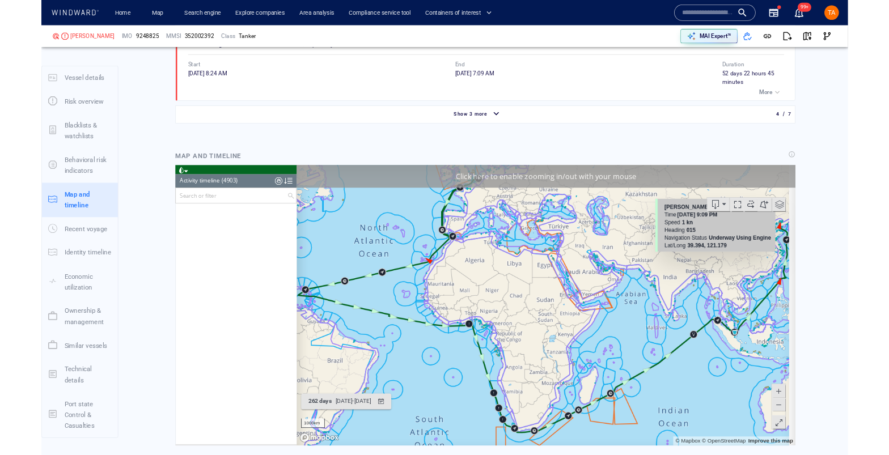
scroll to position [147618, 0]
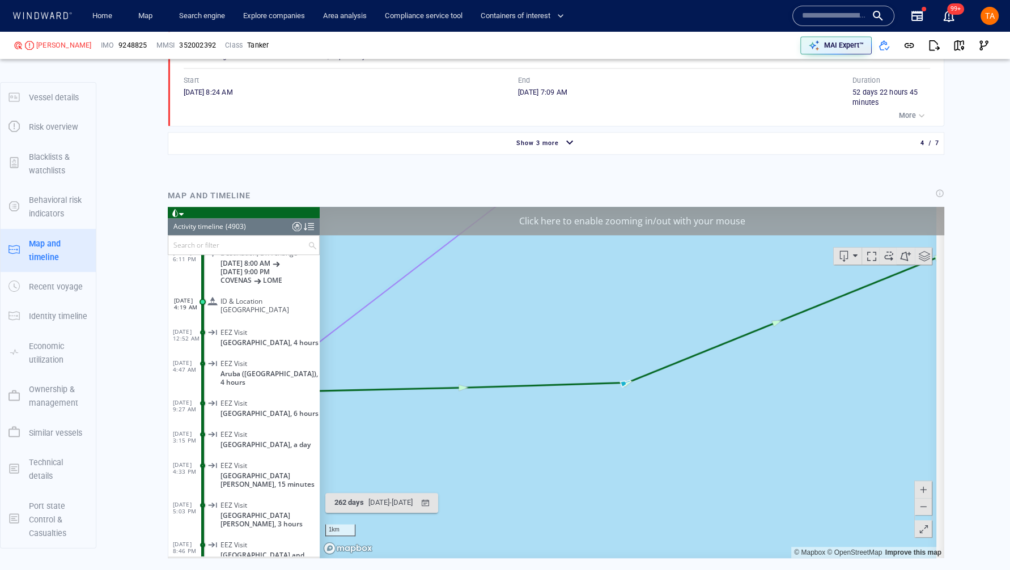
click at [625, 230] on div "Click here to enable zooming in/out with your mouse" at bounding box center [632, 221] width 625 height 28
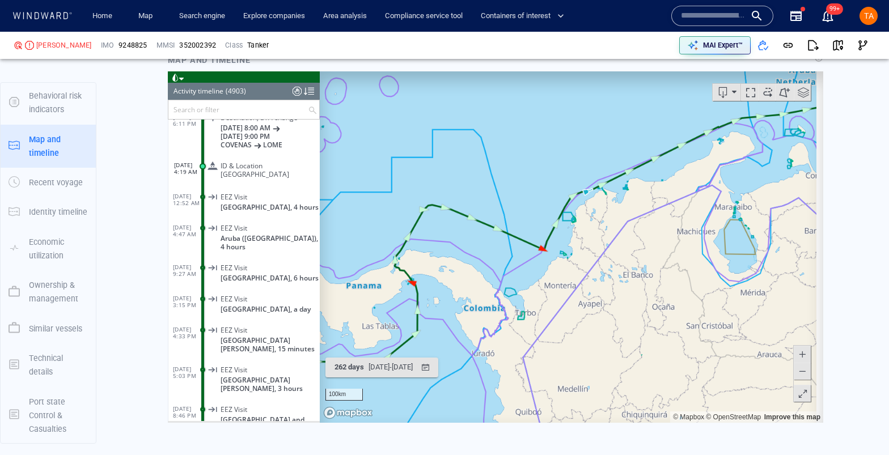
scroll to position [1586, 0]
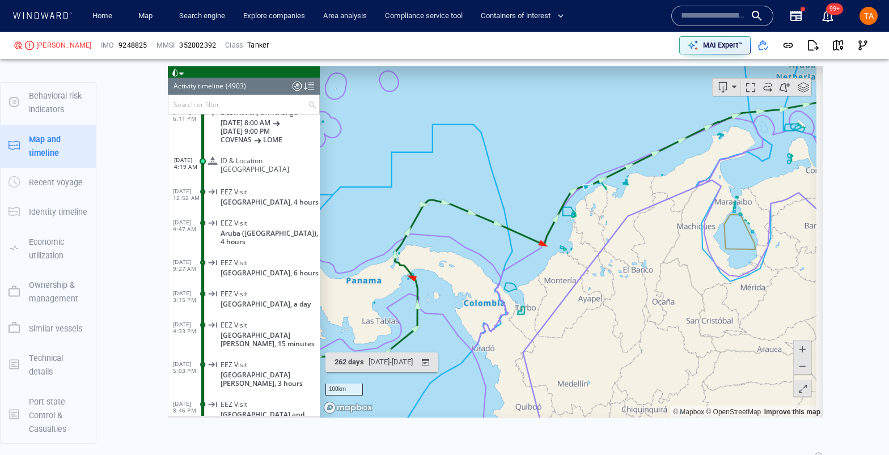
click at [873, 23] on div "TA" at bounding box center [868, 16] width 18 height 18
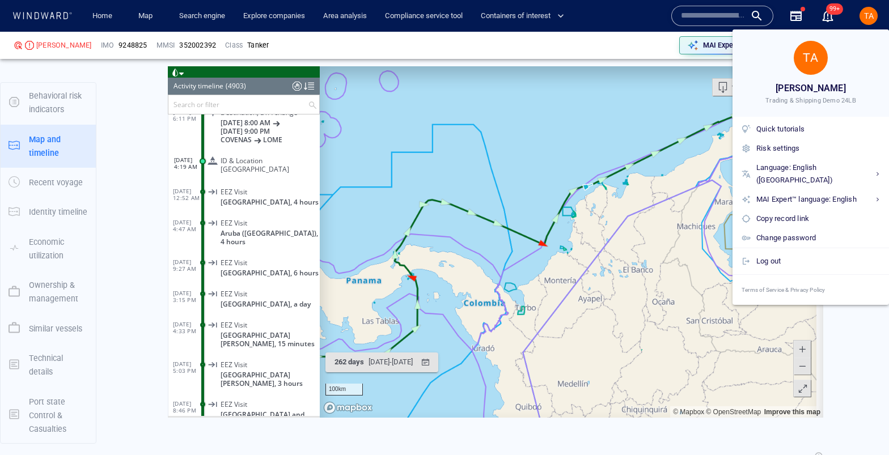
click at [213, 20] on div at bounding box center [444, 227] width 889 height 455
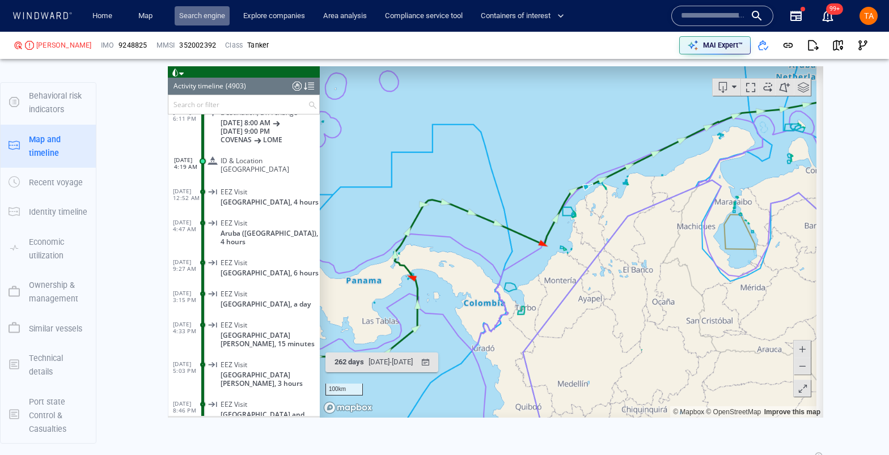
click at [213, 14] on link "Search engine" at bounding box center [202, 16] width 55 height 20
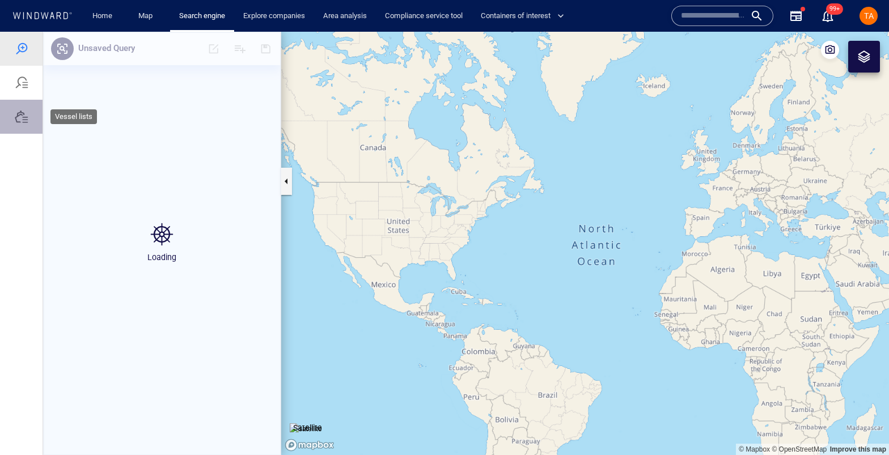
click at [23, 118] on div at bounding box center [22, 117] width 14 height 14
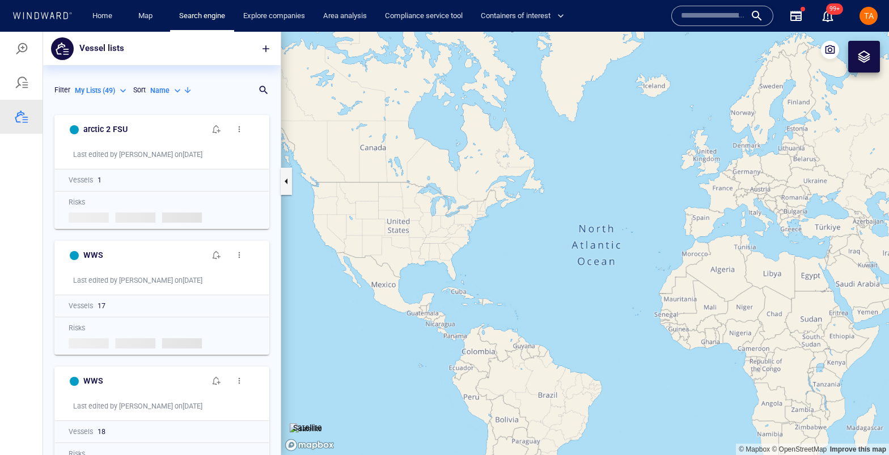
click at [109, 87] on p "My Lists ( 49 )" at bounding box center [95, 91] width 40 height 10
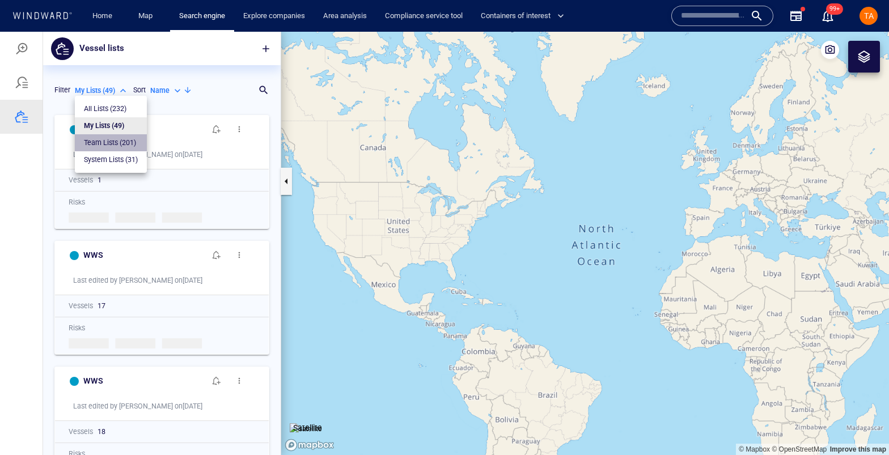
click at [127, 138] on p "Team Lists ( 201 )" at bounding box center [110, 143] width 52 height 10
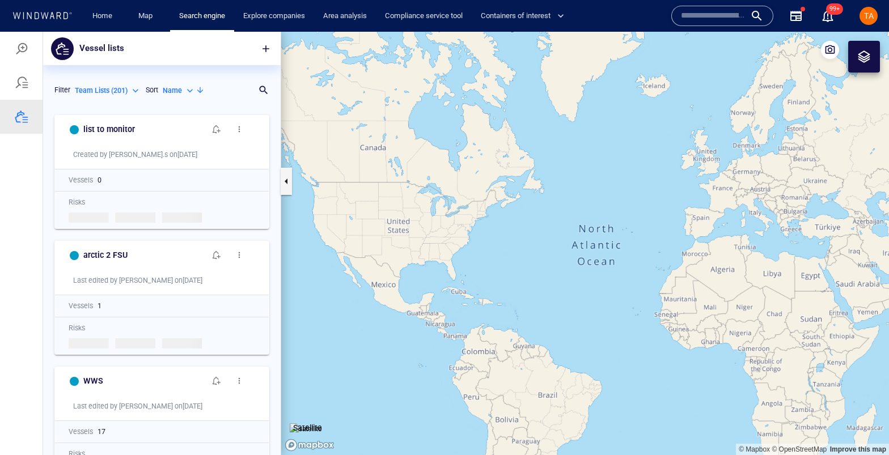
click at [122, 90] on p "Team Lists ( 201 )" at bounding box center [101, 91] width 53 height 10
click at [114, 125] on p "My Lists ( 49 )" at bounding box center [104, 126] width 40 height 10
type input "*******"
click at [176, 94] on div "Name" at bounding box center [166, 91] width 33 height 10
click at [190, 141] on p "Last Update" at bounding box center [181, 143] width 38 height 10
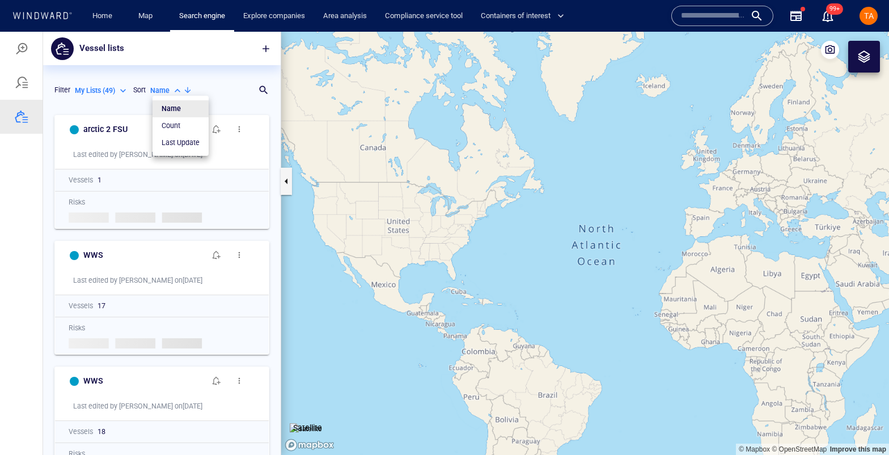
type input "*********"
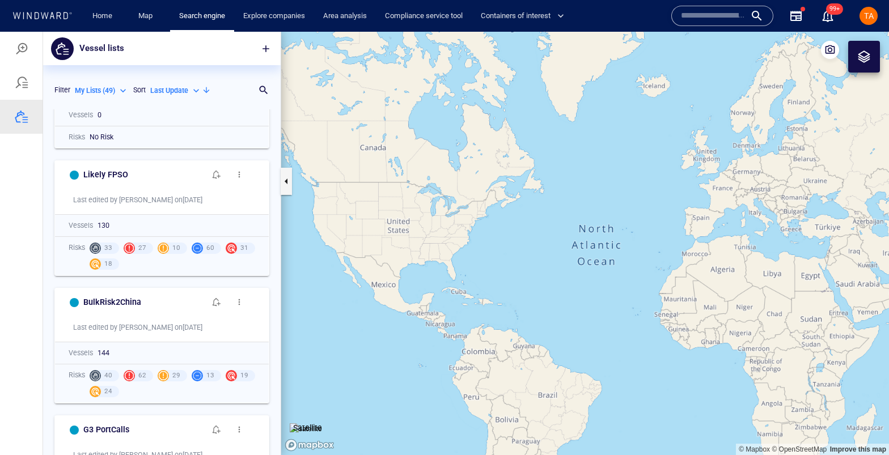
scroll to position [1089, 0]
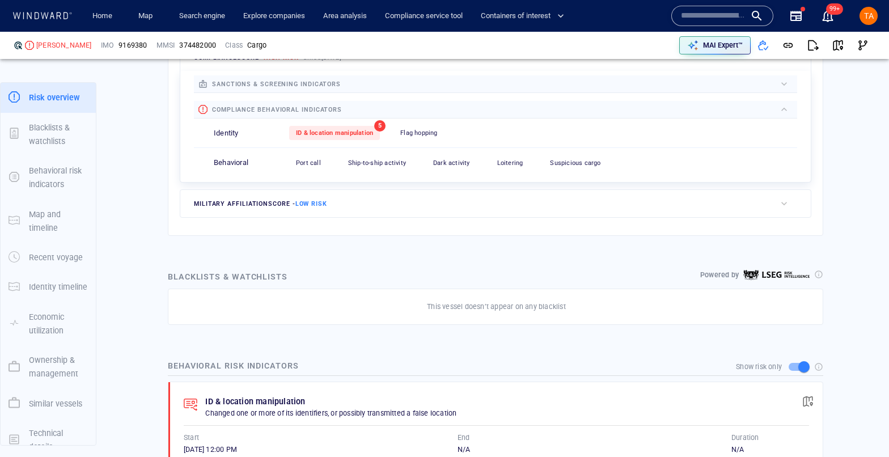
scroll to position [499, 0]
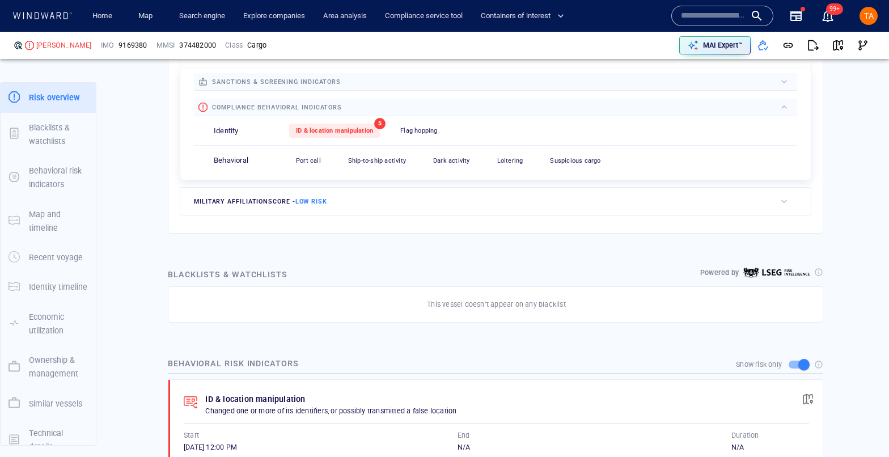
click at [778, 84] on div "button" at bounding box center [783, 81] width 11 height 11
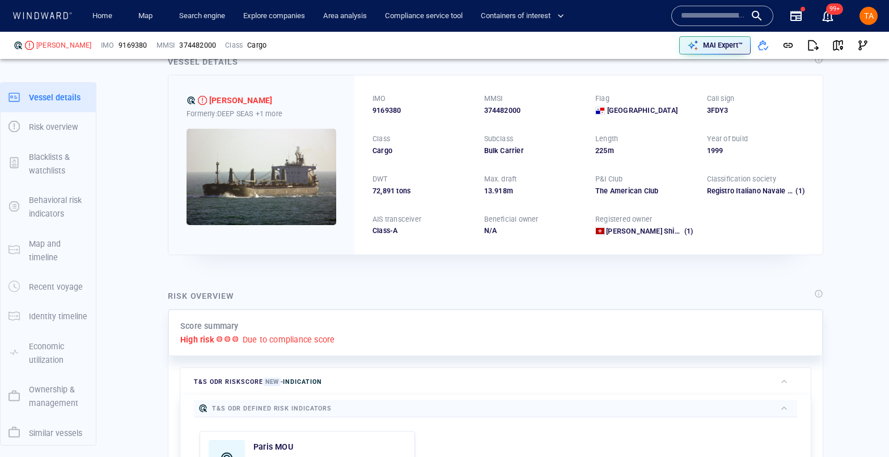
scroll to position [45, 0]
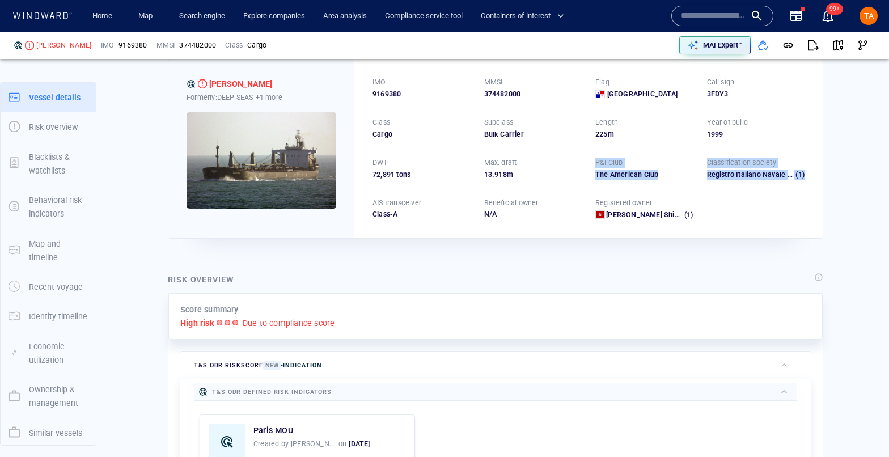
drag, startPoint x: 819, startPoint y: 176, endPoint x: 592, endPoint y: 160, distance: 228.4
click at [592, 160] on div "Vessel details [PERSON_NAME] Formerly: DEEP SEAS +1 more IMO 9169380 MMSI 37448…" at bounding box center [495, 138] width 673 height 218
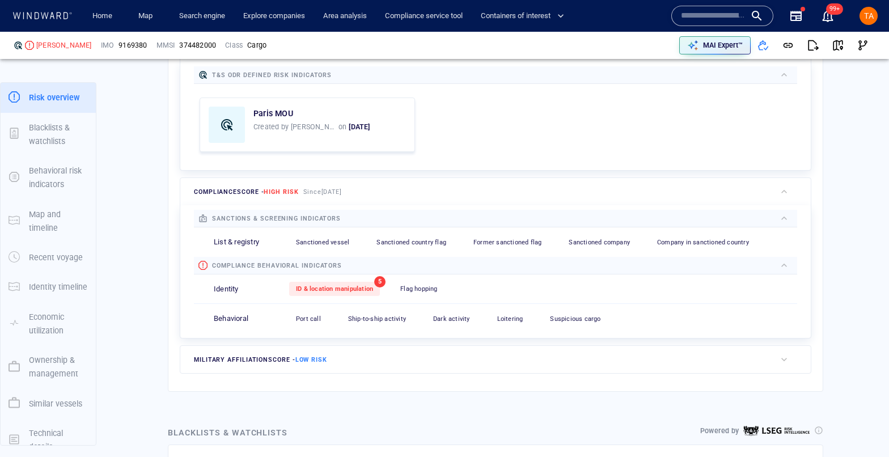
scroll to position [363, 0]
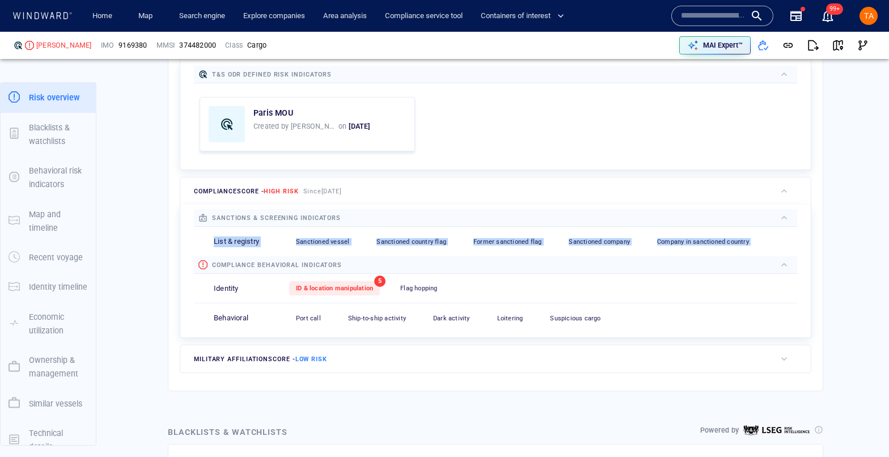
drag, startPoint x: 213, startPoint y: 240, endPoint x: 801, endPoint y: 232, distance: 588.9
click at [801, 232] on div "sanctions & screening indicators List & registry Sanctioned vessel 0 Sanctioned…" at bounding box center [495, 271] width 630 height 133
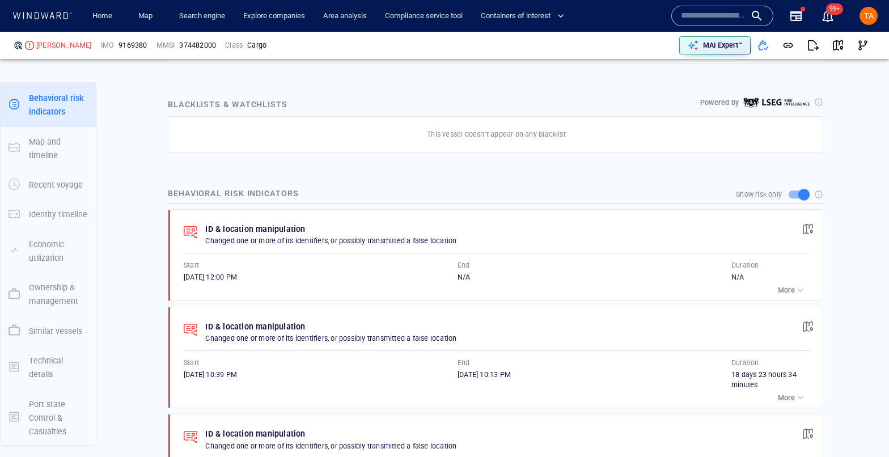
scroll to position [725, 0]
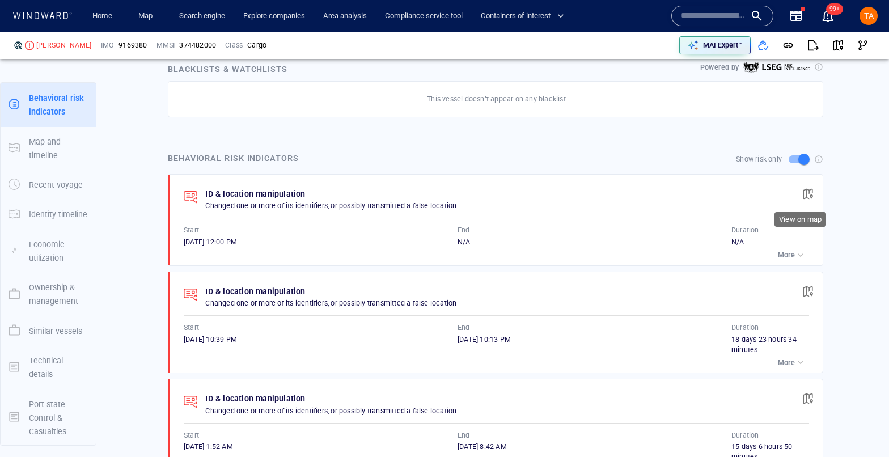
click at [805, 185] on button "button" at bounding box center [807, 193] width 25 height 25
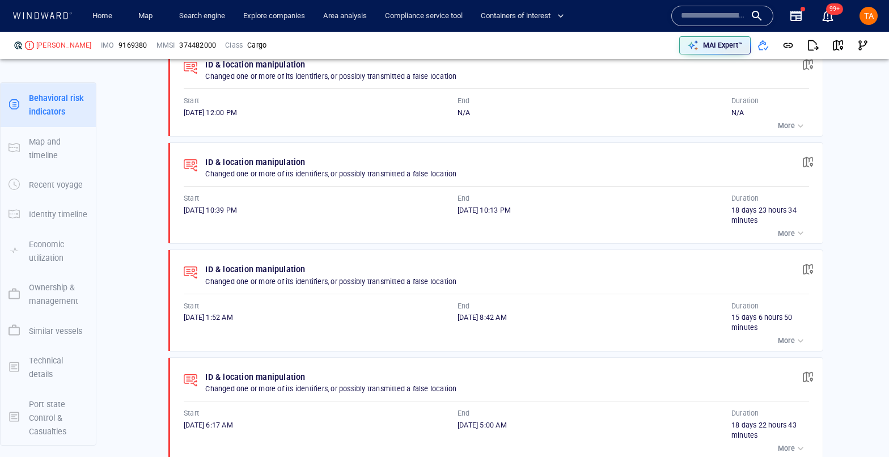
scroll to position [0, 0]
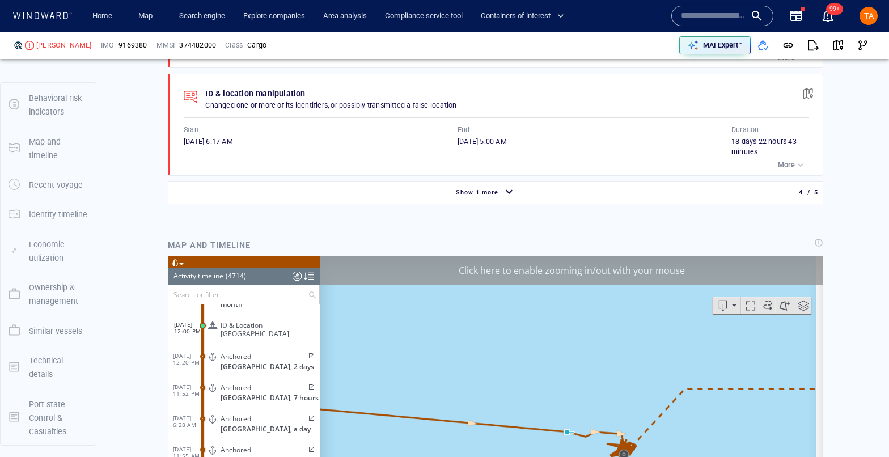
click at [644, 264] on div "Click here to enable zooming in/out with your mouse" at bounding box center [571, 270] width 503 height 28
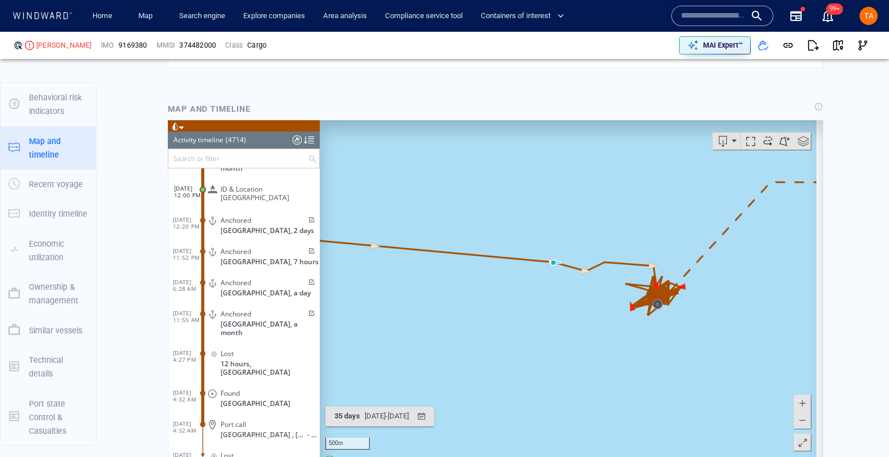
drag, startPoint x: 702, startPoint y: 340, endPoint x: 639, endPoint y: 358, distance: 65.5
click at [640, 361] on canvas "Map" at bounding box center [568, 295] width 496 height 351
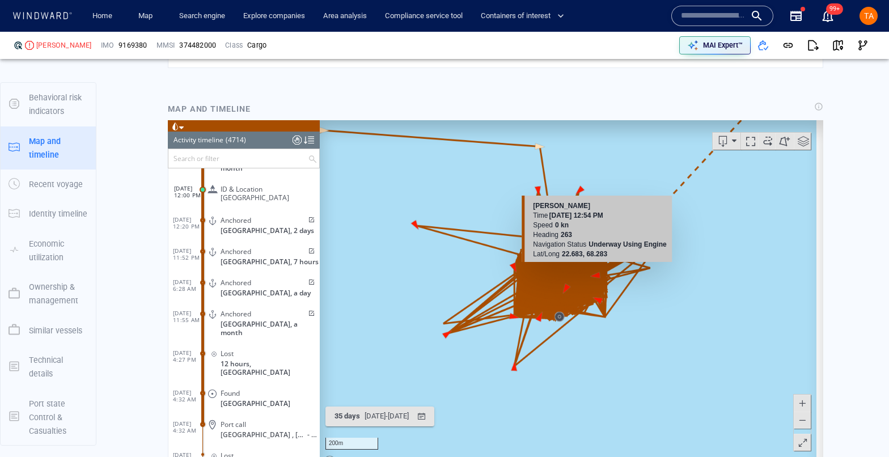
drag, startPoint x: 601, startPoint y: 334, endPoint x: 602, endPoint y: 267, distance: 66.3
click at [602, 267] on canvas "Map" at bounding box center [568, 295] width 496 height 351
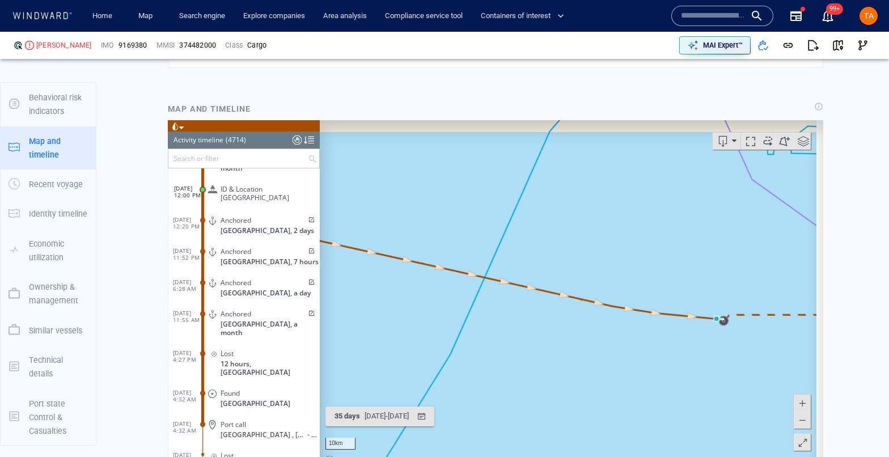
click at [604, 367] on canvas "Map" at bounding box center [568, 295] width 496 height 351
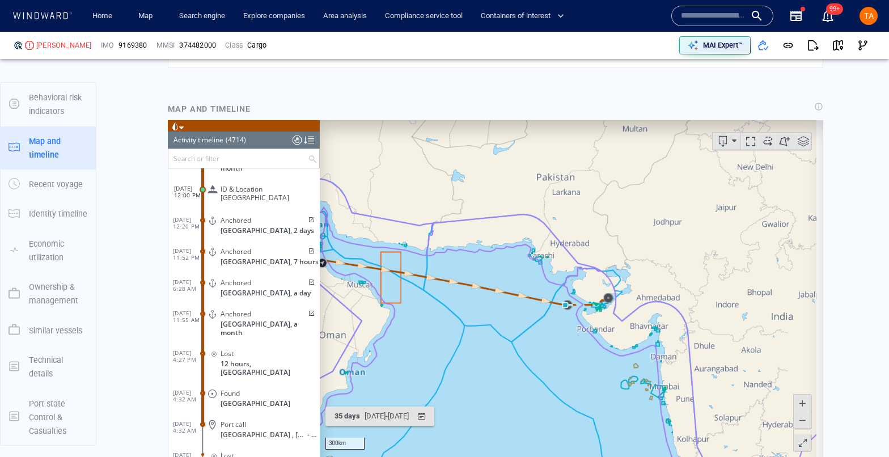
drag, startPoint x: 506, startPoint y: 330, endPoint x: 555, endPoint y: 322, distance: 50.4
click at [551, 328] on canvas "Map" at bounding box center [568, 295] width 496 height 351
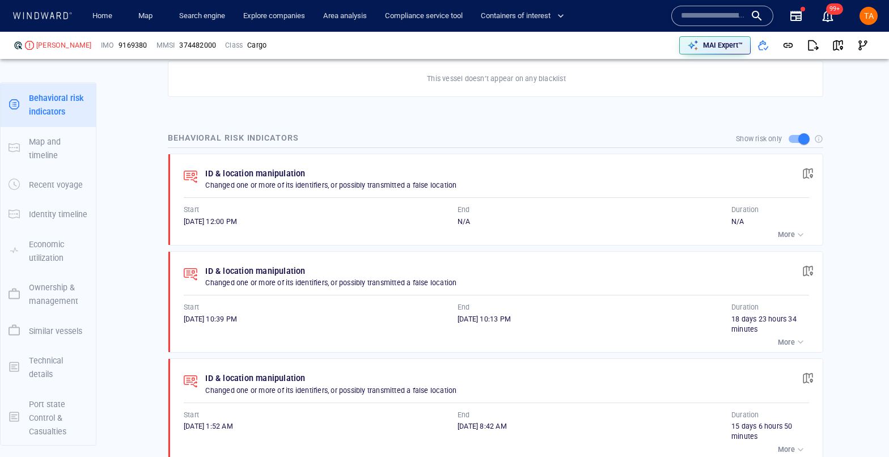
scroll to position [793, 0]
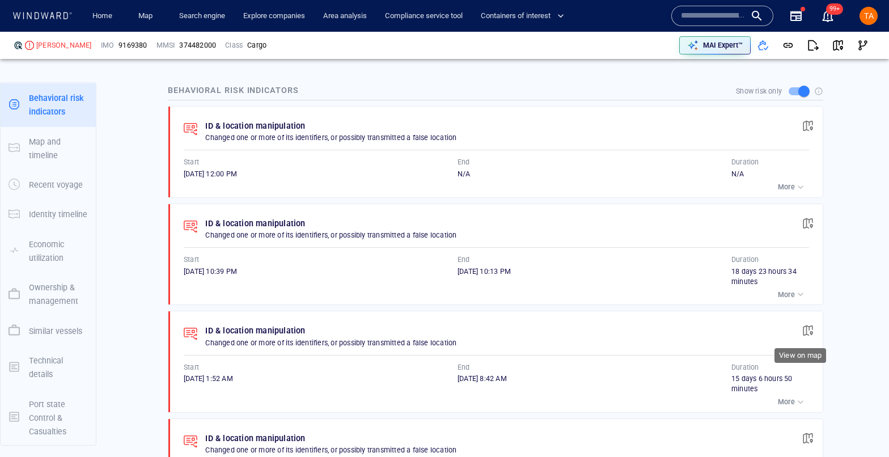
click at [802, 325] on span "button" at bounding box center [807, 330] width 11 height 11
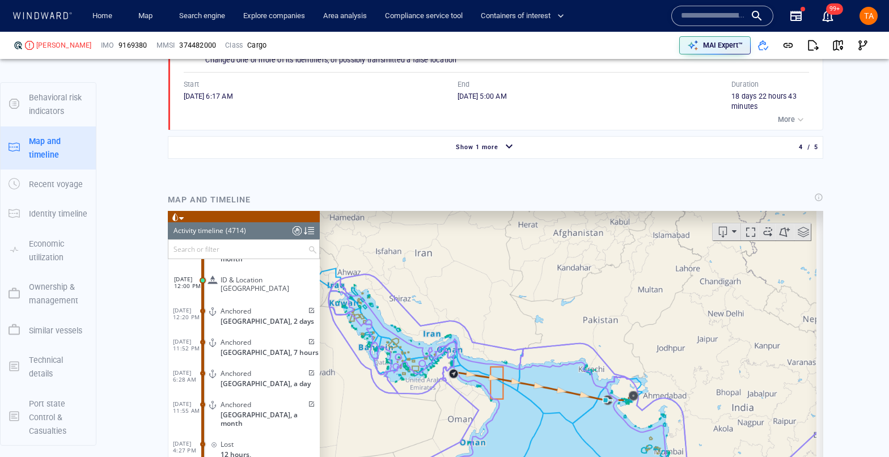
scroll to position [126516, 0]
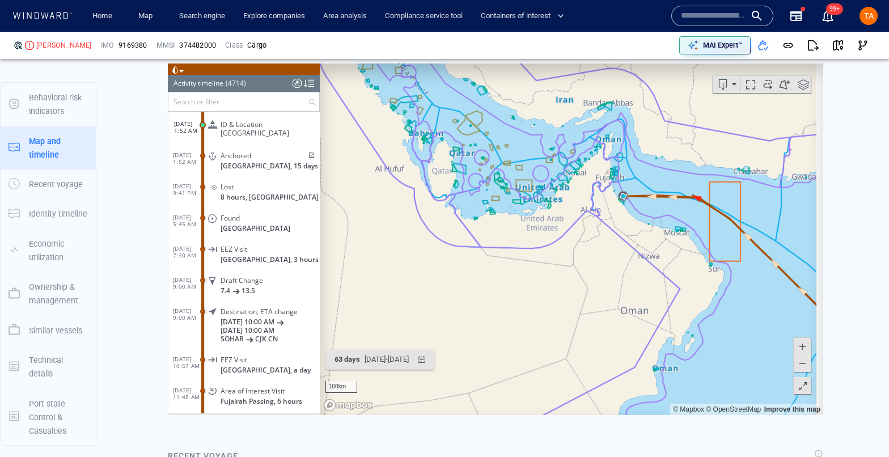
scroll to position [1340, 0]
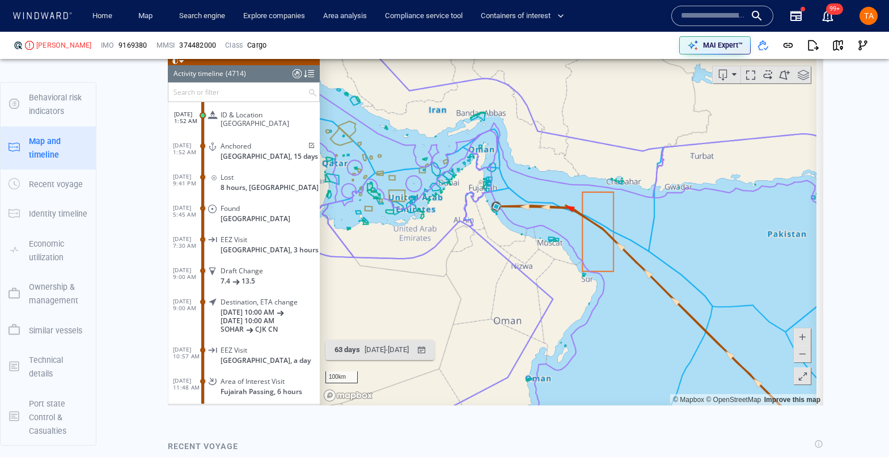
drag, startPoint x: 798, startPoint y: 207, endPoint x: 666, endPoint y: 228, distance: 133.2
click at [666, 228] on canvas "Map" at bounding box center [568, 229] width 496 height 351
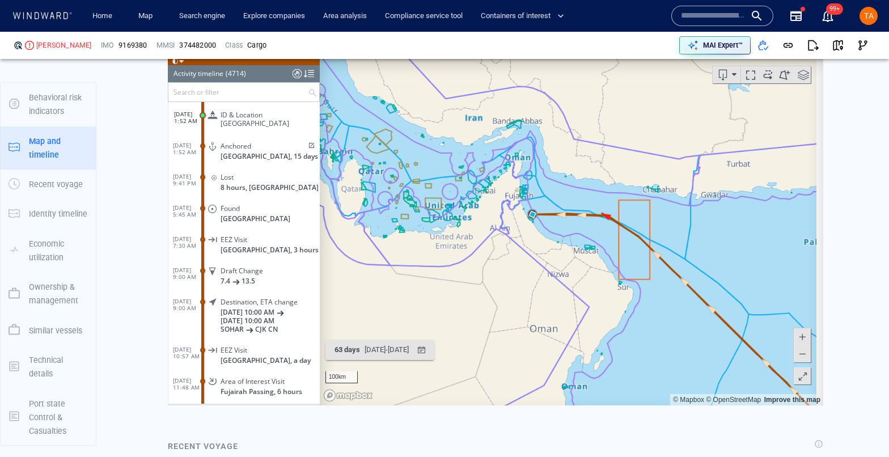
drag, startPoint x: 713, startPoint y: 230, endPoint x: 723, endPoint y: 232, distance: 9.9
click at [723, 232] on canvas "Map" at bounding box center [568, 229] width 496 height 351
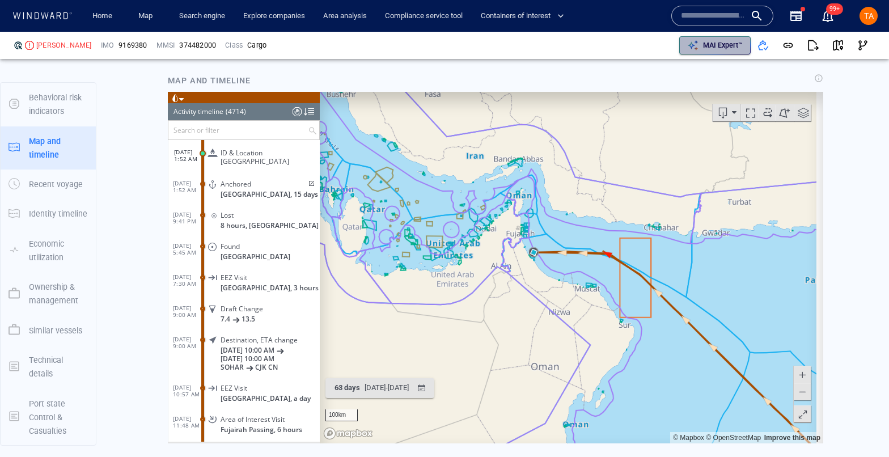
click at [706, 41] on p "MAI Expert™" at bounding box center [723, 45] width 40 height 10
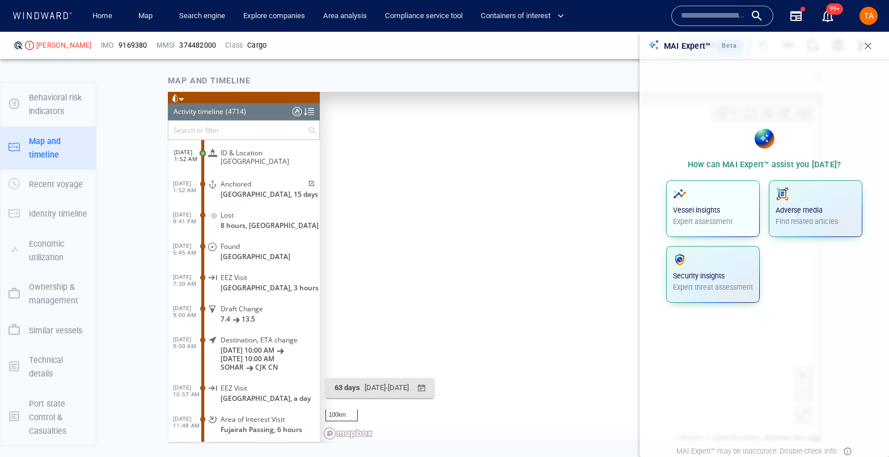
click at [737, 209] on p "Vessel insights" at bounding box center [713, 210] width 80 height 10
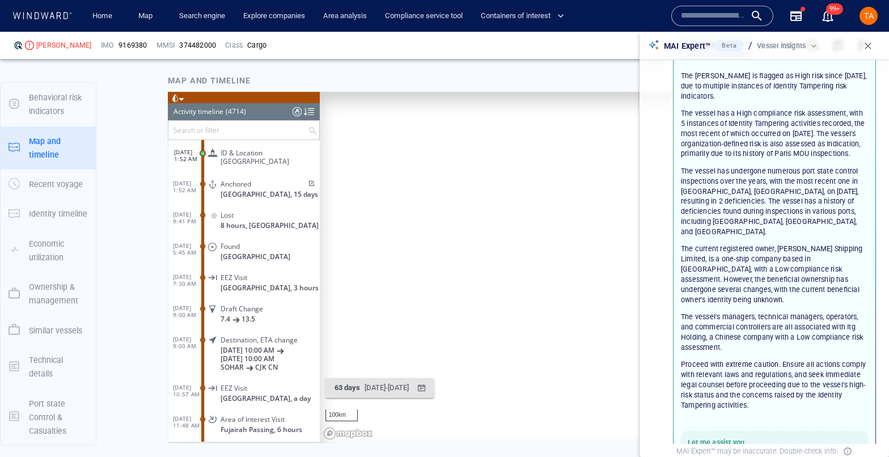
scroll to position [127, 0]
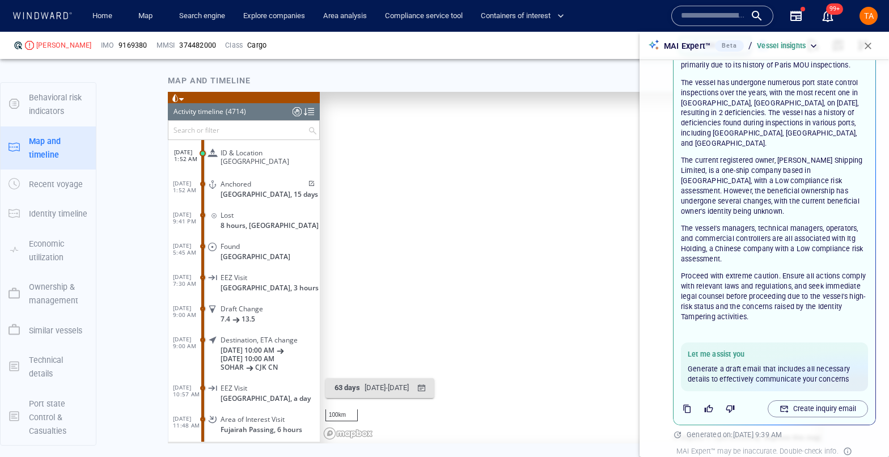
click at [245, 107] on div "(4714)" at bounding box center [236, 111] width 20 height 17
click at [238, 112] on div "(4714)" at bounding box center [236, 111] width 20 height 17
click at [239, 111] on div "(4714)" at bounding box center [236, 111] width 20 height 17
click at [183, 109] on div "Activity timeline" at bounding box center [198, 111] width 50 height 17
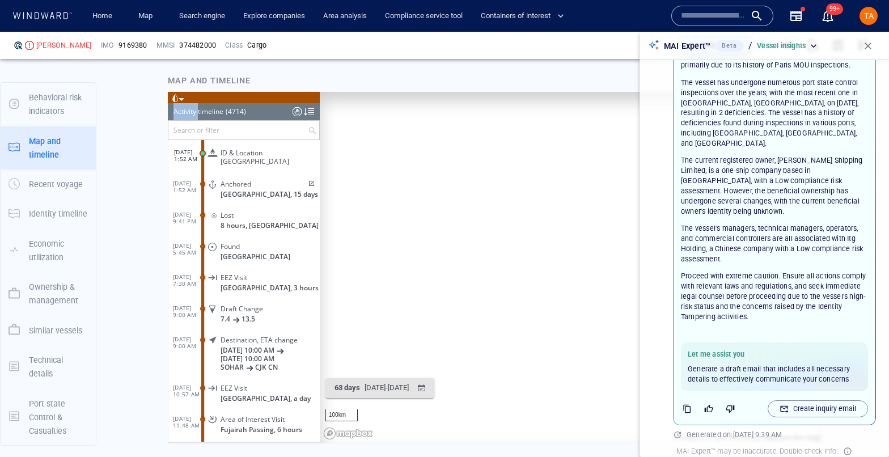
click at [183, 109] on div "Activity timeline" at bounding box center [198, 111] width 50 height 17
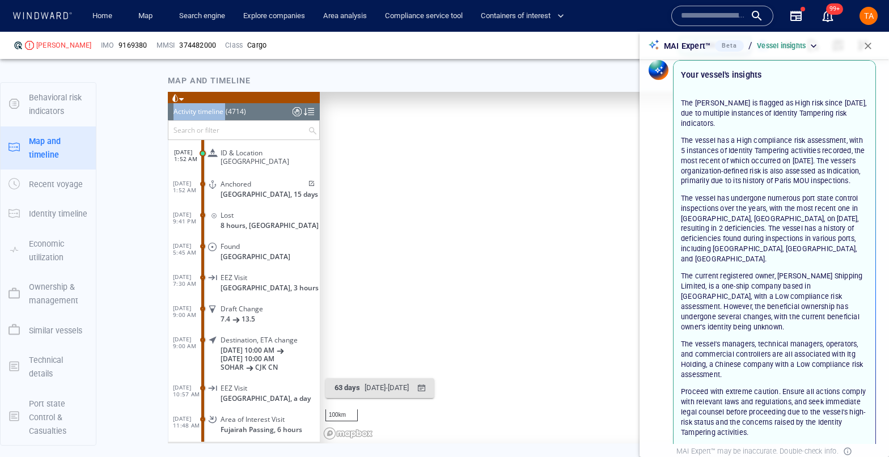
scroll to position [0, 0]
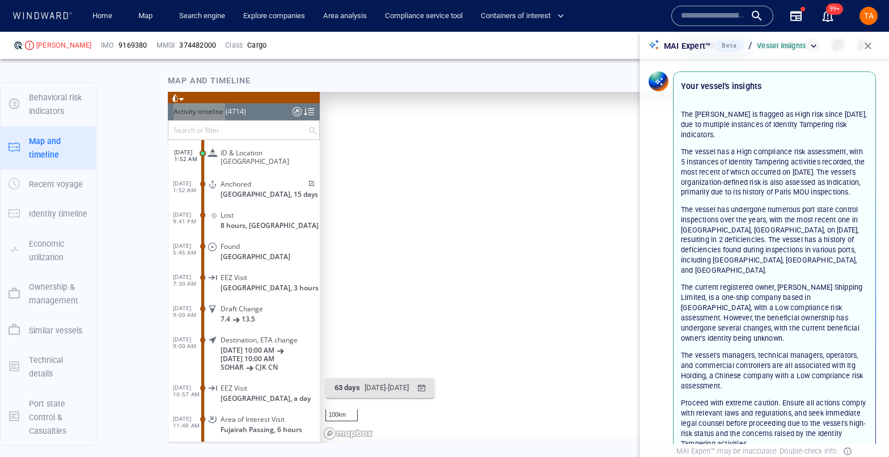
drag, startPoint x: 682, startPoint y: 112, endPoint x: 755, endPoint y: 134, distance: 76.4
click at [756, 135] on p "The EUNICE is flagged as High risk since September 16, 2023, due to multiple in…" at bounding box center [774, 124] width 187 height 31
drag, startPoint x: 690, startPoint y: 151, endPoint x: 766, endPoint y: 205, distance: 92.3
click at [766, 197] on p "The vessel has a High compliance risk assessment, with 5 instances of Identity …" at bounding box center [774, 172] width 187 height 50
click at [772, 197] on p "The vessel has a High compliance risk assessment, with 5 instances of Identity …" at bounding box center [774, 172] width 187 height 50
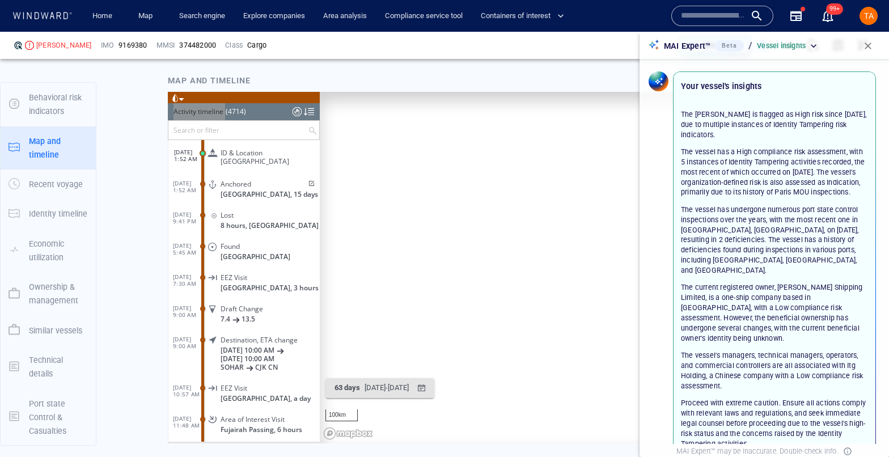
drag, startPoint x: 770, startPoint y: 203, endPoint x: 704, endPoint y: 177, distance: 70.2
click at [704, 177] on p "The vessel has a High compliance risk assessment, with 5 instances of Identity …" at bounding box center [774, 172] width 187 height 50
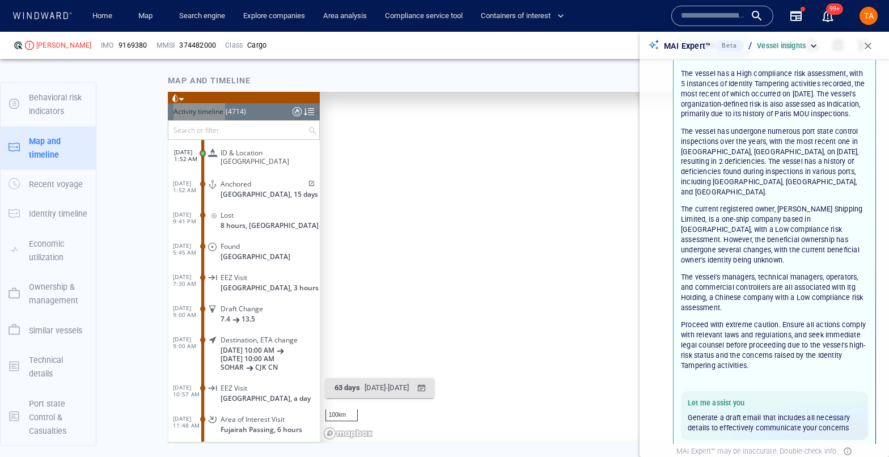
scroll to position [91, 0]
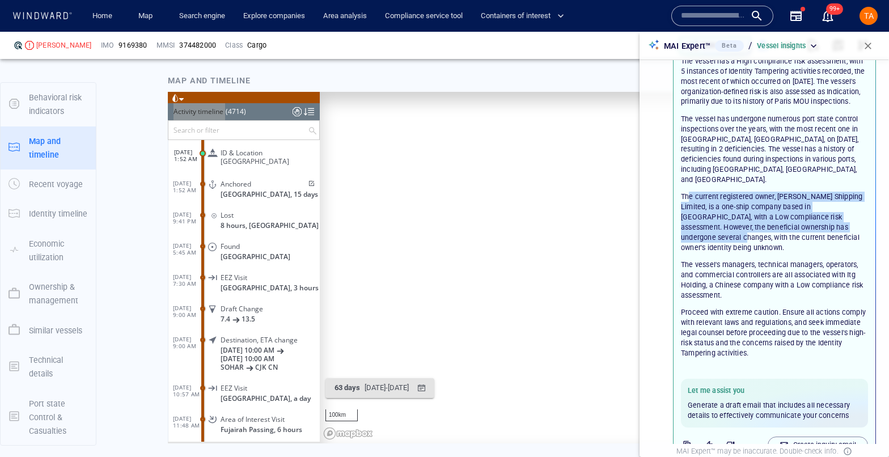
drag, startPoint x: 844, startPoint y: 231, endPoint x: 687, endPoint y: 200, distance: 160.0
click at [687, 200] on p "The current registered owner, Eunice Shipping Limited, is a one-ship company ba…" at bounding box center [774, 222] width 187 height 61
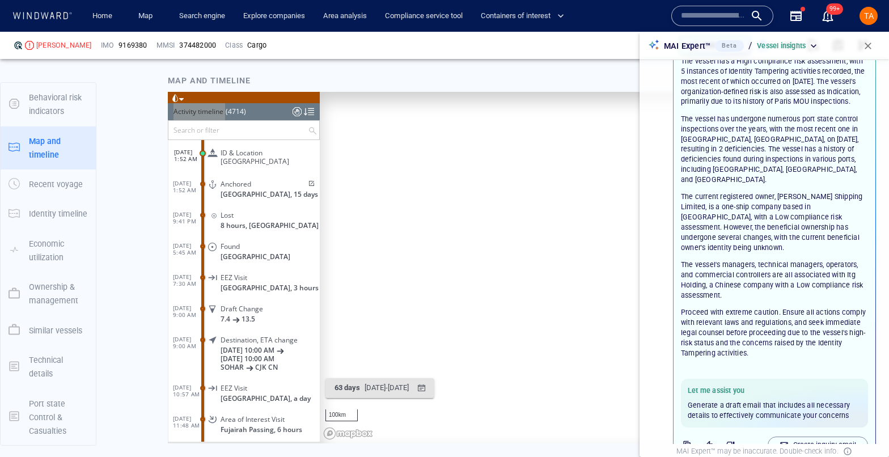
click at [740, 233] on p "The current registered owner, Eunice Shipping Limited, is a one-ship company ba…" at bounding box center [774, 222] width 187 height 61
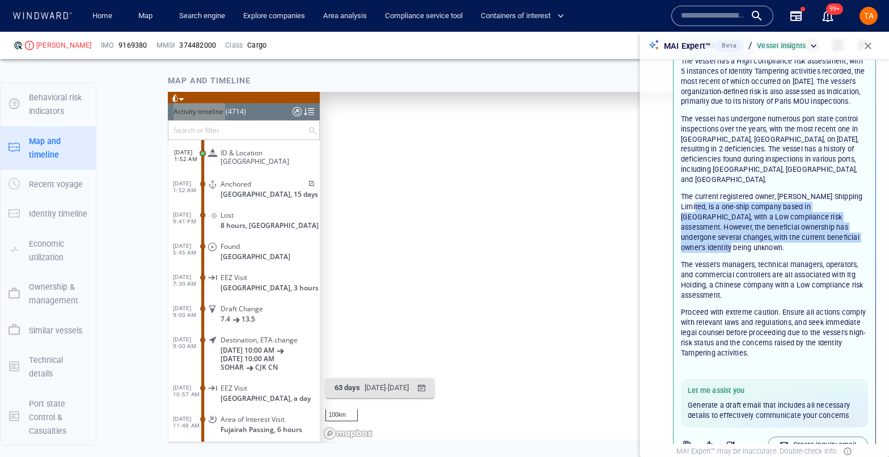
drag, startPoint x: 850, startPoint y: 237, endPoint x: 687, endPoint y: 209, distance: 165.1
click at [687, 209] on p "The current registered owner, Eunice Shipping Limited, is a one-ship company ba…" at bounding box center [774, 222] width 187 height 61
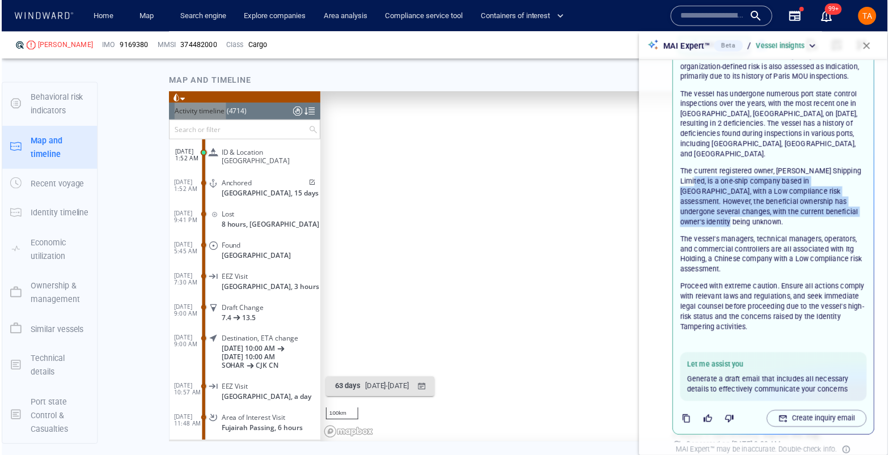
scroll to position [126, 0]
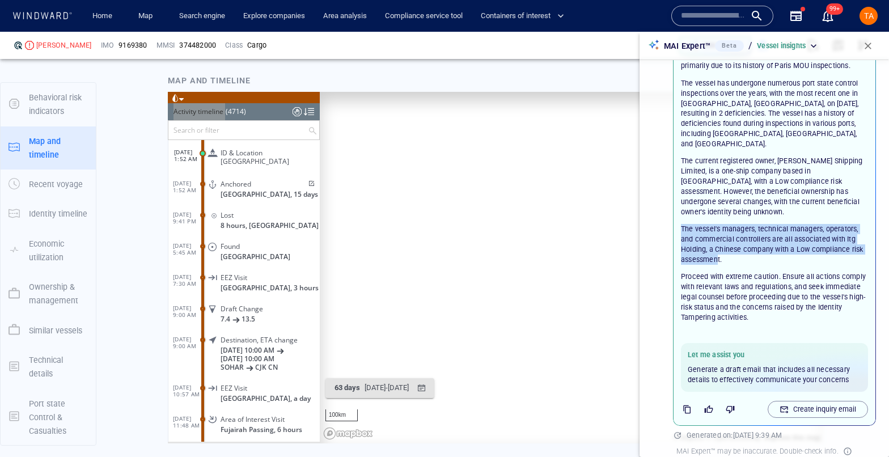
drag, startPoint x: 681, startPoint y: 214, endPoint x: 730, endPoint y: 247, distance: 59.1
click at [730, 247] on p "The vessel's managers, technical managers, operators, and commercial controller…" at bounding box center [774, 244] width 187 height 41
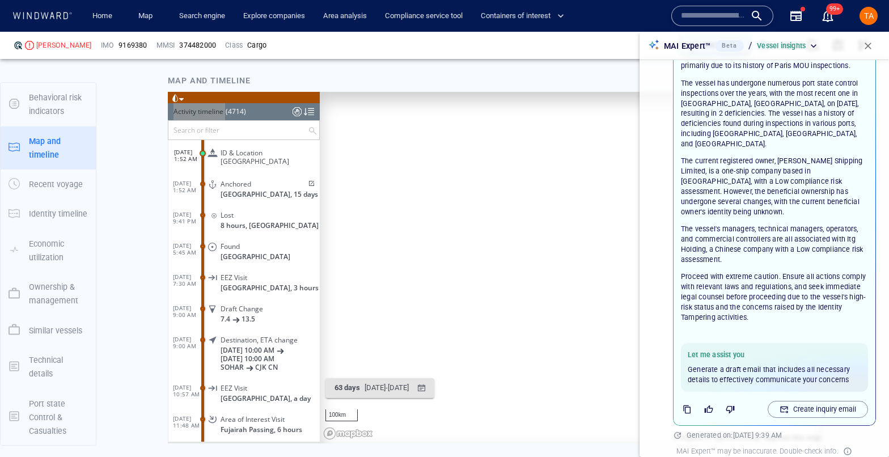
click at [757, 253] on p "The vessel's managers, technical managers, operators, and commercial controller…" at bounding box center [774, 244] width 187 height 41
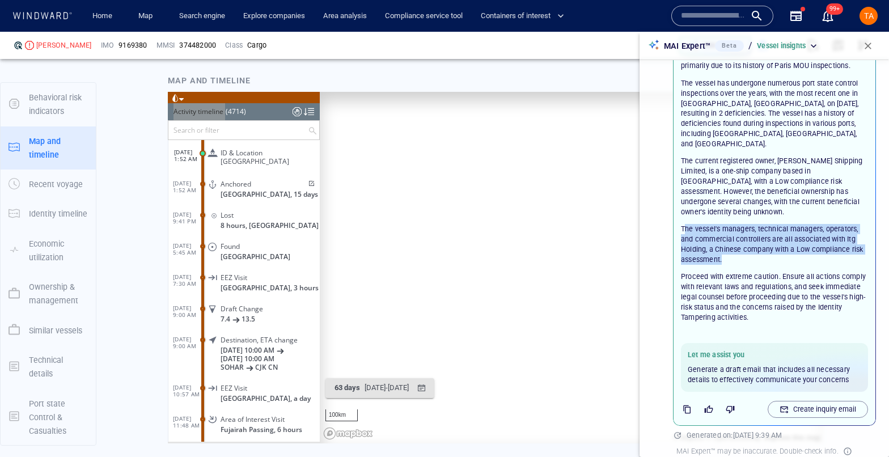
drag, startPoint x: 770, startPoint y: 250, endPoint x: 683, endPoint y: 216, distance: 92.6
click at [683, 224] on p "The vessel's managers, technical managers, operators, and commercial controller…" at bounding box center [774, 244] width 187 height 41
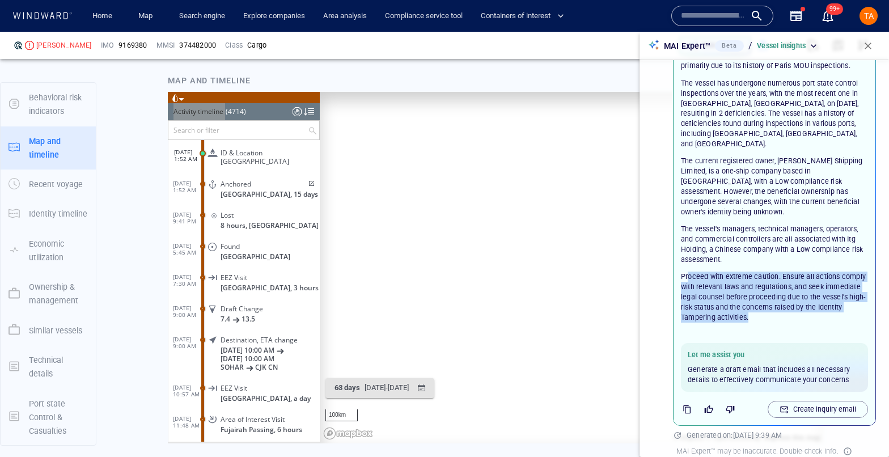
drag, startPoint x: 789, startPoint y: 308, endPoint x: 763, endPoint y: 296, distance: 28.9
click at [687, 271] on p "Proceed with extreme caution. Ensure all actions comply with relevant laws and …" at bounding box center [774, 296] width 187 height 50
click at [794, 404] on p "Create inquiry email" at bounding box center [824, 409] width 63 height 10
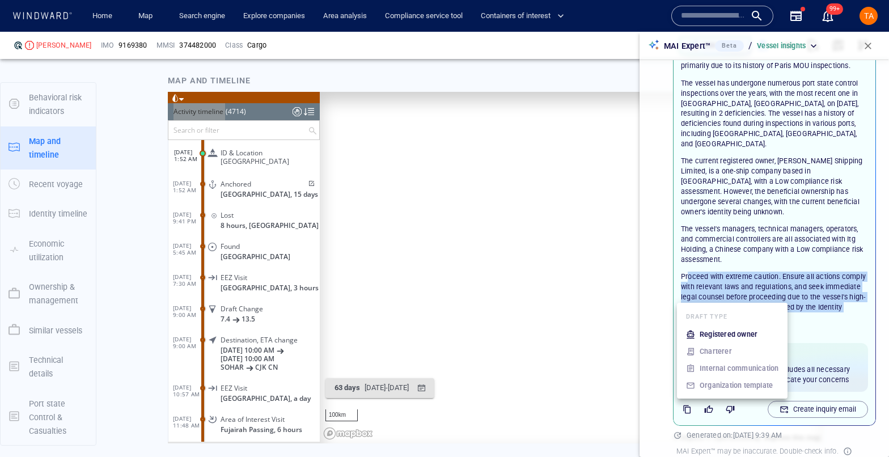
click at [749, 337] on p "Registered owner" at bounding box center [728, 334] width 58 height 10
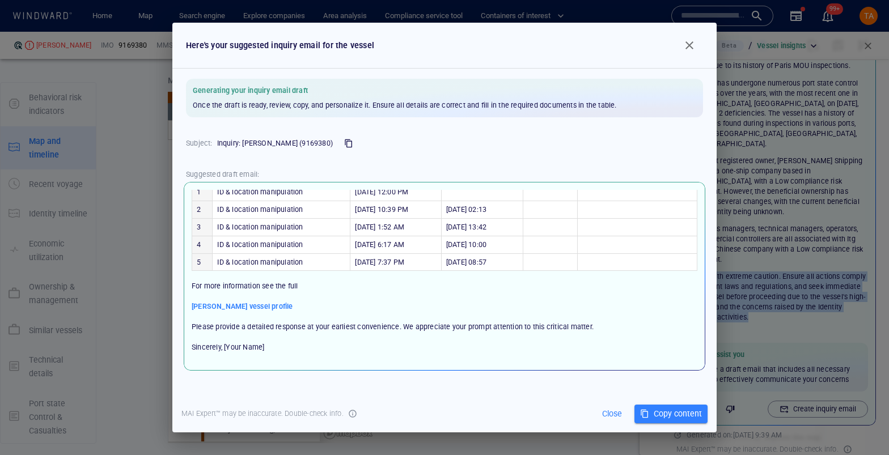
scroll to position [114, 0]
click at [234, 306] on span "EUNICE vessel profile" at bounding box center [242, 306] width 101 height 10
click at [693, 44] on span "button" at bounding box center [689, 46] width 14 height 14
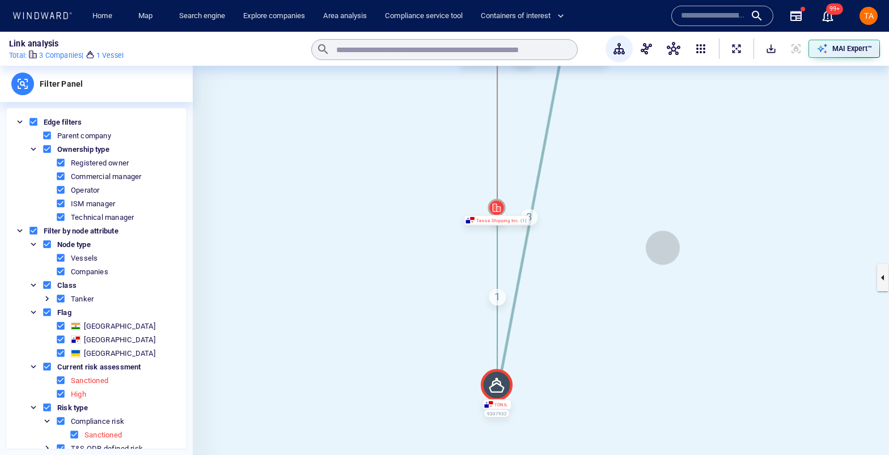
drag, startPoint x: 679, startPoint y: 304, endPoint x: 662, endPoint y: 243, distance: 63.7
click at [662, 243] on canvas at bounding box center [541, 277] width 696 height 423
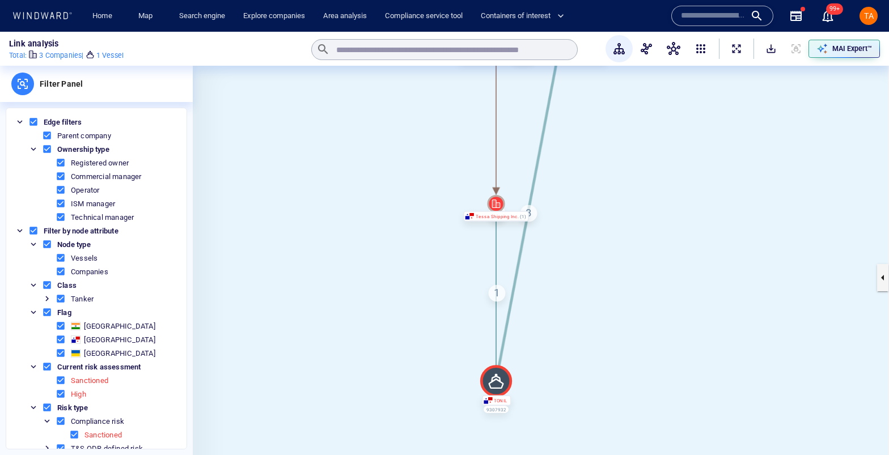
click at [494, 203] on icon at bounding box center [496, 204] width 18 height 18
click at [496, 213] on div "Tessa Shipping Inc." at bounding box center [496, 216] width 66 height 11
click at [496, 205] on icon at bounding box center [496, 204] width 18 height 18
click at [114, 19] on link "Home" at bounding box center [102, 16] width 29 height 20
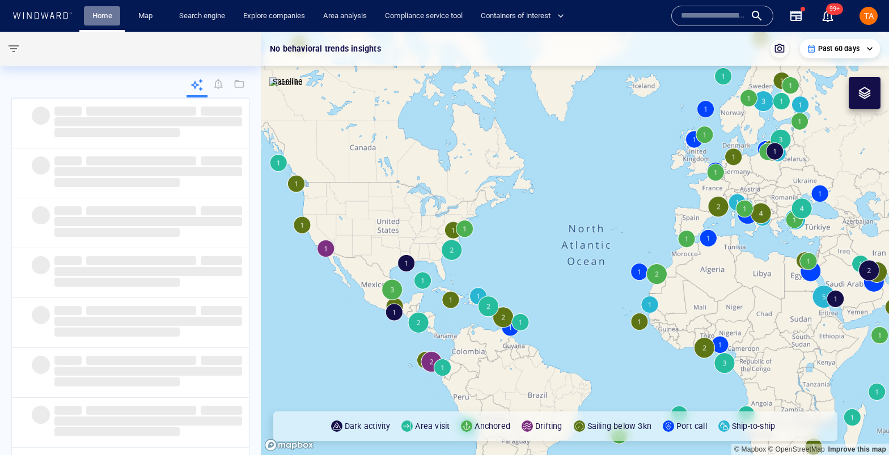
click at [114, 19] on link "Home" at bounding box center [102, 16] width 29 height 20
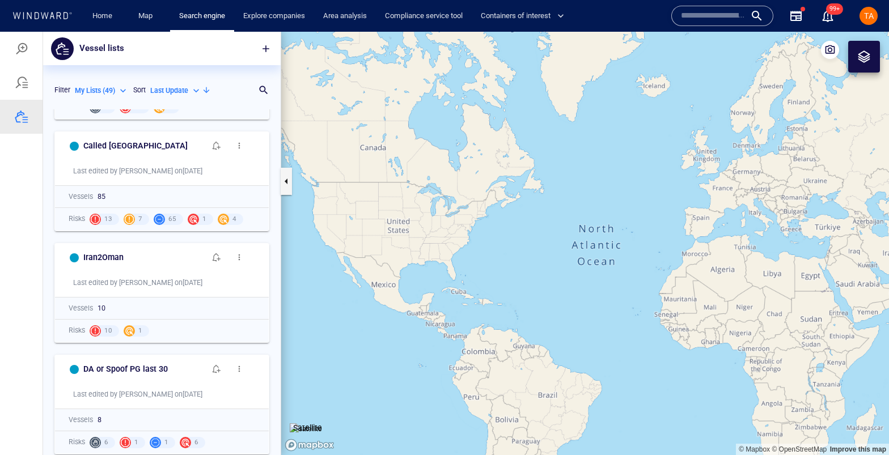
scroll to position [1859, 0]
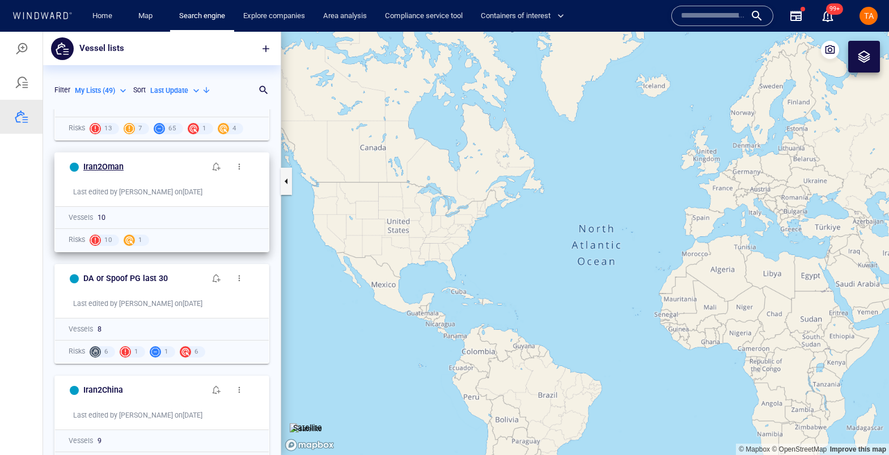
click at [116, 167] on h6 "Iran2Oman" at bounding box center [103, 167] width 40 height 14
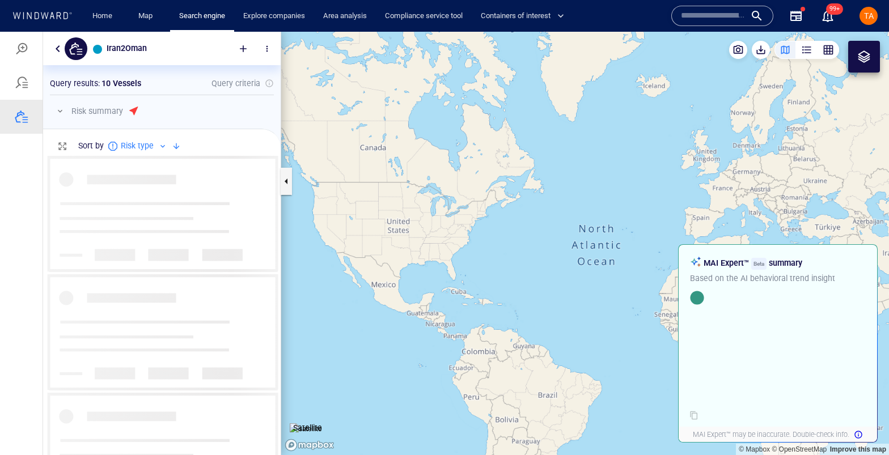
scroll to position [292, 231]
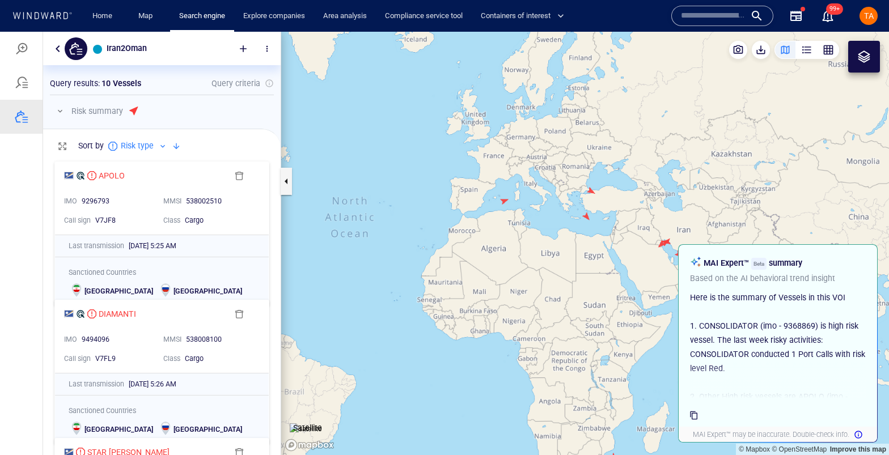
drag, startPoint x: 485, startPoint y: 247, endPoint x: 631, endPoint y: 310, distance: 159.4
click at [631, 310] on canvas "Map" at bounding box center [585, 243] width 608 height 423
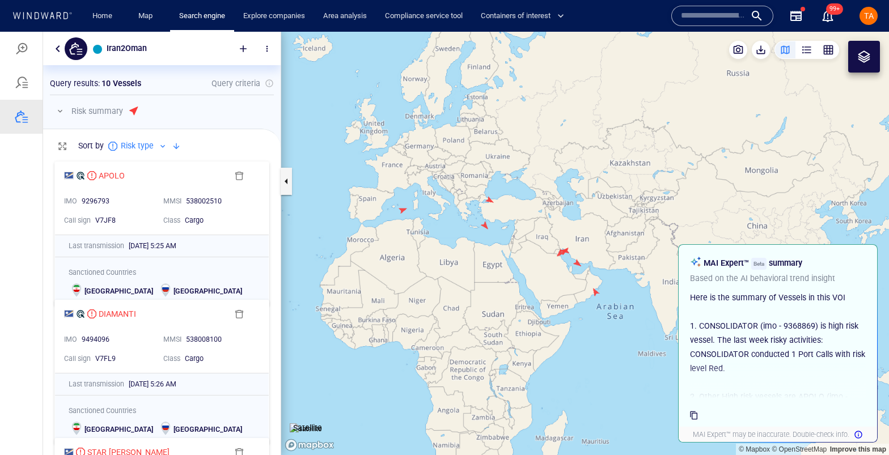
drag, startPoint x: 562, startPoint y: 311, endPoint x: 499, endPoint y: 311, distance: 62.9
click at [499, 311] on canvas "Map" at bounding box center [585, 243] width 608 height 423
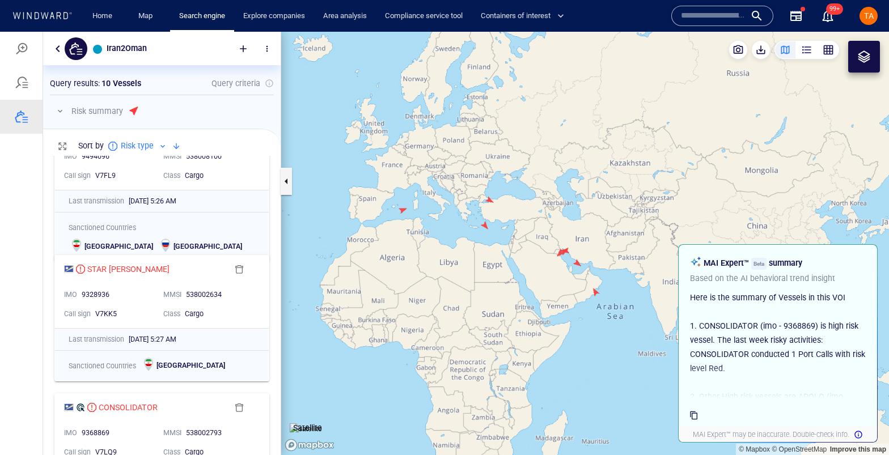
scroll to position [181, 0]
click at [58, 41] on div "Iran2Oman" at bounding box center [161, 48] width 237 height 33
click at [59, 45] on button "button" at bounding box center [58, 49] width 14 height 14
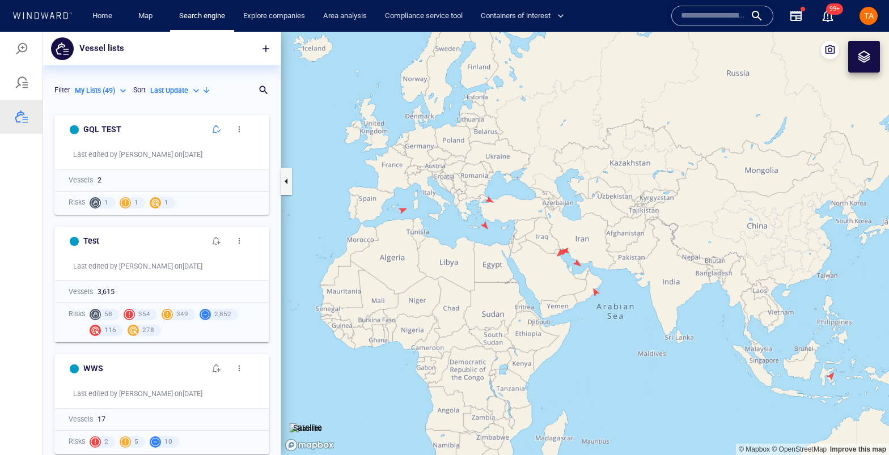
scroll to position [339, 231]
click at [114, 88] on p "My Lists ( 49 )" at bounding box center [95, 91] width 40 height 10
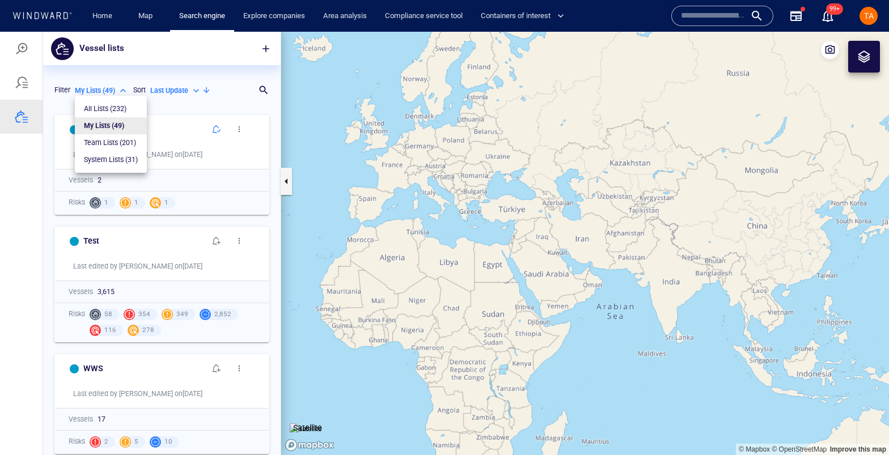
click at [27, 84] on div at bounding box center [444, 243] width 889 height 423
click at [24, 85] on div at bounding box center [22, 83] width 14 height 14
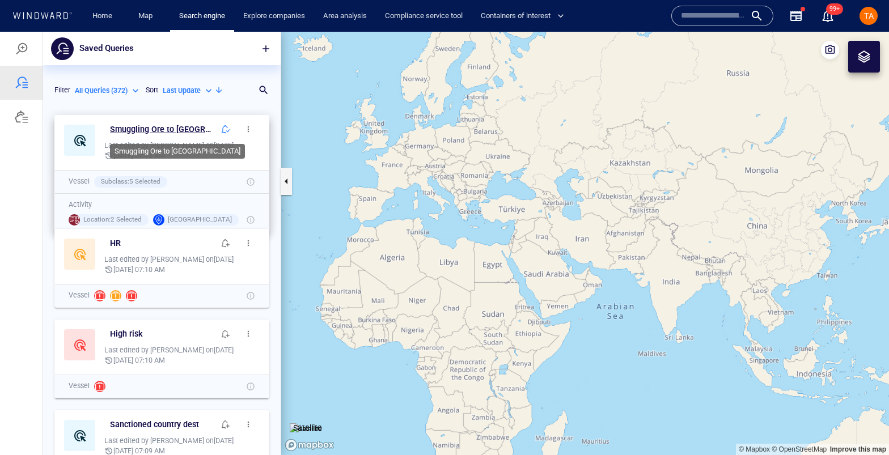
click at [138, 128] on h6 "Smuggling Ore to [GEOGRAPHIC_DATA]" at bounding box center [162, 129] width 104 height 14
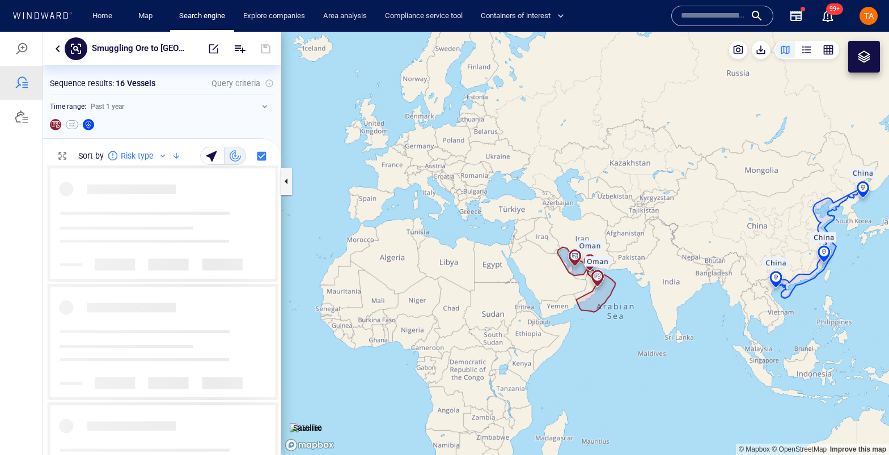
scroll to position [282, 231]
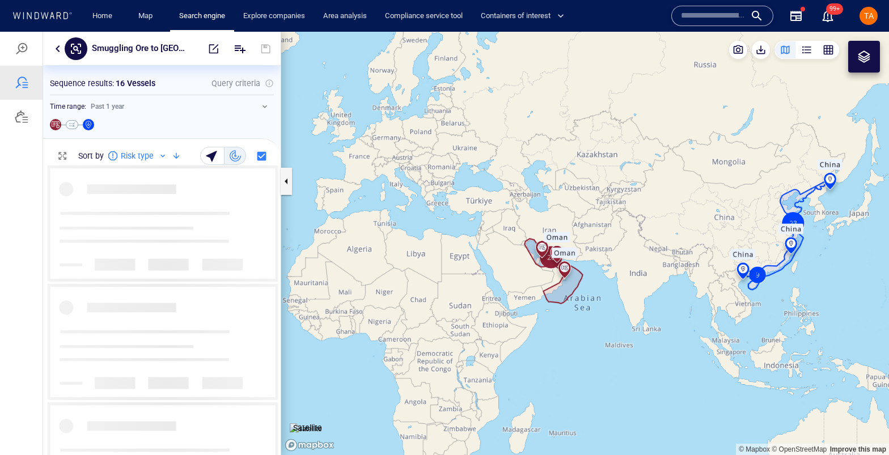
drag, startPoint x: 609, startPoint y: 238, endPoint x: 552, endPoint y: 224, distance: 58.8
click at [552, 224] on canvas "Map" at bounding box center [585, 243] width 608 height 423
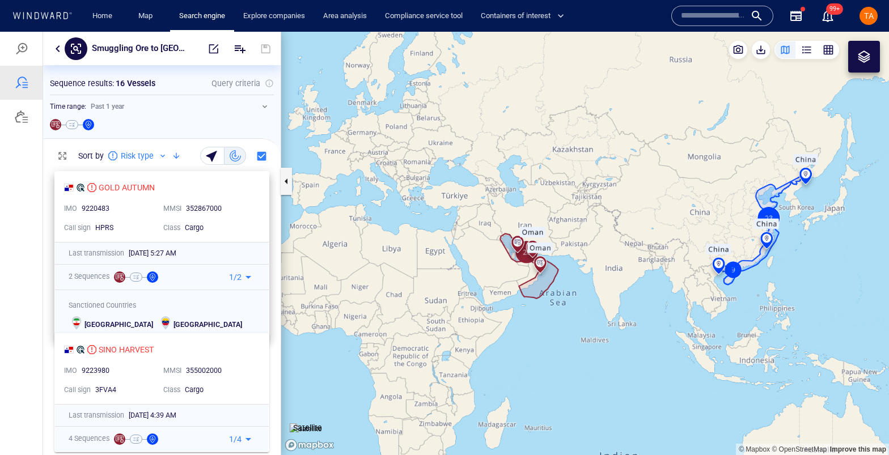
click at [245, 277] on icon at bounding box center [248, 277] width 6 height 3
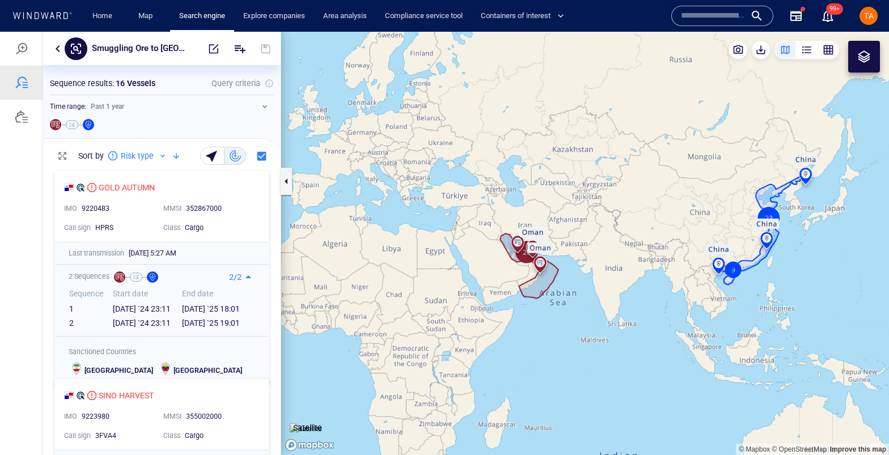
click at [245, 277] on icon at bounding box center [248, 276] width 6 height 3
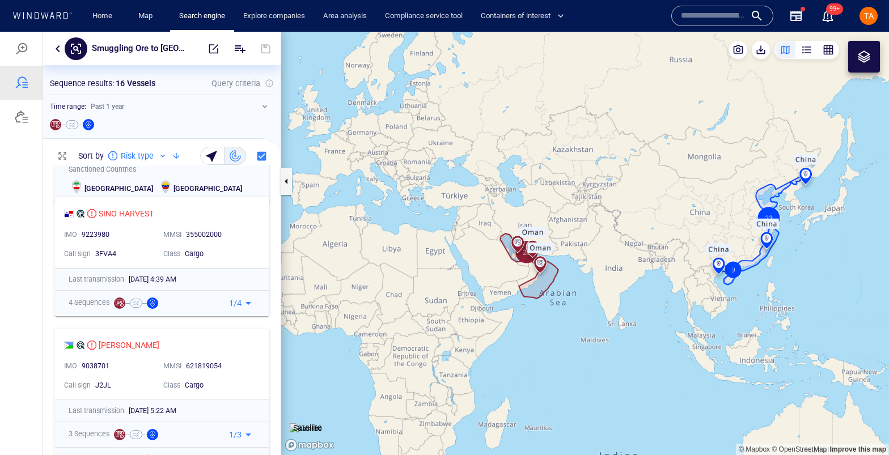
scroll to position [317, 0]
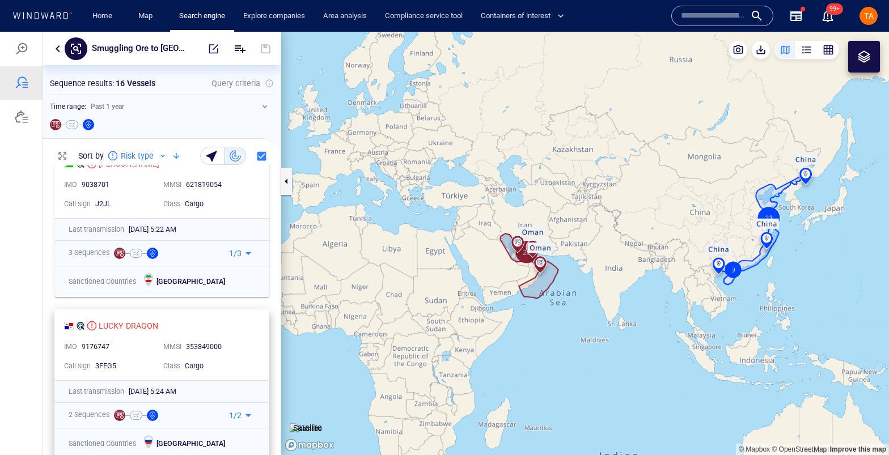
click at [168, 325] on div "LUCKY DRAGON" at bounding box center [157, 326] width 186 height 14
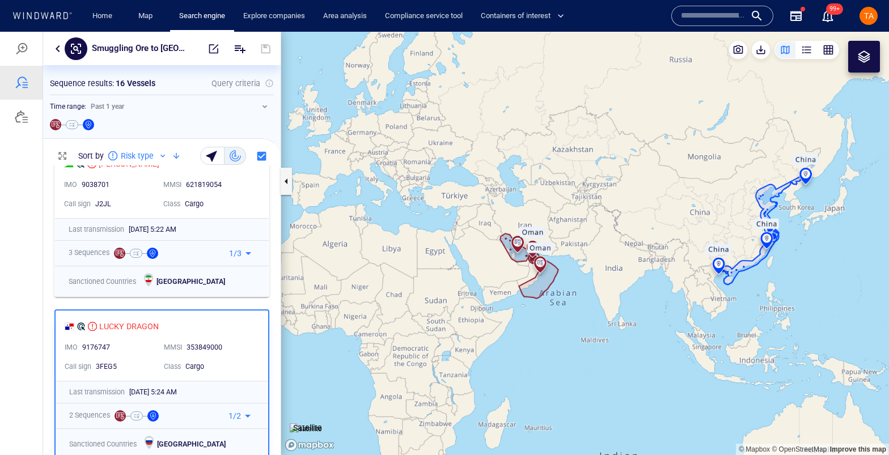
click at [232, 417] on p "1 / 2" at bounding box center [234, 416] width 12 height 14
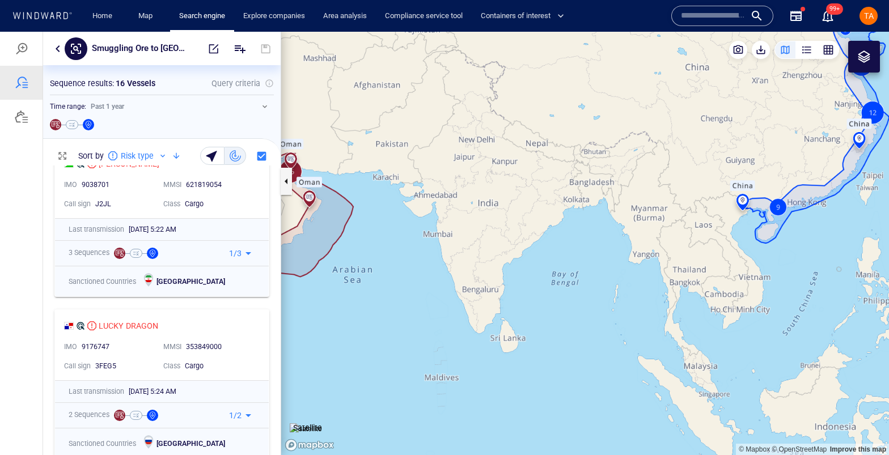
scroll to position [499, 0]
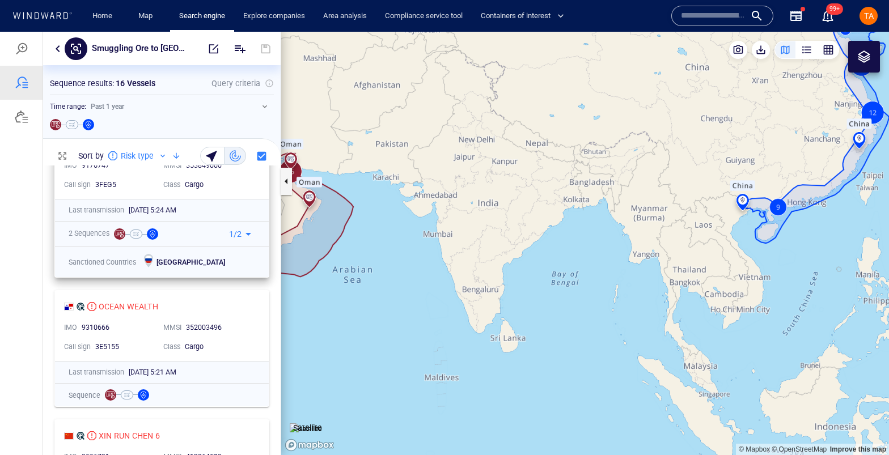
click at [230, 234] on p "1 / 2" at bounding box center [235, 234] width 12 height 14
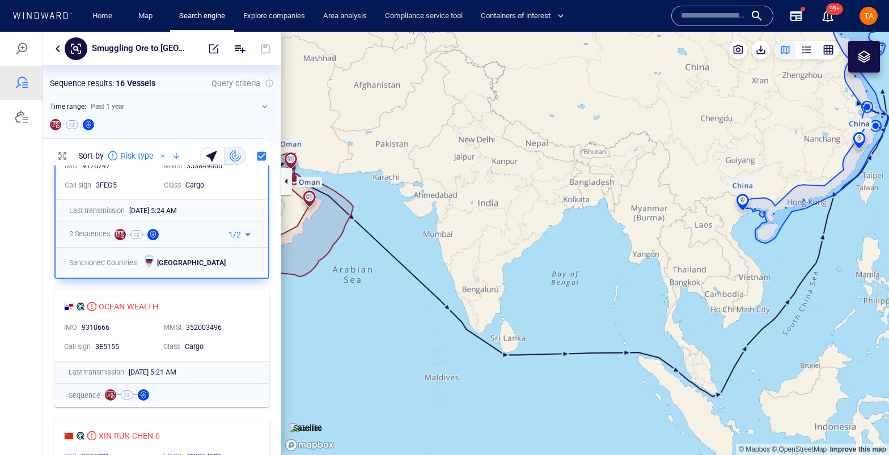
drag, startPoint x: 473, startPoint y: 370, endPoint x: 526, endPoint y: 383, distance: 55.4
click at [526, 383] on canvas "Map" at bounding box center [585, 243] width 608 height 423
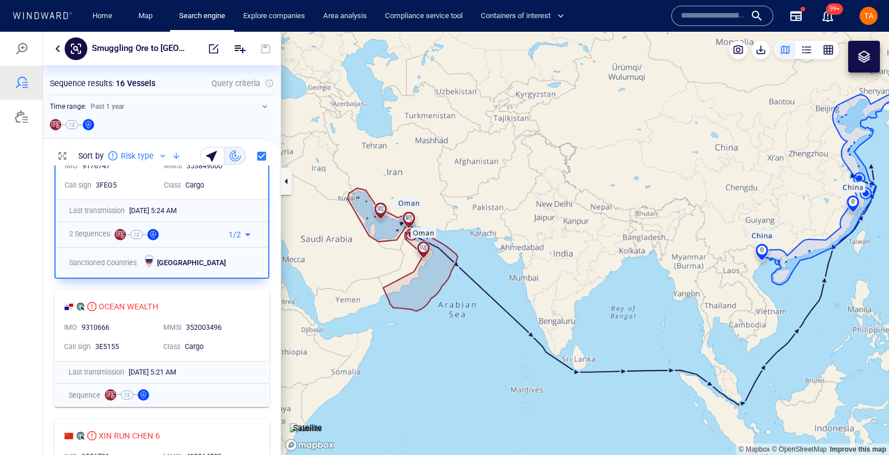
drag, startPoint x: 775, startPoint y: 327, endPoint x: 735, endPoint y: 347, distance: 45.1
click at [735, 347] on canvas "Map" at bounding box center [585, 243] width 608 height 423
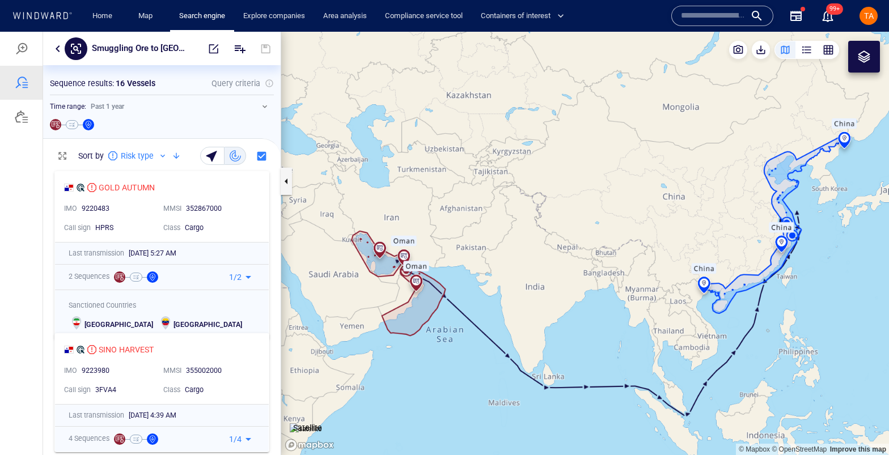
scroll to position [0, 0]
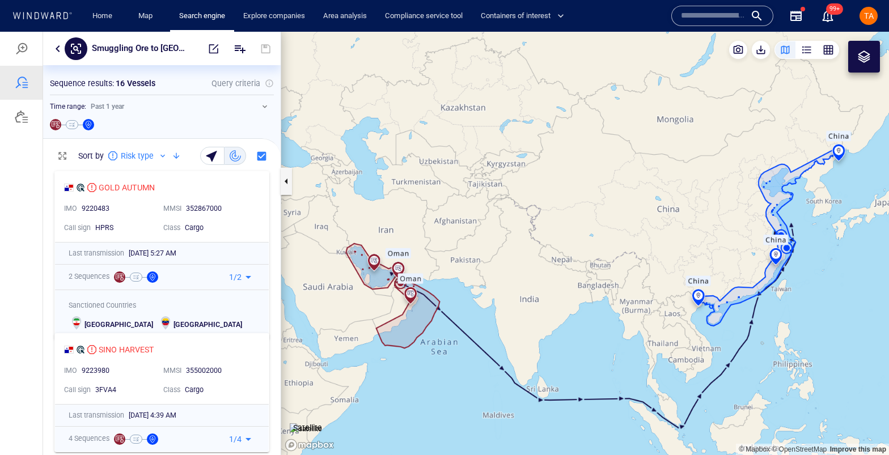
drag, startPoint x: 676, startPoint y: 262, endPoint x: 670, endPoint y: 275, distance: 13.7
click at [670, 275] on canvas "Map" at bounding box center [585, 243] width 608 height 423
click at [59, 50] on button "button" at bounding box center [58, 49] width 14 height 14
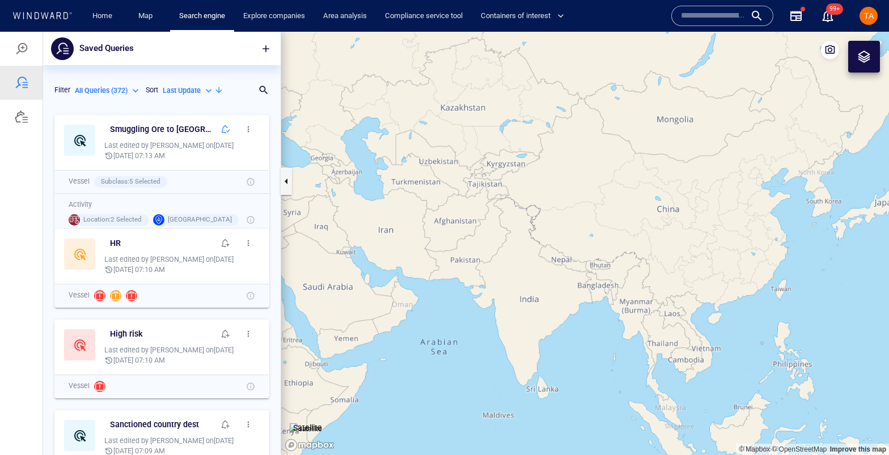
scroll to position [339, 231]
click at [241, 134] on button "button" at bounding box center [248, 129] width 23 height 23
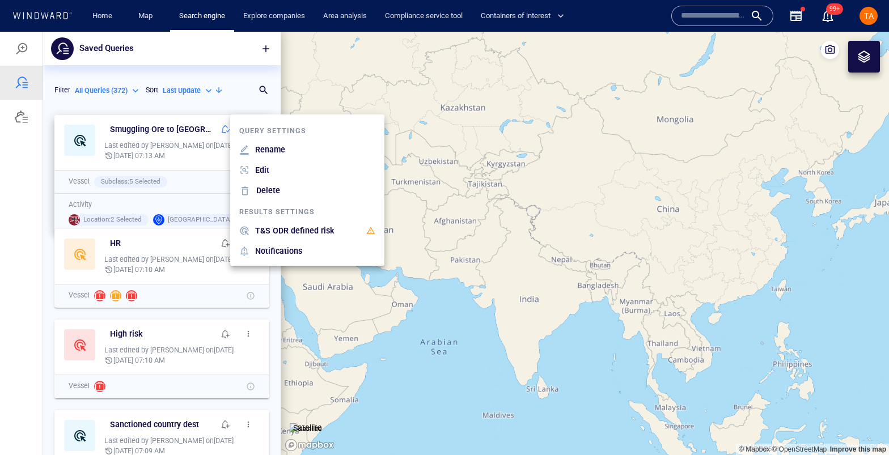
click at [286, 236] on p "T&S ODR defined risk" at bounding box center [294, 231] width 79 height 14
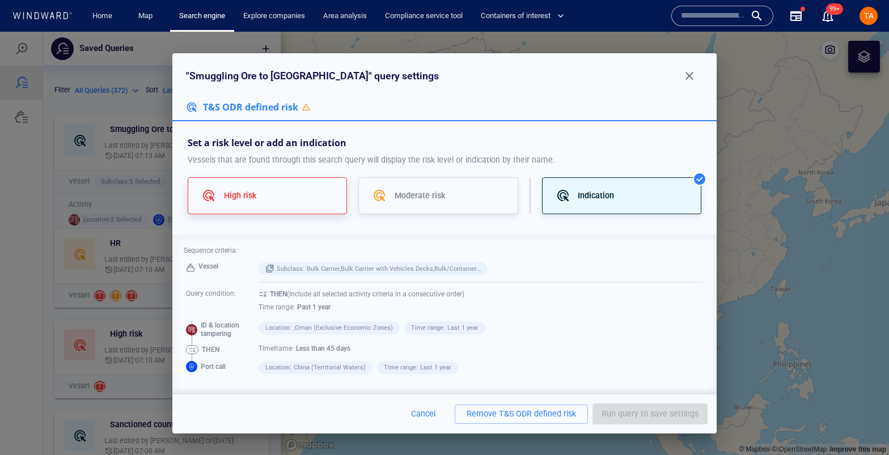
click at [311, 197] on div "High risk" at bounding box center [278, 196] width 109 height 14
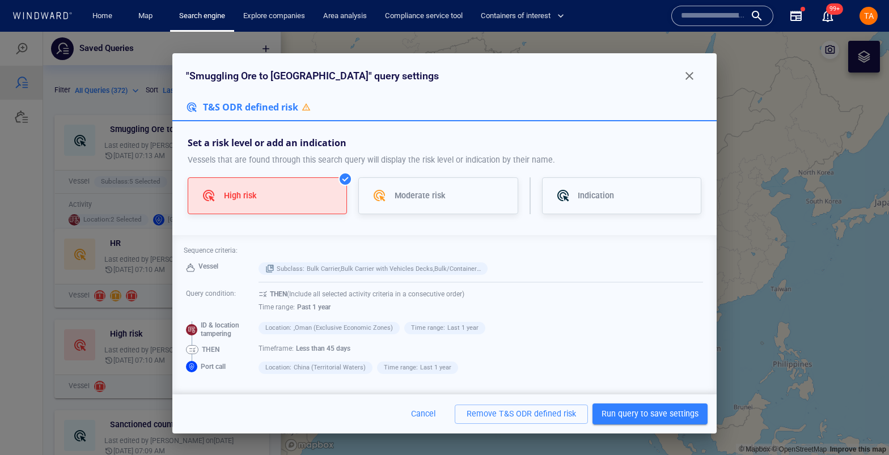
click at [666, 413] on span "Run query to save settings" at bounding box center [649, 414] width 97 height 14
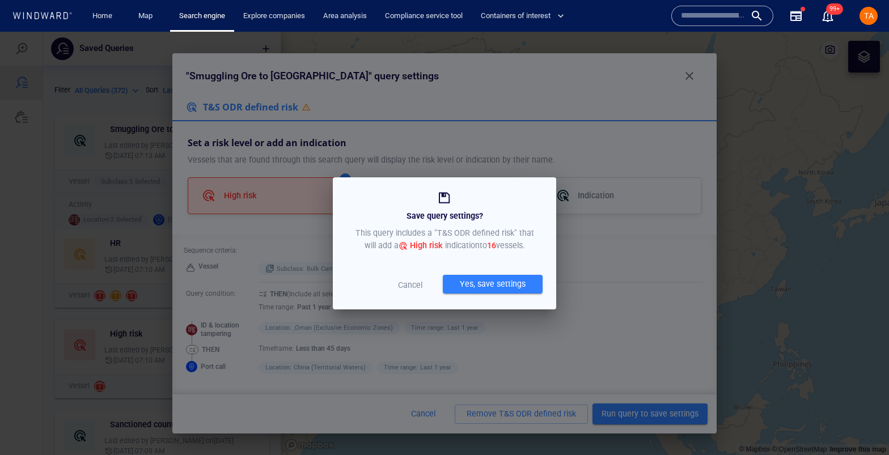
click at [497, 285] on div "Yes, save settings" at bounding box center [492, 284] width 70 height 19
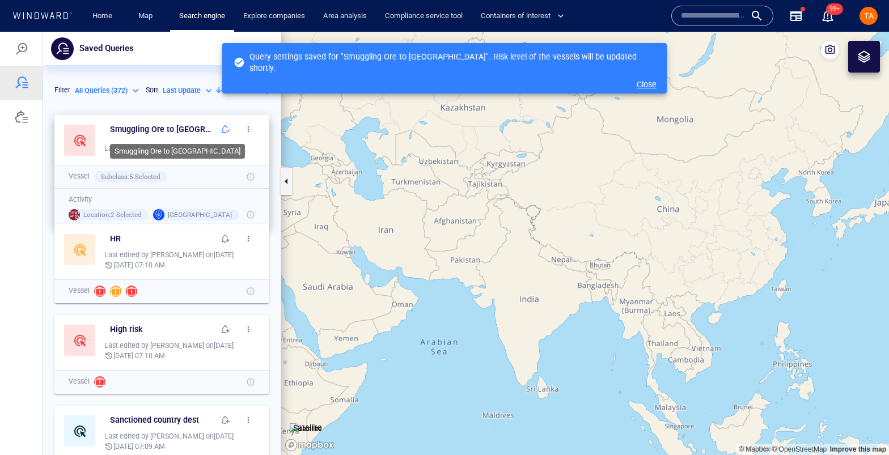
click at [199, 134] on div "Smuggling Ore to [GEOGRAPHIC_DATA]" at bounding box center [162, 129] width 104 height 14
click at [214, 135] on button "button" at bounding box center [225, 129] width 23 height 23
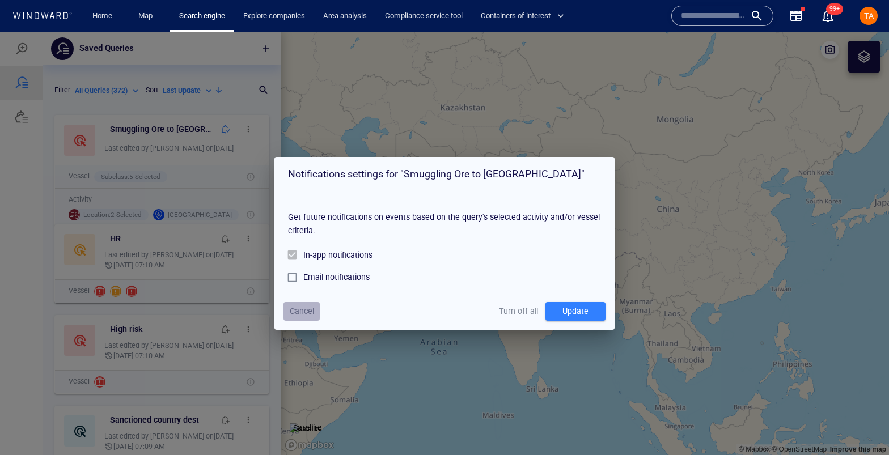
click at [308, 308] on span "Cancel" at bounding box center [302, 311] width 24 height 14
